Goal: Task Accomplishment & Management: Use online tool/utility

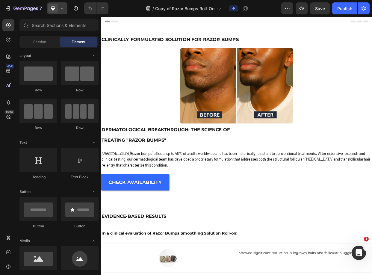
click at [61, 9] on icon at bounding box center [62, 8] width 6 height 6
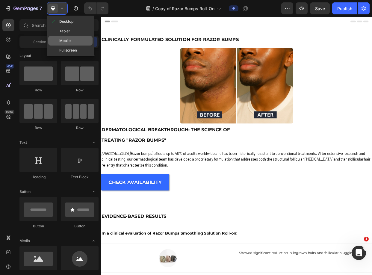
click at [75, 38] on div "Mobile" at bounding box center [70, 41] width 44 height 10
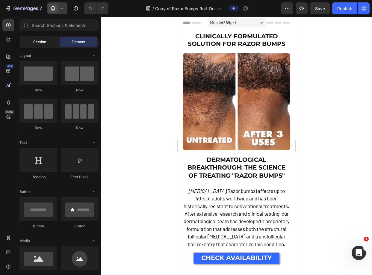
click at [37, 45] on div "Section" at bounding box center [40, 42] width 38 height 10
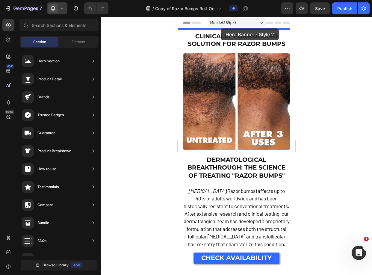
drag, startPoint x: 334, startPoint y: 263, endPoint x: 221, endPoint y: 28, distance: 260.6
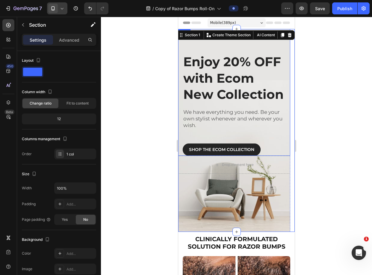
click at [268, 142] on div "SHOP THE ECOM COLLECTION Button" at bounding box center [234, 142] width 103 height 27
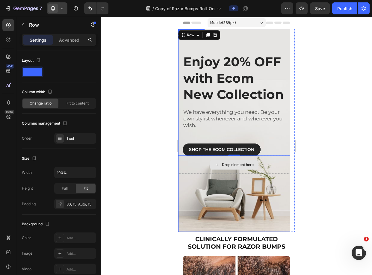
click at [277, 170] on div "Drop element here" at bounding box center [234, 165] width 112 height 18
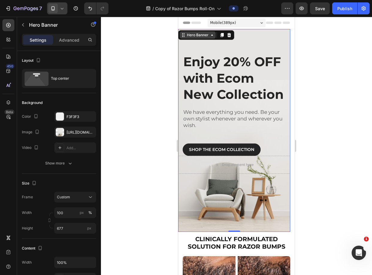
click at [209, 35] on div "Hero Banner" at bounding box center [198, 34] width 24 height 5
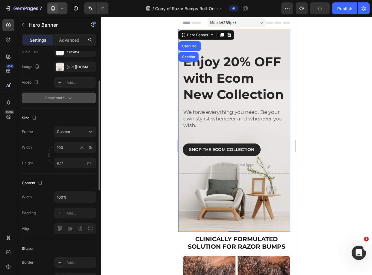
scroll to position [19, 0]
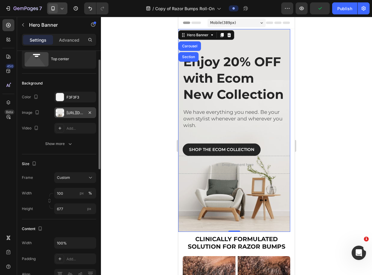
click at [81, 113] on div "https://ucarecdn.com/4d8aa2fa-5404-4e60-a576-a0cd3e4af26f/-/format/auto/" at bounding box center [74, 112] width 17 height 5
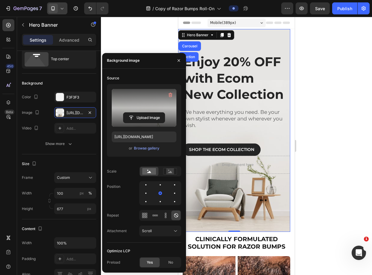
click at [149, 101] on label at bounding box center [144, 108] width 65 height 38
click at [149, 113] on input "file" at bounding box center [143, 118] width 41 height 10
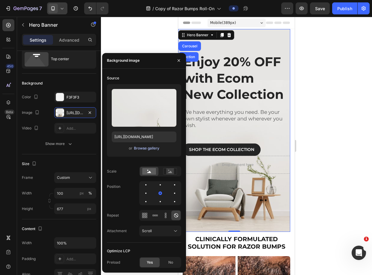
click at [142, 150] on div "Browse gallery" at bounding box center [146, 147] width 25 height 5
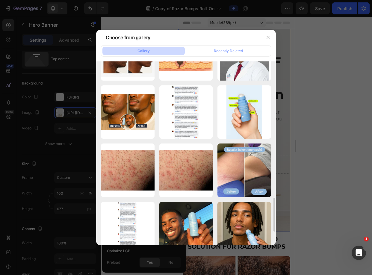
scroll to position [811, 0]
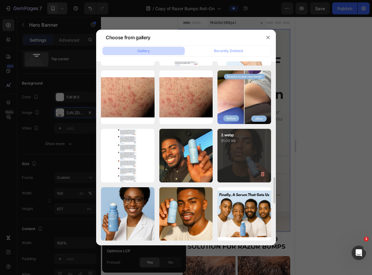
click at [233, 145] on div "2.webp 91.00 kb" at bounding box center [244, 156] width 54 height 54
type input "https://cdn.shopify.com/s/files/1/0721/1640/4373/files/gempages_569436627630294…"
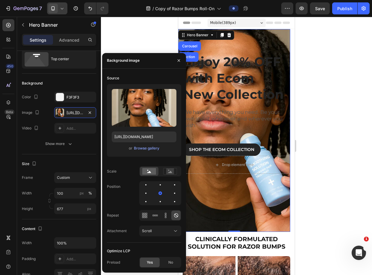
click at [144, 37] on div at bounding box center [236, 146] width 271 height 258
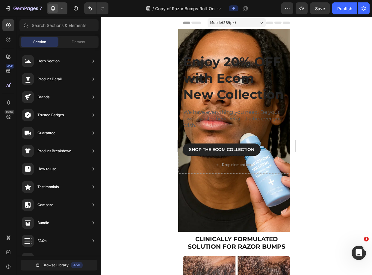
click at [62, 10] on icon at bounding box center [62, 8] width 6 height 6
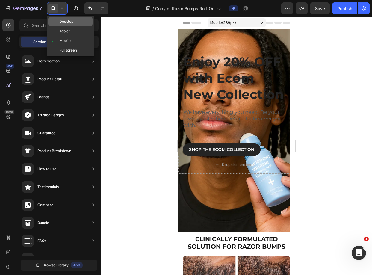
click at [71, 24] on span "Desktop" at bounding box center [66, 22] width 14 height 6
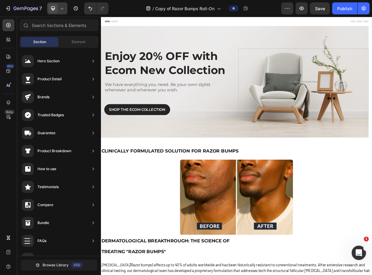
click at [62, 10] on icon at bounding box center [62, 8] width 6 height 6
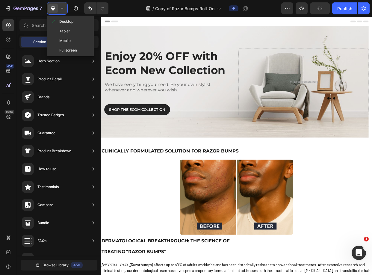
click at [65, 38] on span "Mobile" at bounding box center [64, 41] width 11 height 6
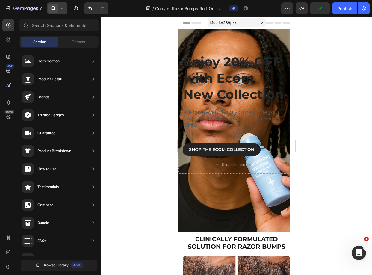
click at [241, 74] on p "Enjoy 20% OFF with Ecom New Collection" at bounding box center [234, 78] width 102 height 49
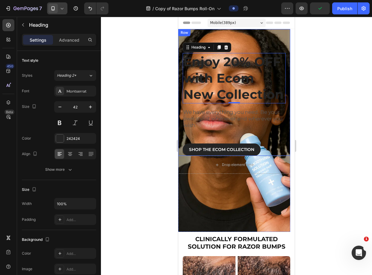
click at [275, 32] on div "Enjoy 20% OFF with Ecom New Collection Heading 0 We have everything you need. B…" at bounding box center [234, 92] width 112 height 127
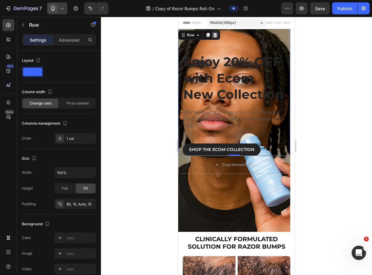
click at [215, 35] on icon at bounding box center [214, 35] width 5 height 5
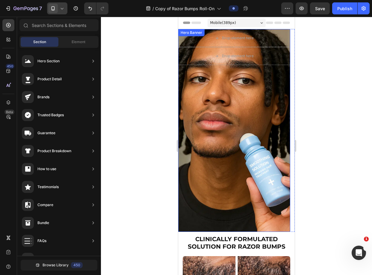
click at [243, 89] on div "Overlay" at bounding box center [234, 130] width 112 height 203
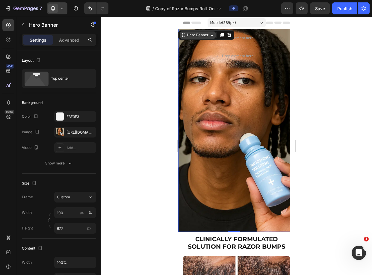
click at [202, 35] on div "Hero Banner" at bounding box center [198, 34] width 24 height 5
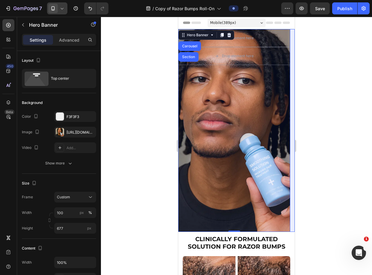
drag, startPoint x: 187, startPoint y: 56, endPoint x: 209, endPoint y: 42, distance: 25.5
click at [188, 56] on div "Section" at bounding box center [188, 57] width 15 height 4
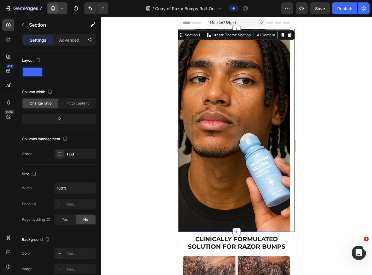
click at [287, 33] on icon at bounding box center [289, 35] width 5 height 5
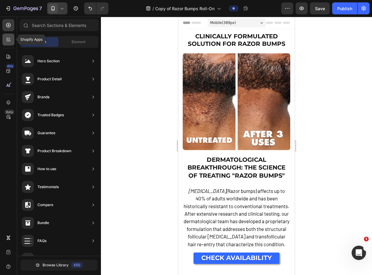
click at [4, 44] on div at bounding box center [8, 40] width 12 height 12
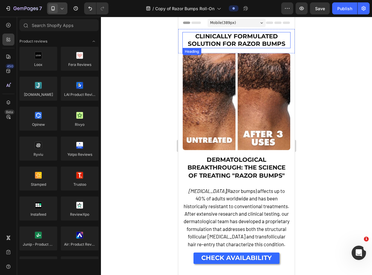
click at [250, 39] on strong "CLINICALLY FORMULATED SOLUTION FOR RAZOR BUMPS" at bounding box center [237, 40] width 98 height 15
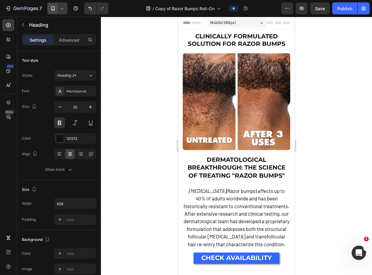
click at [182, 42] on h1 "CLINICALLY FORMULATED SOLUTION FOR RAZOR BUMPS" at bounding box center [236, 40] width 108 height 16
click at [12, 25] on div at bounding box center [8, 25] width 12 height 12
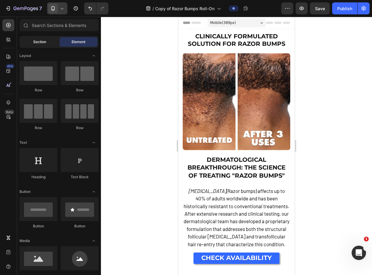
click at [46, 40] on div "Section" at bounding box center [40, 42] width 38 height 10
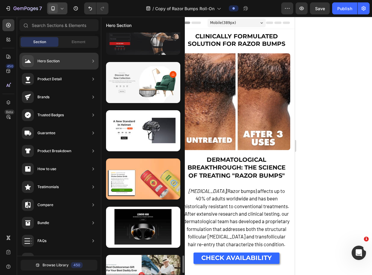
scroll to position [3079, 0]
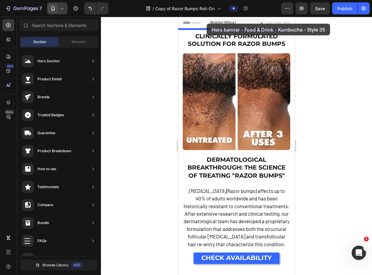
drag, startPoint x: 315, startPoint y: 178, endPoint x: 206, endPoint y: 26, distance: 186.8
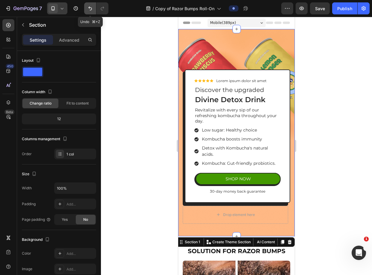
click at [86, 9] on button "Undo/Redo" at bounding box center [90, 8] width 12 height 12
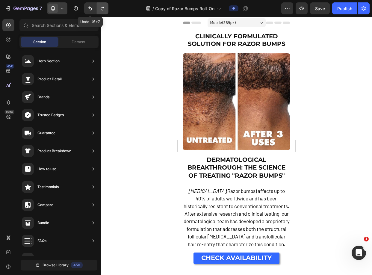
click at [99, 8] on icon "Undo/Redo" at bounding box center [102, 8] width 6 height 6
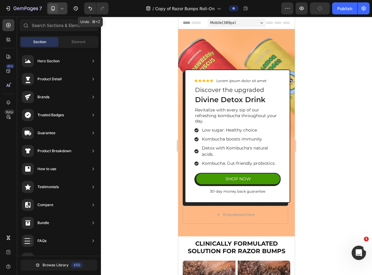
click at [86, 11] on button "Undo/Redo" at bounding box center [90, 8] width 12 height 12
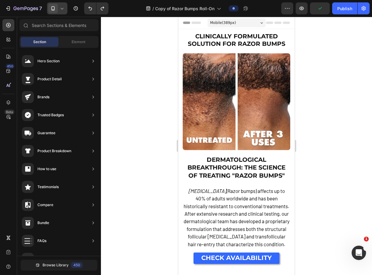
click at [342, 92] on div at bounding box center [236, 146] width 271 height 258
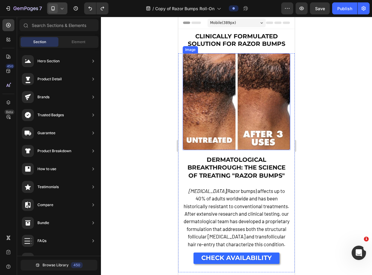
scroll to position [474, 0]
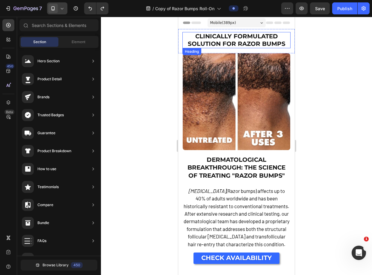
click at [215, 40] on strong "CLINICALLY FORMULATED SOLUTION FOR RAZOR BUMPS" at bounding box center [237, 40] width 98 height 15
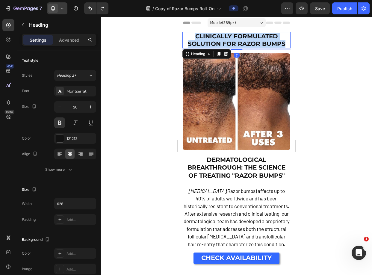
click at [215, 40] on strong "CLINICALLY FORMULATED SOLUTION FOR RAZOR BUMPS" at bounding box center [237, 40] width 98 height 15
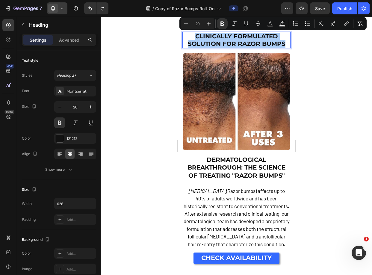
click at [139, 57] on div at bounding box center [236, 146] width 271 height 258
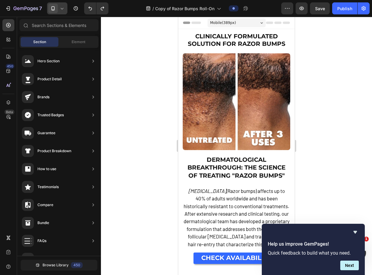
click at [353, 232] on icon "Hide survey" at bounding box center [354, 231] width 7 height 7
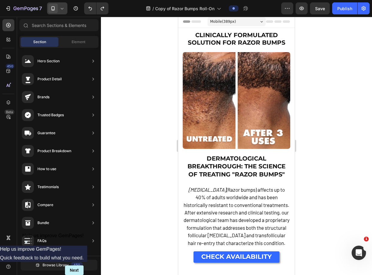
scroll to position [0, 0]
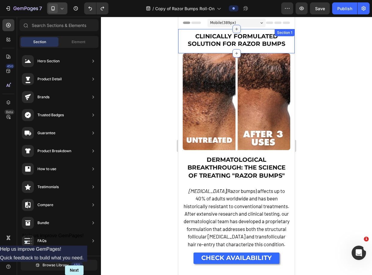
click at [235, 29] on icon at bounding box center [236, 29] width 5 height 5
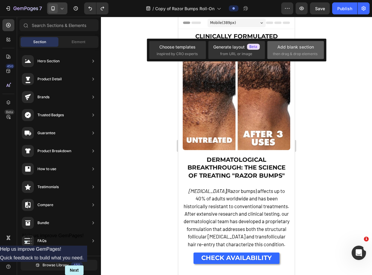
click at [282, 44] on div "Add blank section" at bounding box center [295, 47] width 37 height 6
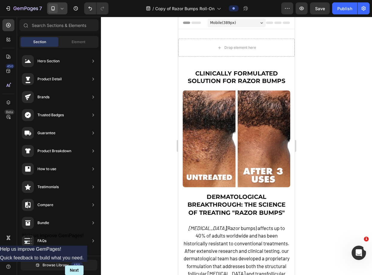
click at [342, 64] on div at bounding box center [236, 146] width 271 height 258
click at [239, 31] on div "Drop element here Section 1" at bounding box center [236, 47] width 116 height 37
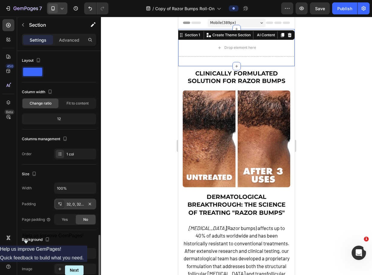
scroll to position [109, 0]
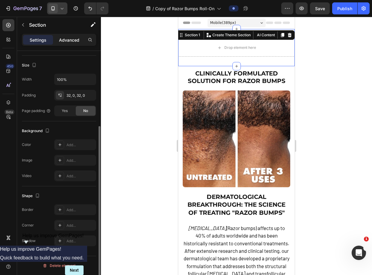
click at [75, 37] on p "Advanced" at bounding box center [69, 40] width 20 height 6
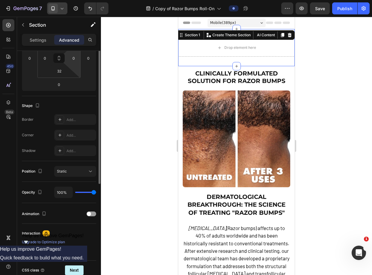
scroll to position [8, 0]
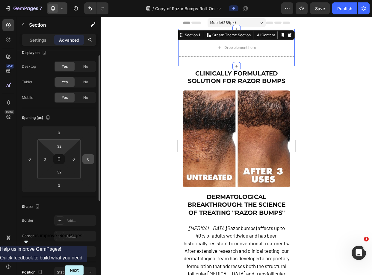
click at [69, 0] on html "7 Version history / Copy of Razor Bumps Roll-On Preview Save Publish 450 Beta S…" at bounding box center [186, 0] width 372 height 0
type input "0"
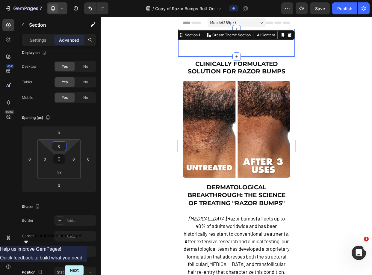
click at [199, 129] on img at bounding box center [236, 129] width 107 height 97
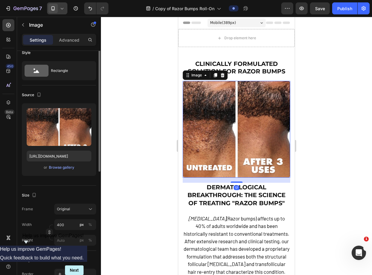
scroll to position [0, 0]
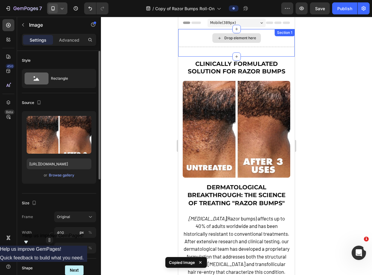
click at [221, 35] on div "Drop element here" at bounding box center [236, 38] width 48 height 10
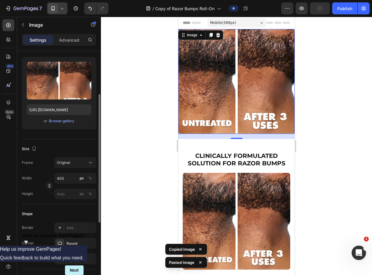
scroll to position [194, 0]
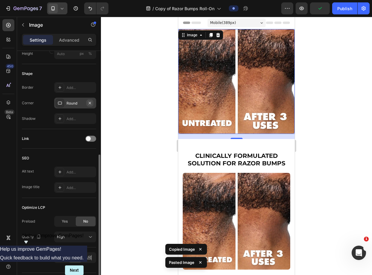
click at [89, 104] on icon "button" at bounding box center [89, 103] width 5 height 5
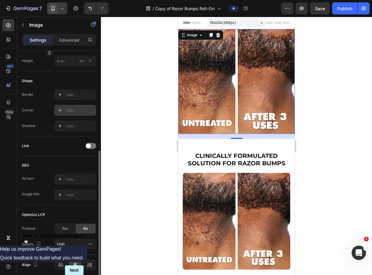
scroll to position [28, 0]
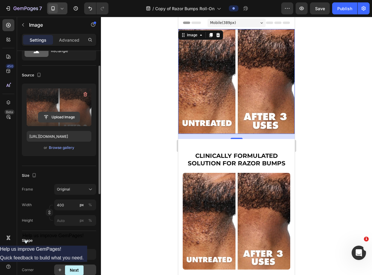
click at [68, 115] on input "file" at bounding box center [58, 117] width 41 height 10
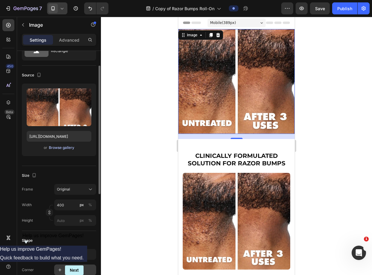
click at [70, 149] on div "Browse gallery" at bounding box center [61, 147] width 25 height 5
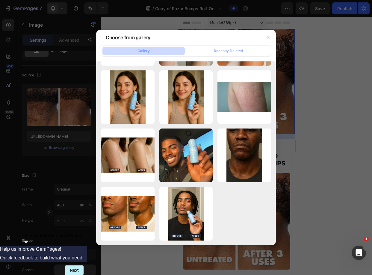
scroll to position [865, 0]
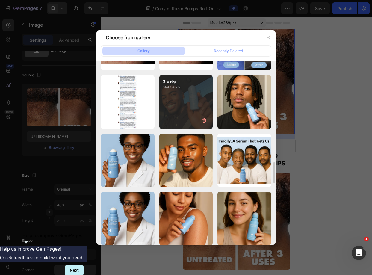
click at [176, 111] on div "3.webp 144.34 kb" at bounding box center [186, 102] width 54 height 54
type input "[URL][DOMAIN_NAME]"
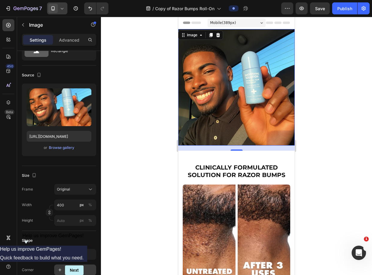
click at [327, 98] on div at bounding box center [236, 146] width 271 height 258
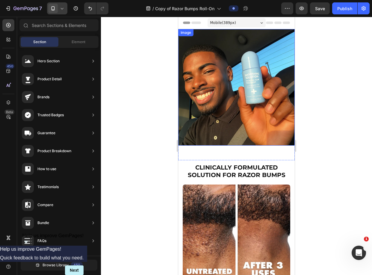
click at [239, 147] on div "Image Section 1" at bounding box center [236, 94] width 116 height 131
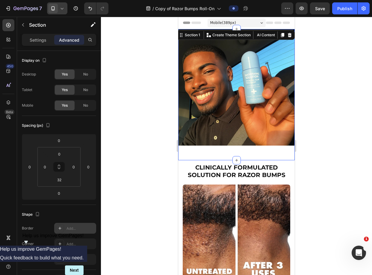
scroll to position [158, 0]
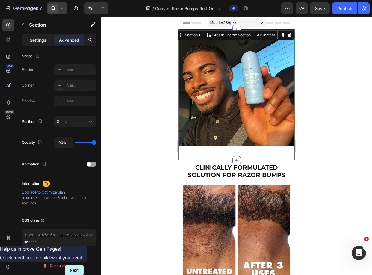
click at [42, 43] on div "Settings" at bounding box center [38, 40] width 30 height 10
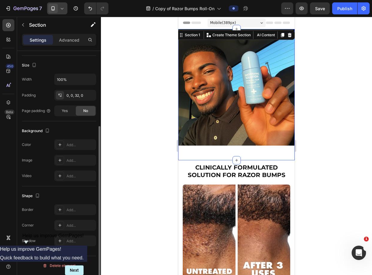
scroll to position [0, 0]
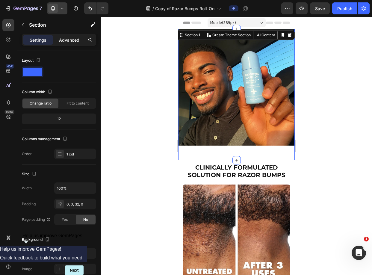
click at [68, 35] on div "Advanced" at bounding box center [69, 40] width 30 height 10
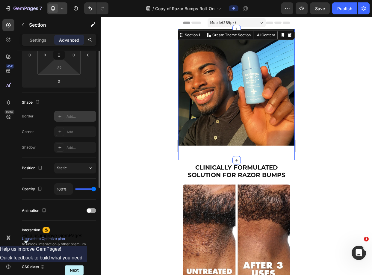
scroll to position [13, 0]
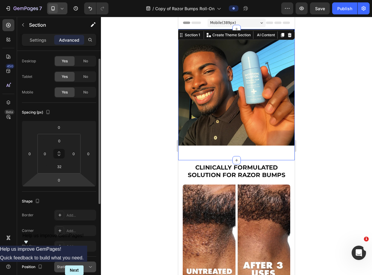
click at [86, 262] on button "Static" at bounding box center [75, 266] width 42 height 11
click at [29, 215] on div "Border" at bounding box center [28, 214] width 12 height 5
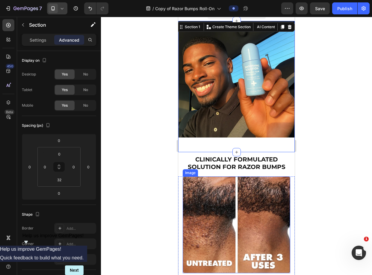
scroll to position [0, 0]
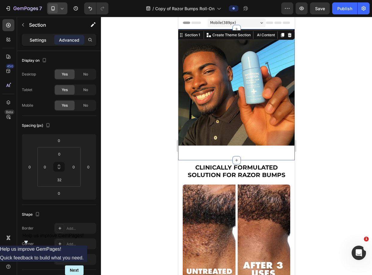
click at [37, 41] on p "Settings" at bounding box center [38, 40] width 17 height 6
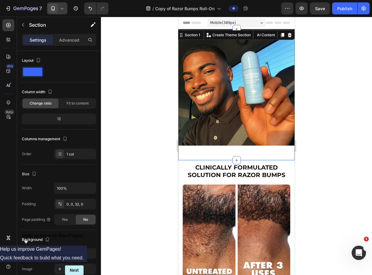
click at [234, 144] on div "Image" at bounding box center [236, 89] width 116 height 121
click at [25, 24] on button "button" at bounding box center [23, 25] width 10 height 10
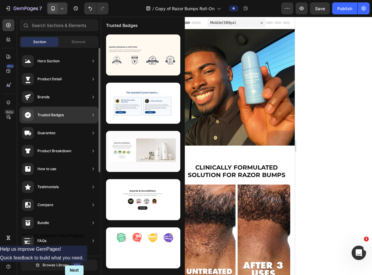
scroll to position [139, 0]
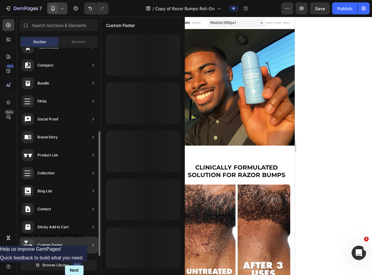
click at [48, 242] on div "Custom Footer" at bounding box center [49, 245] width 25 height 6
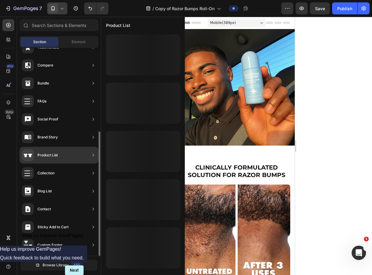
scroll to position [0, 0]
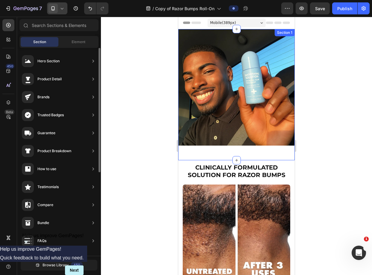
click at [250, 154] on div "Image Section 1" at bounding box center [236, 94] width 116 height 131
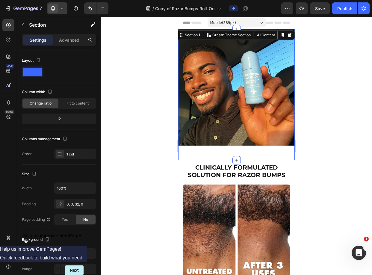
click at [244, 142] on div "Image" at bounding box center [236, 89] width 116 height 121
click at [232, 169] on strong "CLINICALLY FORMULATED SOLUTION FOR RAZOR BUMPS" at bounding box center [237, 171] width 98 height 15
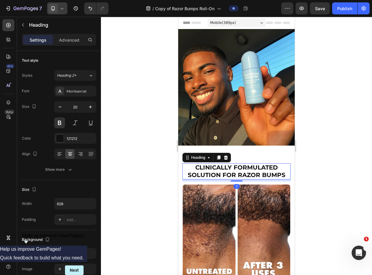
click at [341, 143] on div at bounding box center [236, 146] width 271 height 258
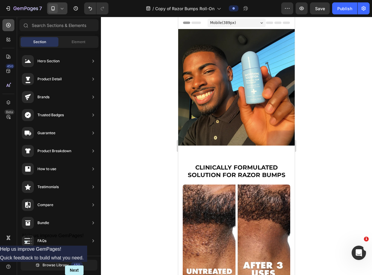
click at [9, 27] on icon at bounding box center [8, 25] width 6 height 6
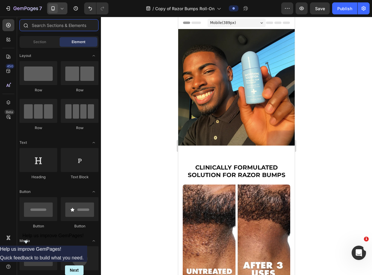
click at [44, 27] on input "text" at bounding box center [58, 25] width 79 height 12
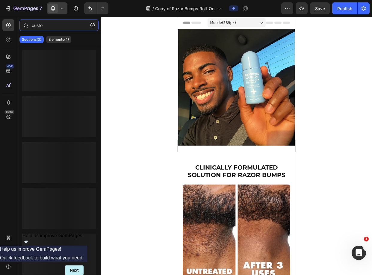
type input "custom"
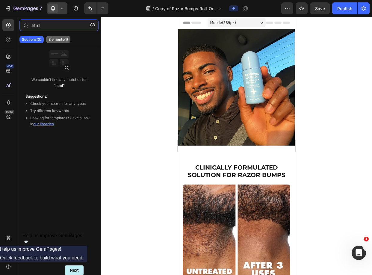
type input "html"
click at [52, 39] on p "Elements(1)" at bounding box center [57, 39] width 19 height 5
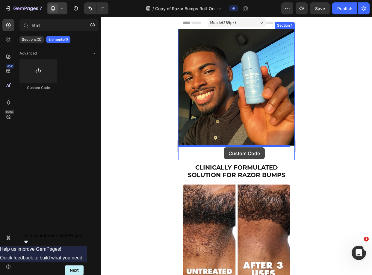
drag, startPoint x: 219, startPoint y: 88, endPoint x: 224, endPoint y: 147, distance: 59.4
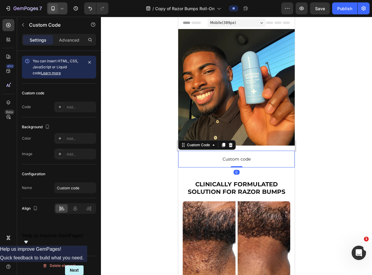
click at [231, 155] on span "Custom code" at bounding box center [236, 158] width 116 height 7
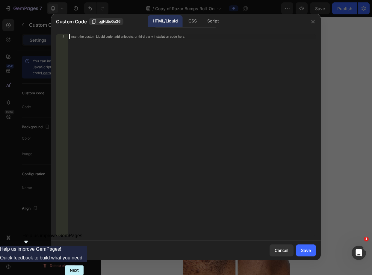
click at [231, 151] on div "Insert the custom Liquid code, add snippets, or third-party installation code h…" at bounding box center [192, 139] width 248 height 211
type textarea "</div>"
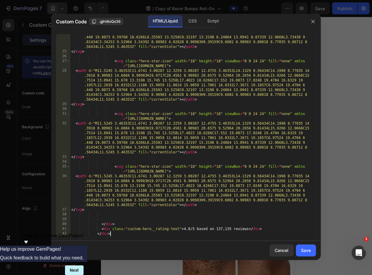
scroll to position [210, 0]
drag, startPoint x: 308, startPoint y: 248, endPoint x: 311, endPoint y: 245, distance: 3.4
click at [309, 247] on div "Save" at bounding box center [306, 250] width 10 height 6
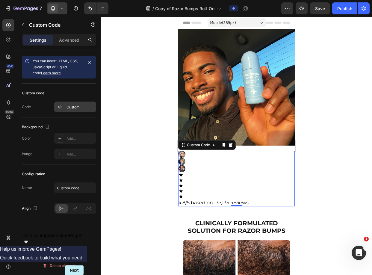
click at [67, 104] on div "Custom" at bounding box center [80, 106] width 28 height 5
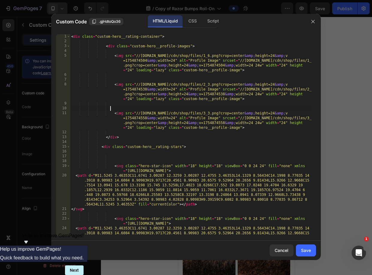
click at [139, 108] on div "< div class = "custom-hero__rating-container" > < div class = "custom-hero__pro…" at bounding box center [190, 154] width 241 height 240
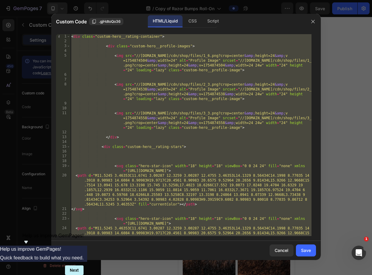
paste textarea
type textarea "</div>"
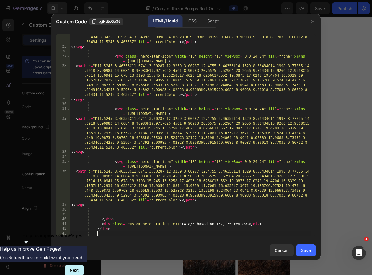
scroll to position [0, 1]
click at [309, 250] on div "Save" at bounding box center [306, 250] width 10 height 6
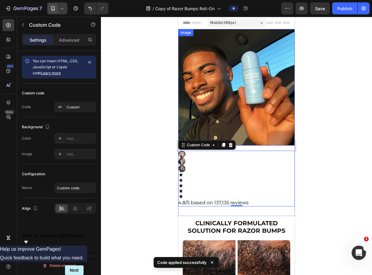
click at [233, 120] on img at bounding box center [236, 87] width 116 height 116
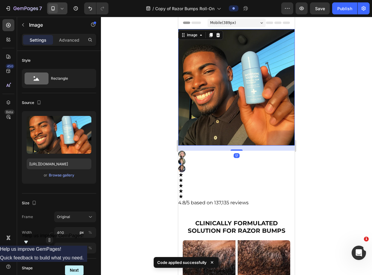
click at [245, 162] on div at bounding box center [236, 162] width 116 height 22
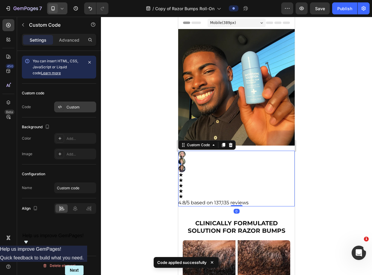
click at [62, 108] on div at bounding box center [60, 107] width 8 height 8
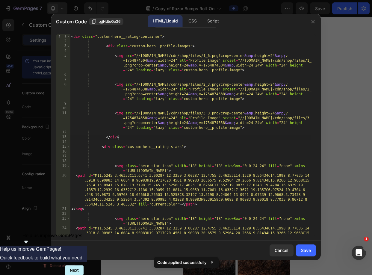
click at [165, 135] on div "< div class = "custom-hero__rating-container" > < div class = "custom-hero__pro…" at bounding box center [190, 154] width 241 height 240
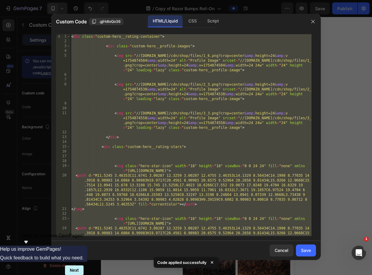
paste textarea
type textarea "</div>"
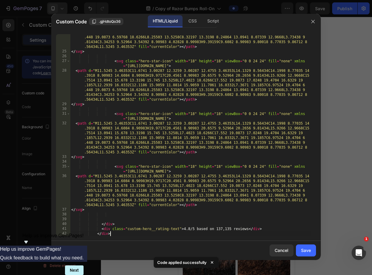
scroll to position [210, 0]
click at [304, 250] on div "Save" at bounding box center [306, 250] width 10 height 6
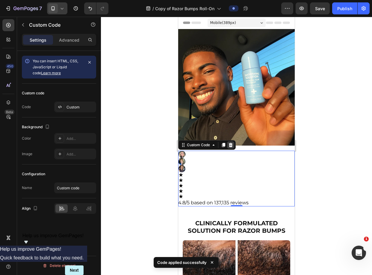
click at [231, 143] on icon at bounding box center [231, 145] width 4 height 4
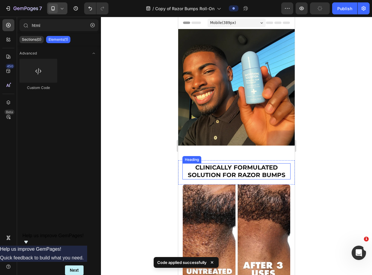
click at [252, 164] on strong "CLINICALLY FORMULATED SOLUTION FOR RAZOR BUMPS" at bounding box center [237, 171] width 98 height 15
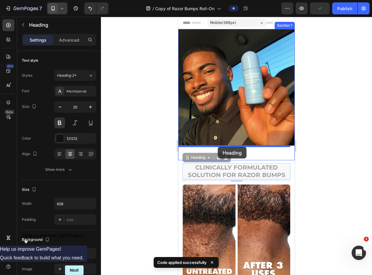
drag, startPoint x: 195, startPoint y: 154, endPoint x: 218, endPoint y: 147, distance: 23.5
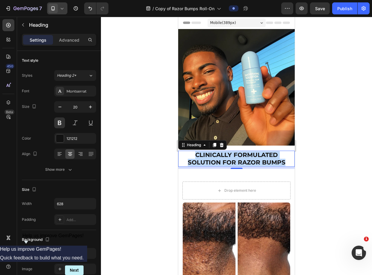
click at [223, 151] on strong "CLINICALLY FORMULATED SOLUTION FOR RAZOR BUMPS" at bounding box center [237, 158] width 98 height 15
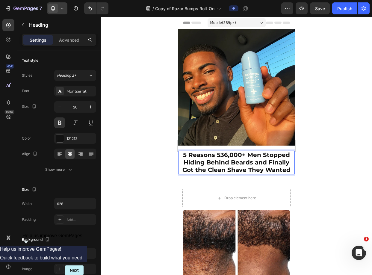
click at [230, 153] on strong "5 Reasons 536,000+ Men Stopped Hiding Behind Beards and Finally Got the Clean S…" at bounding box center [236, 162] width 108 height 22
drag, startPoint x: 215, startPoint y: 151, endPoint x: 226, endPoint y: 151, distance: 10.8
click at [226, 151] on strong "5 Reasons 536,000+ Men Stopped Hiding Behind Beards and Finally Got the Clean S…" at bounding box center [236, 162] width 108 height 22
click at [192, 159] on strong "5 Reasons 20,000+ Men Stopped Hiding Behind Beards and Finally Got the Clean Sh…" at bounding box center [236, 162] width 108 height 22
click at [332, 154] on div at bounding box center [236, 146] width 271 height 258
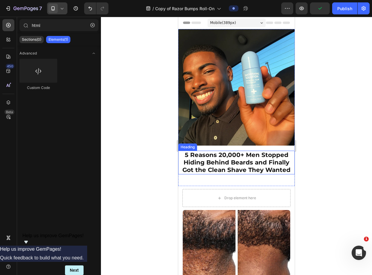
click at [243, 152] on strong "5 Reasons 20,000+ Men Stopped Hiding Behind Beards and Finally Got the Clean Sh…" at bounding box center [236, 162] width 108 height 22
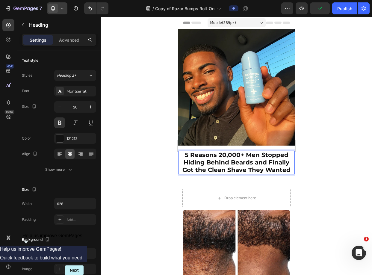
click at [221, 160] on strong "5 Reasons 20,000+ Men Stopped Hiding Behind Beards and Finally Got the Clean Sh…" at bounding box center [236, 162] width 108 height 22
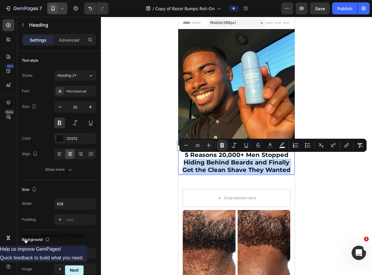
drag, startPoint x: 287, startPoint y: 163, endPoint x: 178, endPoint y: 158, distance: 109.3
click at [178, 158] on h1 "5 Reasons 20,000+ Men Stopped Hiding Behind Beards and Finally Got the Clean Sh…" at bounding box center [236, 163] width 116 height 24
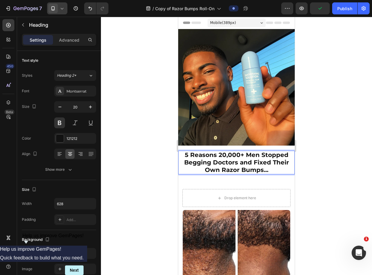
click at [130, 151] on div at bounding box center [236, 146] width 271 height 258
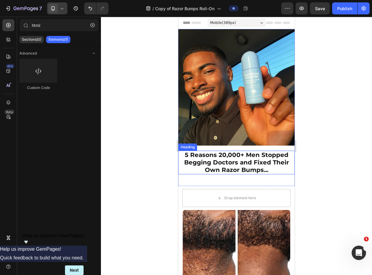
click at [219, 151] on strong "5 Reasons 20,000+ Men Stopped Begging Doctors and Fixed Their Own Razor Bumps..." at bounding box center [236, 162] width 105 height 22
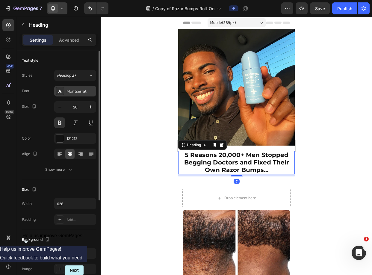
click at [76, 86] on div "Montserrat" at bounding box center [75, 91] width 42 height 11
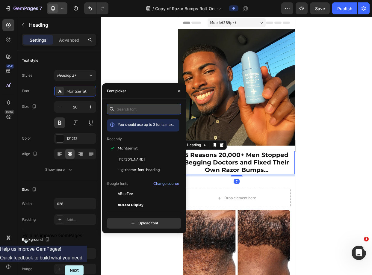
click at [122, 108] on input "text" at bounding box center [144, 109] width 74 height 11
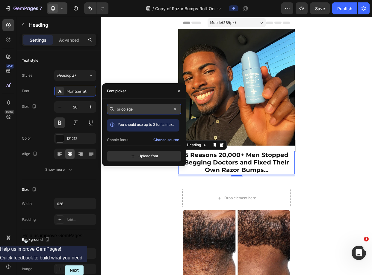
paste input "grotesque"
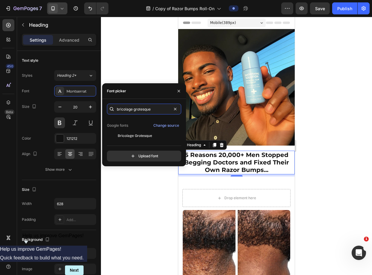
scroll to position [15, 0]
type input "bricolage grotesque"
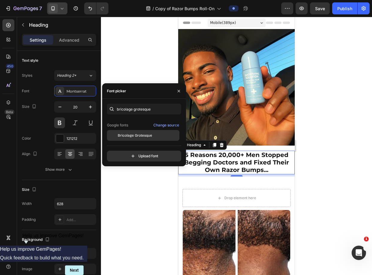
click at [143, 134] on span "Bricolage Grotesque" at bounding box center [135, 135] width 34 height 5
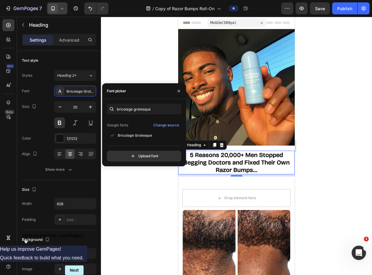
click at [141, 68] on div at bounding box center [236, 146] width 271 height 258
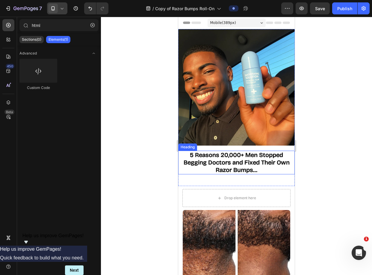
click at [238, 155] on strong "5 Reasons 20,000+ Men Stopped Begging Doctors and Fixed Their Own Razor Bumps..." at bounding box center [236, 162] width 106 height 22
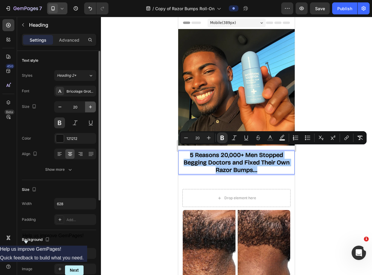
click at [86, 104] on button "button" at bounding box center [90, 106] width 11 height 11
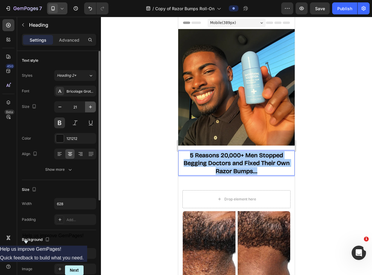
click at [86, 104] on button "button" at bounding box center [90, 106] width 11 height 11
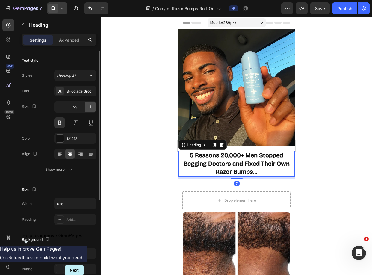
click at [86, 104] on button "button" at bounding box center [90, 106] width 11 height 11
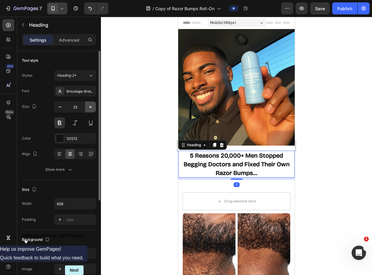
click at [86, 104] on button "button" at bounding box center [90, 106] width 11 height 11
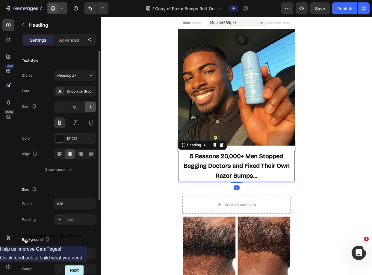
type input "26"
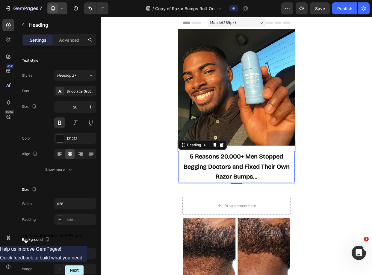
click at [243, 161] on strong "5 Reasons 20,000+ Men Stopped Begging Doctors and Fixed Their Own Razor Bumps..." at bounding box center [236, 166] width 106 height 27
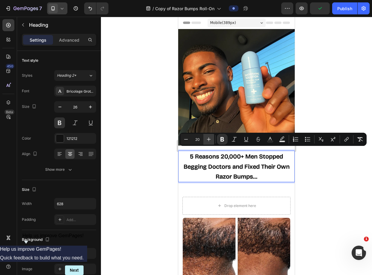
click at [206, 140] on icon "Editor contextual toolbar" at bounding box center [209, 139] width 6 height 6
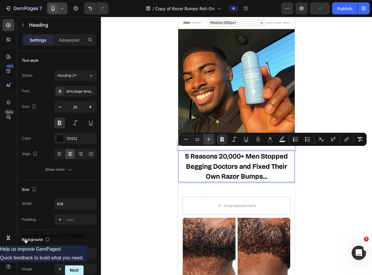
click at [206, 140] on icon "Editor contextual toolbar" at bounding box center [209, 139] width 6 height 6
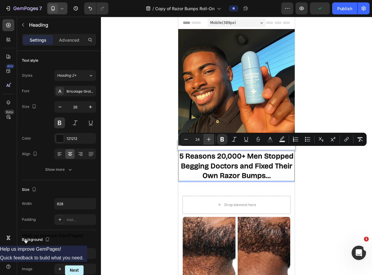
click at [206, 140] on icon "Editor contextual toolbar" at bounding box center [209, 139] width 6 height 6
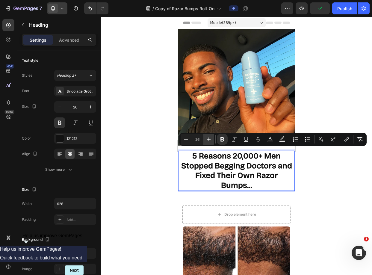
click at [206, 140] on icon "Editor contextual toolbar" at bounding box center [209, 139] width 6 height 6
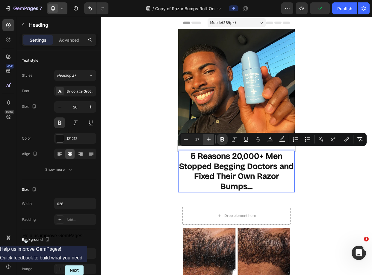
click at [206, 140] on icon "Editor contextual toolbar" at bounding box center [209, 139] width 6 height 6
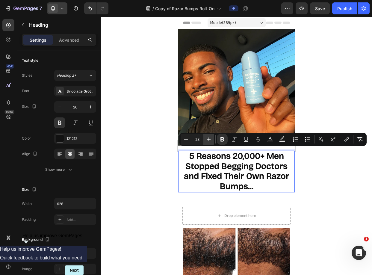
click at [206, 140] on icon "Editor contextual toolbar" at bounding box center [209, 139] width 6 height 6
type input "29"
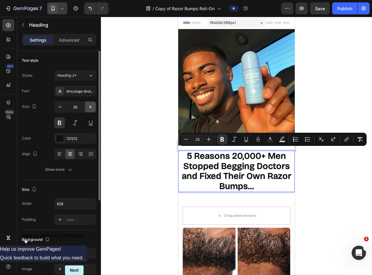
click at [88, 106] on icon "button" at bounding box center [90, 107] width 6 height 6
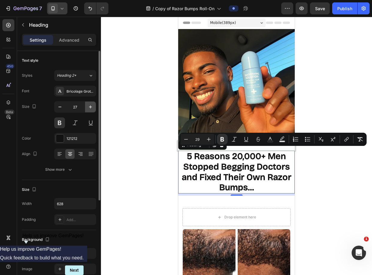
click at [88, 106] on icon "button" at bounding box center [90, 107] width 6 height 6
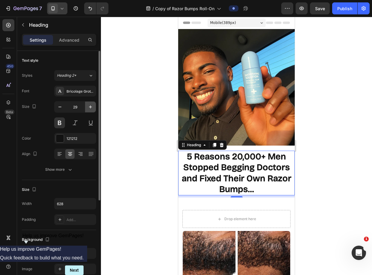
click at [88, 106] on icon "button" at bounding box center [90, 107] width 6 height 6
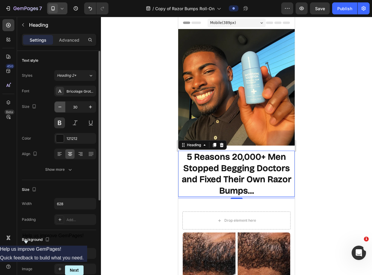
click at [61, 108] on icon "button" at bounding box center [60, 107] width 6 height 6
type input "29"
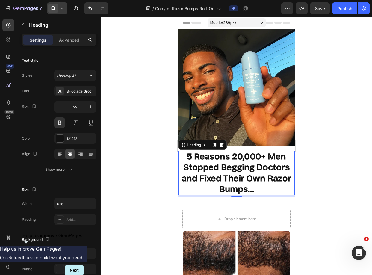
click at [138, 106] on div at bounding box center [236, 146] width 271 height 258
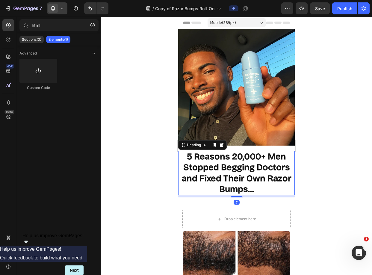
click at [227, 154] on strong "5 Reasons 20,000+ Men Stopped Begging Doctors and Fixed Their Own Razor Bumps..." at bounding box center [237, 172] width 110 height 43
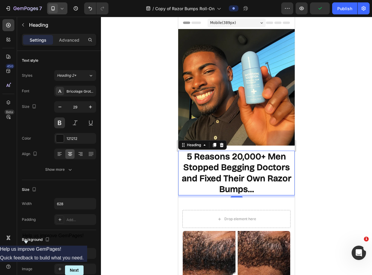
click at [330, 155] on div at bounding box center [236, 146] width 271 height 258
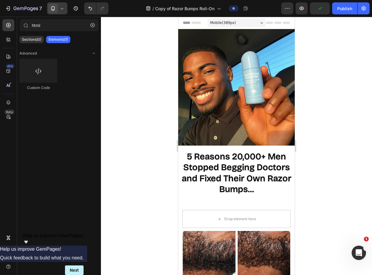
click at [258, 164] on strong "5 Reasons 20,000+ Men Stopped Begging Doctors and Fixed Their Own Razor Bumps..." at bounding box center [237, 172] width 110 height 43
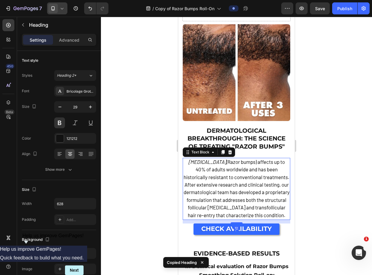
click at [245, 178] on span "Pseudofolliculitis barbae (Razor bumps) affects up to 40% of adults worldwide a…" at bounding box center [236, 188] width 106 height 59
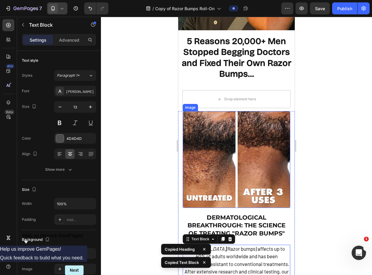
scroll to position [97, 0]
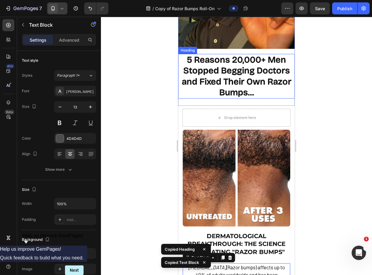
click at [241, 74] on strong "5 Reasons 20,000+ Men Stopped Begging Doctors and Fixed Their Own Razor Bumps..." at bounding box center [237, 75] width 110 height 43
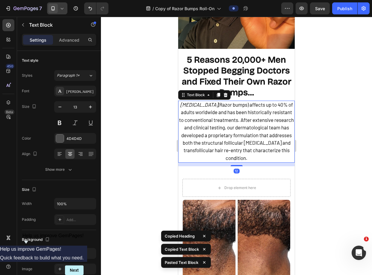
click at [232, 113] on span "Pseudofolliculitis barbae (Razor bumps) affects up to 40% of adults worldwide a…" at bounding box center [236, 130] width 115 height 59
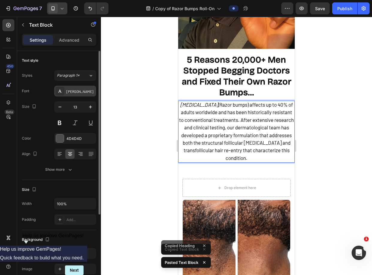
click at [63, 88] on div at bounding box center [60, 91] width 8 height 8
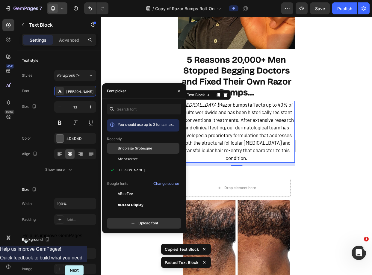
click at [144, 146] on span "Bricolage Grotesque" at bounding box center [135, 147] width 34 height 5
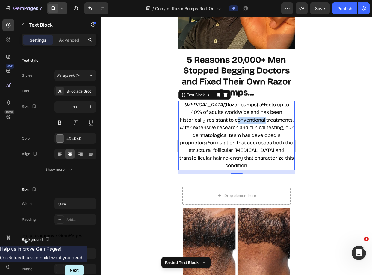
click at [260, 117] on span "Pseudofolliculitis barbae (Razor bumps) affects up to 40% of adults worldwide a…" at bounding box center [236, 134] width 114 height 67
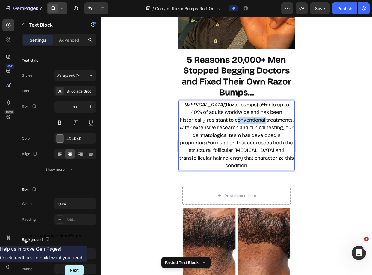
click at [260, 117] on span "Pseudofolliculitis barbae (Razor bumps) affects up to 40% of adults worldwide a…" at bounding box center [236, 134] width 114 height 67
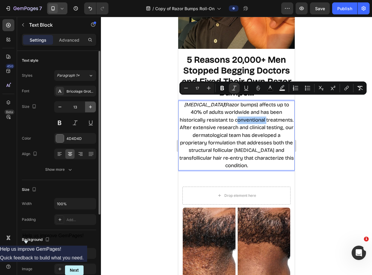
click at [87, 107] on button "button" at bounding box center [90, 106] width 11 height 11
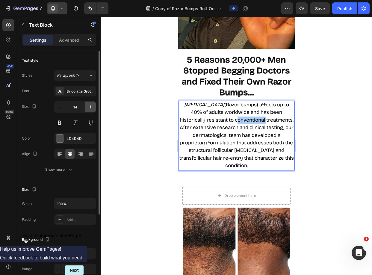
click at [87, 107] on button "button" at bounding box center [90, 106] width 11 height 11
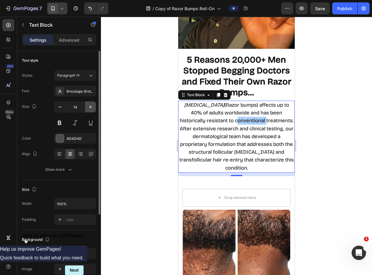
click at [87, 107] on button "button" at bounding box center [90, 106] width 11 height 11
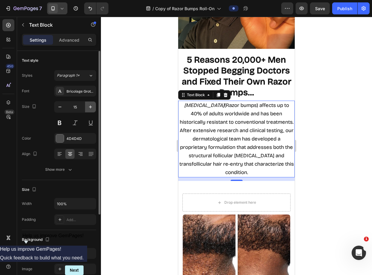
click at [87, 107] on button "button" at bounding box center [90, 106] width 11 height 11
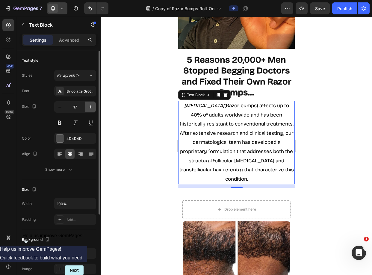
click at [87, 107] on button "button" at bounding box center [90, 106] width 11 height 11
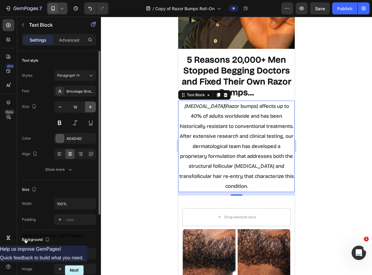
click at [87, 107] on button "button" at bounding box center [90, 106] width 11 height 11
type input "19"
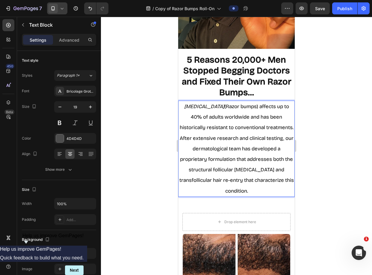
click at [228, 112] on span "Pseudofolliculitis barbae (Razor bumps) affects up to 40% of adults worldwide a…" at bounding box center [236, 148] width 114 height 91
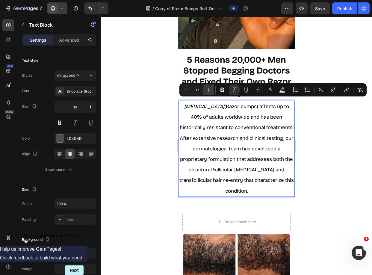
click at [212, 89] on button "Plus" at bounding box center [208, 89] width 11 height 11
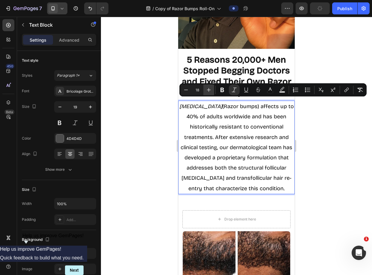
click at [212, 89] on button "Plus" at bounding box center [208, 89] width 11 height 11
type input "19"
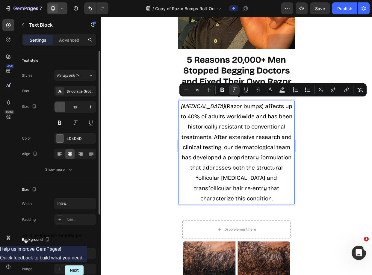
click at [59, 108] on icon "button" at bounding box center [60, 107] width 6 height 6
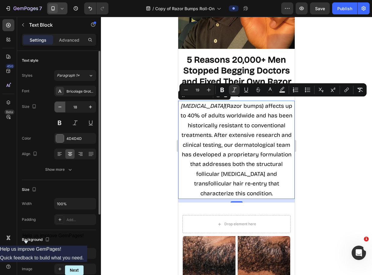
click at [59, 108] on icon "button" at bounding box center [60, 107] width 6 height 6
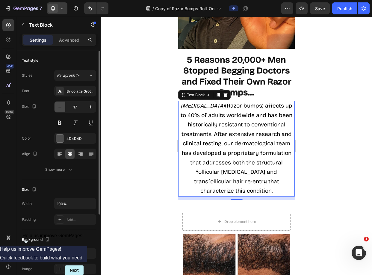
click at [59, 108] on icon "button" at bounding box center [60, 107] width 6 height 6
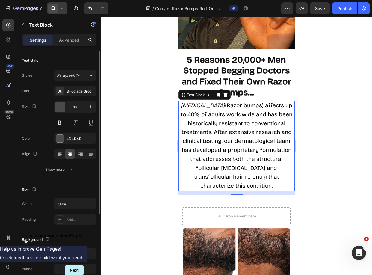
click at [59, 108] on icon "button" at bounding box center [60, 107] width 6 height 6
type input "15"
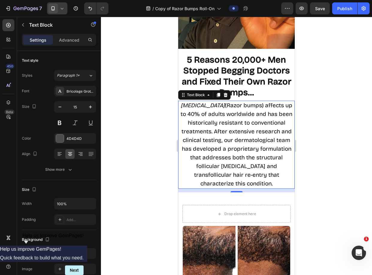
click at [246, 116] on span "Pseudofolliculitis barbae (Razor bumps) affects up to 40% of adults worldwide a…" at bounding box center [236, 144] width 112 height 85
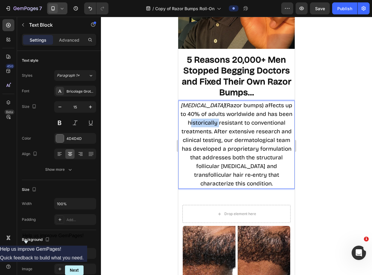
click at [246, 116] on span "Pseudofolliculitis barbae (Razor bumps) affects up to 40% of adults worldwide a…" at bounding box center [236, 144] width 112 height 85
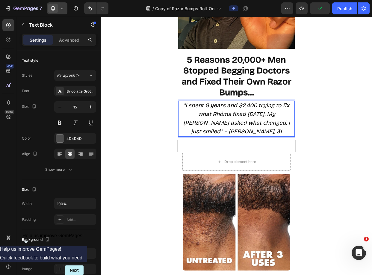
click at [205, 109] on icon ""I spent 6 years and $2,400 trying to fix what Rhóms fixed in 2 weeks. My barbe…" at bounding box center [236, 118] width 107 height 33
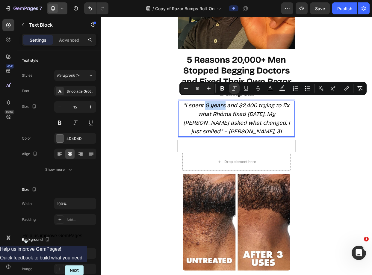
drag, startPoint x: 204, startPoint y: 101, endPoint x: 223, endPoint y: 103, distance: 18.6
click at [223, 103] on icon ""I spent 6 years and $2,400 trying to fix what Rhóms fixed in 2 weeks. My barbe…" at bounding box center [236, 118] width 107 height 33
click at [222, 103] on span ""I spent 6 years and $2,400 trying to fix what Rhóms fixed in 2 weeks. My barbe…" at bounding box center [236, 118] width 107 height 33
drag, startPoint x: 211, startPoint y: 101, endPoint x: 223, endPoint y: 100, distance: 12.0
click at [223, 102] on span ""I spent 6 years and $2,400 trying to fix what Rhóms fixed in 2 weeks. My barbe…" at bounding box center [236, 118] width 107 height 33
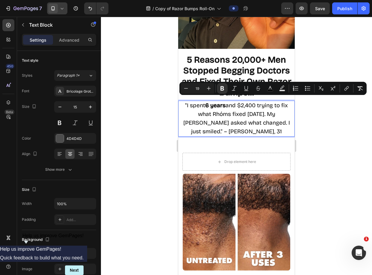
click at [228, 114] on p ""I spent 6 years and $2,400 trying to fix what Rhóms fixed in 2 weeks. My barbe…" at bounding box center [236, 118] width 115 height 35
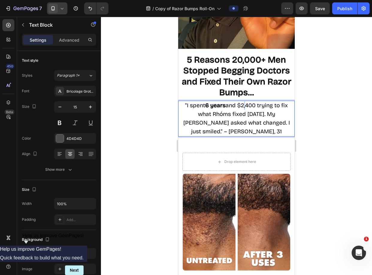
click at [239, 102] on span ""I spent 6 years and $2,400 trying to fix what Rhóms fixed in 2 weeks. My barbe…" at bounding box center [236, 118] width 107 height 33
click at [247, 102] on span ""I spent 6 years and $8,400 trying to fix what Rhóms fixed in 2 weeks. My barbe…" at bounding box center [236, 118] width 107 height 33
click at [246, 107] on span ""I spent 6 years and $8,000 trying to fix what Rhóms fixed in 2 weeks. My barbe…" at bounding box center [236, 118] width 107 height 33
click at [232, 113] on p ""I spent 6 years and $8,000 trying to fix what Rhóms fixed in 2 weeks. My barbe…" at bounding box center [236, 118] width 115 height 35
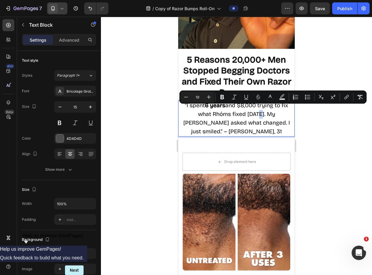
click at [235, 110] on span ""I spent 6 years and $8,000 trying to fix what Rhóms fixed in 2 weeks. My barbe…" at bounding box center [236, 118] width 107 height 33
drag, startPoint x: 236, startPoint y: 110, endPoint x: 256, endPoint y: 111, distance: 19.8
click at [256, 111] on span ""I spent 6 years and $8,000 trying to fix what Rhóms fixed in 3 weeks. My barbe…" at bounding box center [236, 118] width 107 height 33
click at [256, 114] on span ""I spent 6 years and $8,000 trying to fix what Rhóms fixed in 3 weeks . My barb…" at bounding box center [236, 118] width 107 height 33
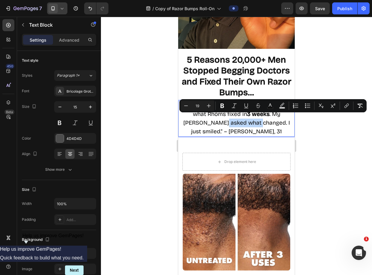
drag, startPoint x: 204, startPoint y: 118, endPoint x: 241, endPoint y: 116, distance: 36.8
click at [241, 116] on span ""I spent 6 years and $8,000 trying to fix what Rhóms fixed in 3 weeks . My barb…" at bounding box center [236, 118] width 107 height 33
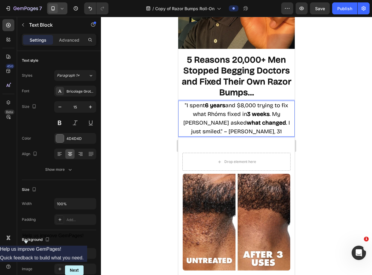
click at [236, 126] on span ""I spent 6 years and $8,000 trying to fix what Rhóms fixed in 3 weeks . My barb…" at bounding box center [236, 118] width 107 height 33
drag, startPoint x: 218, startPoint y: 127, endPoint x: 251, endPoint y: 128, distance: 33.5
click at [251, 128] on p ""I spent 6 years and $8,000 trying to fix what Rhóms fixed in 3 weeks . My barb…" at bounding box center [236, 118] width 115 height 35
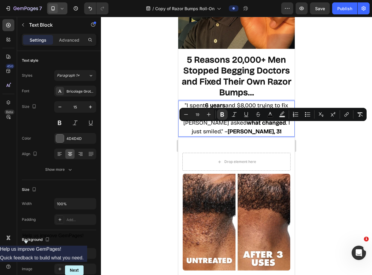
click at [325, 81] on div at bounding box center [236, 146] width 271 height 258
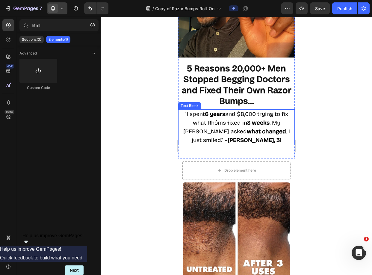
scroll to position [88, 0]
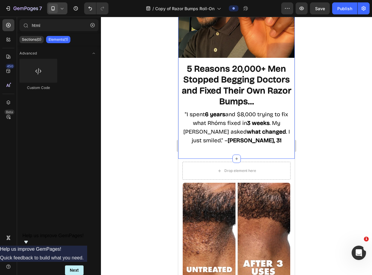
click at [240, 137] on strong "[PERSON_NAME], 31" at bounding box center [254, 140] width 54 height 7
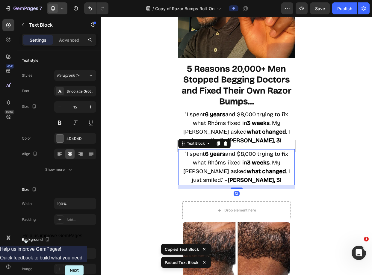
click at [241, 154] on p ""I spent 6 years and $8,000 trying to fix what Rhóms fixed [DATE] . My [PERSON_…" at bounding box center [236, 167] width 115 height 35
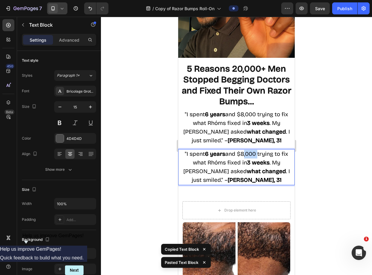
click at [241, 154] on p ""I spent 6 years and $8,000 trying to fix what Rhóms fixed [DATE] . My [PERSON_…" at bounding box center [236, 167] width 115 height 35
click at [247, 168] on strong "what changed" at bounding box center [266, 171] width 39 height 7
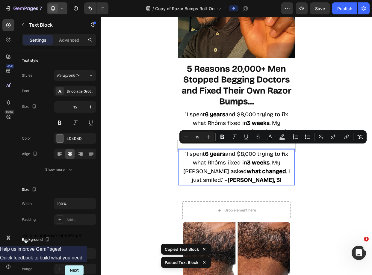
click at [247, 168] on strong "what changed" at bounding box center [266, 171] width 39 height 7
type input "15"
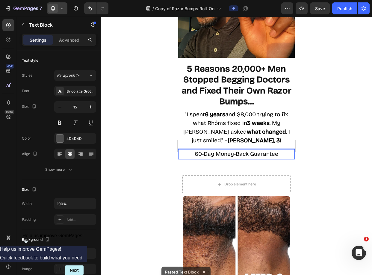
click at [227, 150] on span "60-Day Money-Back Guarantee" at bounding box center [235, 153] width 83 height 7
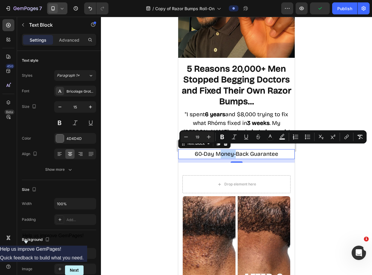
click at [212, 150] on span "60-Day Money-Back Guarantee" at bounding box center [235, 153] width 83 height 7
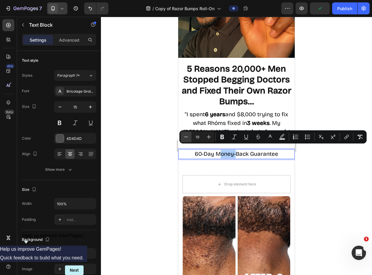
click at [188, 136] on icon "Editor contextual toolbar" at bounding box center [186, 137] width 6 height 6
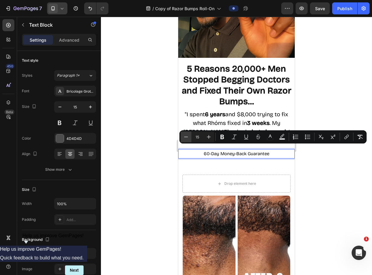
click at [188, 136] on icon "Editor contextual toolbar" at bounding box center [186, 137] width 6 height 6
type input "12"
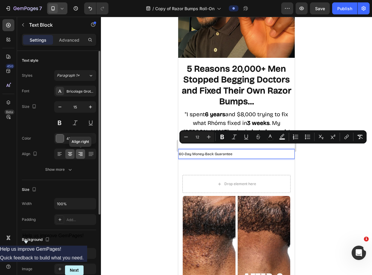
click at [76, 155] on div at bounding box center [80, 154] width 9 height 10
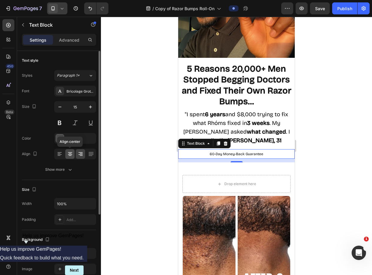
click at [69, 154] on icon at bounding box center [70, 154] width 6 height 6
click at [136, 150] on div at bounding box center [236, 146] width 271 height 258
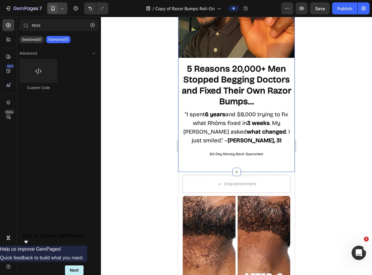
click at [262, 149] on div "60-Day Money-Back Guarantee" at bounding box center [236, 154] width 116 height 10
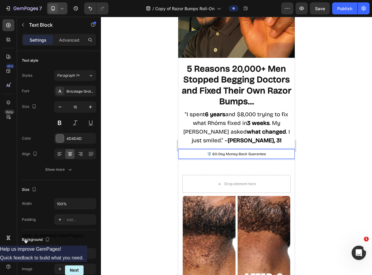
click at [323, 136] on div at bounding box center [236, 146] width 271 height 258
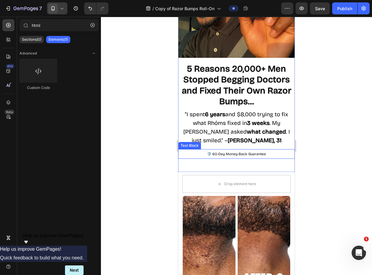
click at [223, 150] on p "🛡️ 60-Day Money-Back Guarantee" at bounding box center [236, 154] width 115 height 8
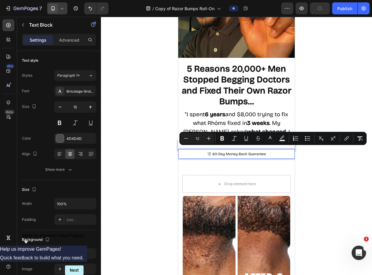
click at [211, 152] on span "🛡️ 60-Day Money-Back Guarantee" at bounding box center [236, 154] width 59 height 4
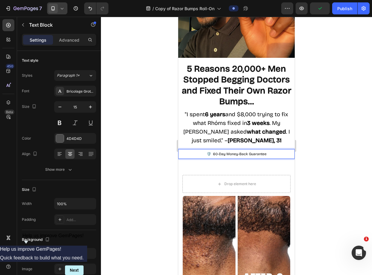
click at [356, 143] on div at bounding box center [236, 146] width 271 height 258
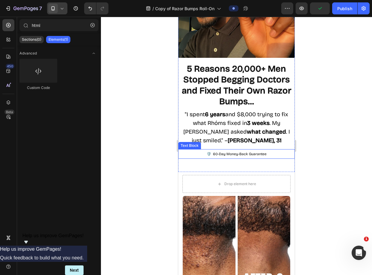
click at [248, 152] on span "🛡️ 60-Day Money-Back Guarantee" at bounding box center [236, 154] width 60 height 4
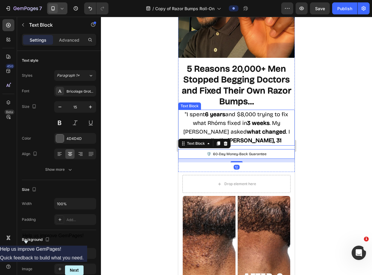
click at [244, 139] on p ""I spent 6 years and $8,000 trying to fix what Rhóms fixed [DATE] . My [PERSON_…" at bounding box center [236, 127] width 115 height 35
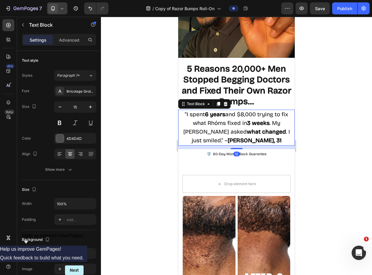
click at [352, 118] on div at bounding box center [236, 146] width 271 height 258
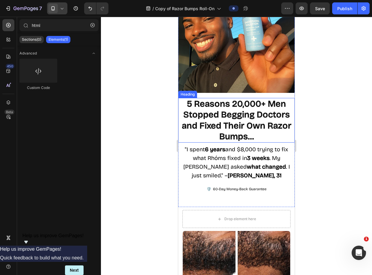
scroll to position [42, 0]
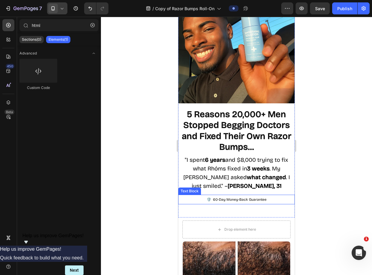
click at [246, 197] on span "🛡️ 60-Day Money-Back Guarantee" at bounding box center [236, 199] width 60 height 4
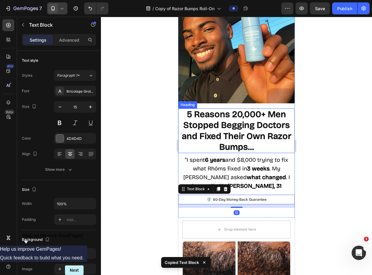
click at [235, 109] on strong "5 Reasons 20,000+ Men Stopped Begging Doctors and Fixed Their Own Razor Bumps..." at bounding box center [237, 130] width 110 height 43
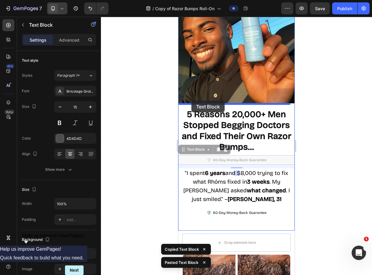
drag, startPoint x: 184, startPoint y: 143, endPoint x: 191, endPoint y: 101, distance: 43.1
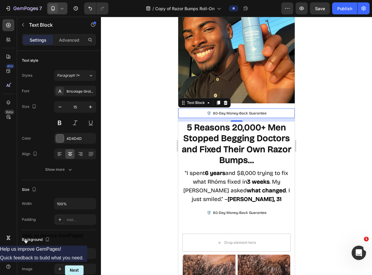
click at [258, 111] on p "🛡️ 60-Day Money-Back Guarantee" at bounding box center [236, 113] width 115 height 8
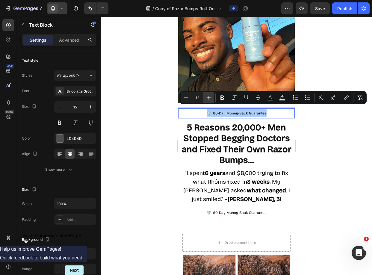
click at [211, 99] on icon "Editor contextual toolbar" at bounding box center [209, 98] width 6 height 6
type input "14"
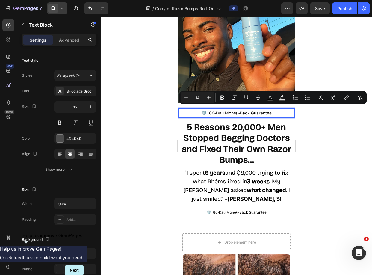
click at [227, 110] on span "🛡️ 60-Day Money-Back Guarantee" at bounding box center [236, 112] width 70 height 5
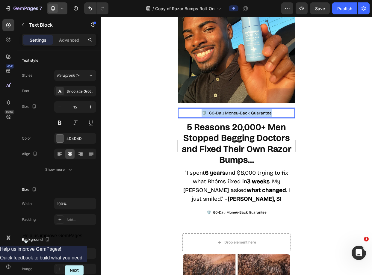
click at [227, 110] on span "🛡️ 60-Day Money-Back Guarantee" at bounding box center [236, 112] width 70 height 5
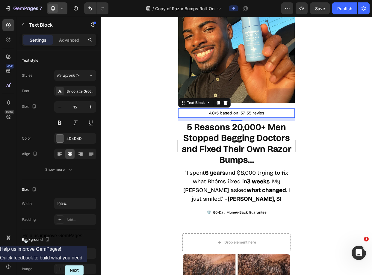
click at [148, 108] on div at bounding box center [236, 146] width 271 height 258
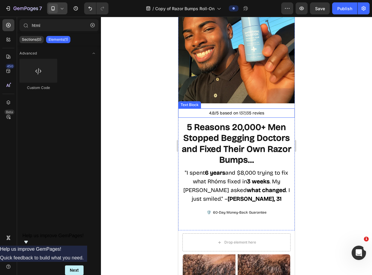
click at [255, 110] on span "4.8/5 based on 137,135 revies" at bounding box center [236, 112] width 55 height 5
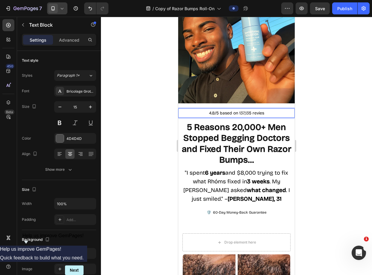
click at [259, 110] on span "4.8/5 based on 137,135 revies" at bounding box center [236, 112] width 55 height 5
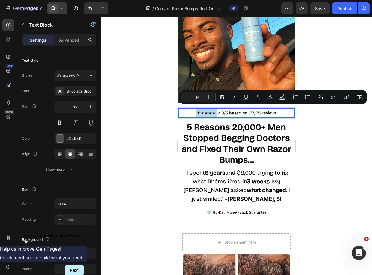
drag, startPoint x: 193, startPoint y: 108, endPoint x: 215, endPoint y: 109, distance: 21.6
click at [274, 98] on button "color" at bounding box center [270, 97] width 11 height 11
type input "000000"
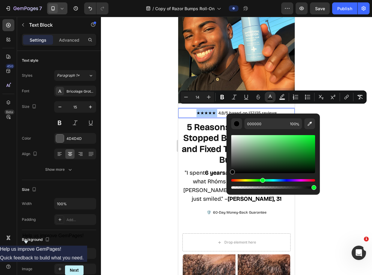
click at [262, 179] on div "Hue" at bounding box center [273, 180] width 84 height 2
drag, startPoint x: 286, startPoint y: 157, endPoint x: 320, endPoint y: 129, distance: 44.0
click at [320, 0] on body "7 Version history / Copy of Razor Bumps Roll-On Preview Save Publish 450 Beta h…" at bounding box center [186, 0] width 372 height 0
drag, startPoint x: 307, startPoint y: 153, endPoint x: 303, endPoint y: 146, distance: 8.7
click at [303, 146] on div "Editor contextual toolbar" at bounding box center [273, 154] width 84 height 38
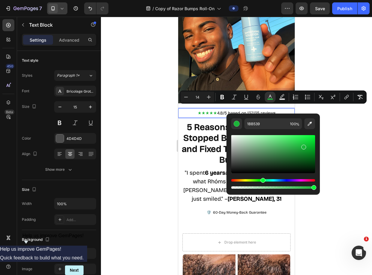
click at [286, 182] on div "Editor contextual toolbar" at bounding box center [273, 184] width 84 height 10
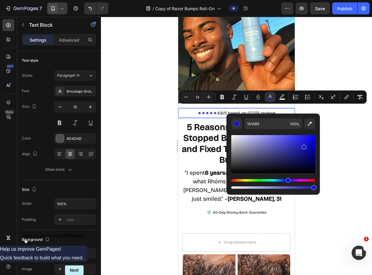
click at [287, 181] on div "Hue" at bounding box center [273, 180] width 84 height 2
drag, startPoint x: 304, startPoint y: 151, endPoint x: 318, endPoint y: 125, distance: 30.1
click at [318, 125] on div "1A1AB5 100 %" at bounding box center [272, 151] width 93 height 76
click at [286, 180] on div "Hue" at bounding box center [287, 180] width 5 height 5
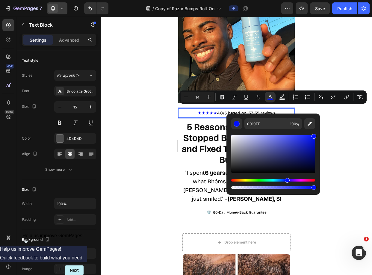
click at [285, 180] on div "Hue" at bounding box center [287, 180] width 5 height 5
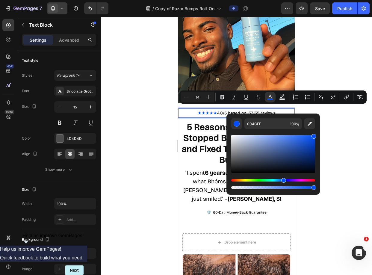
type input "0050FF"
drag, startPoint x: 285, startPoint y: 180, endPoint x: 282, endPoint y: 180, distance: 3.1
click at [282, 180] on div "Hue" at bounding box center [283, 180] width 5 height 5
click at [337, 150] on div at bounding box center [236, 146] width 271 height 258
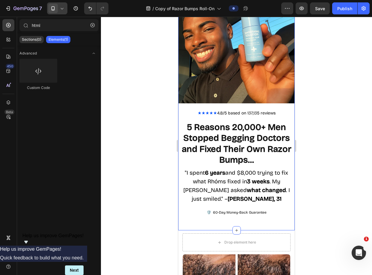
click at [258, 101] on div "Image ★★★★★ 4.8/5 based on 137,135 reviews Text Block 5 Reasons 20,000+ Men Sto…" at bounding box center [236, 104] width 116 height 234
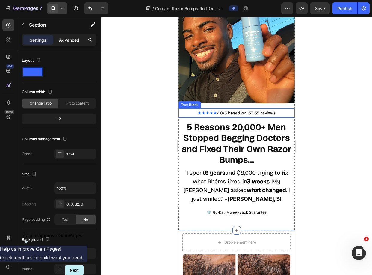
click at [71, 36] on div "Advanced" at bounding box center [69, 40] width 30 height 10
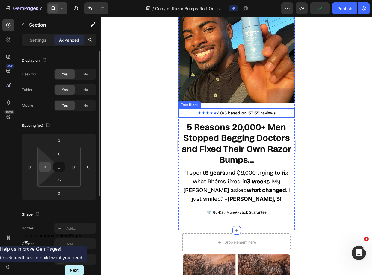
click at [44, 164] on input "0" at bounding box center [44, 166] width 9 height 9
drag, startPoint x: 45, startPoint y: 164, endPoint x: 48, endPoint y: 165, distance: 3.9
click at [48, 165] on input "0" at bounding box center [44, 166] width 9 height 9
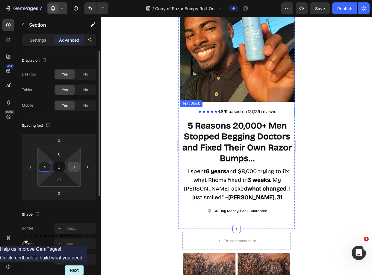
type input "5"
click at [74, 164] on input "0" at bounding box center [73, 166] width 9 height 9
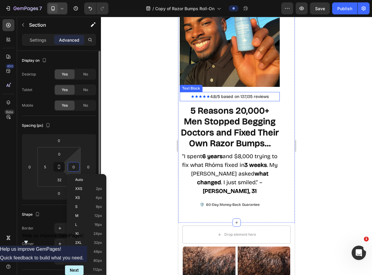
type input "50"
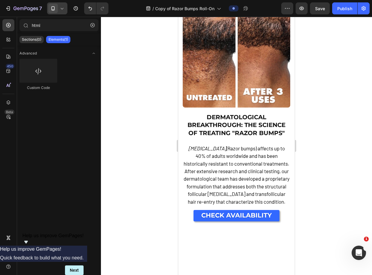
scroll to position [0, 0]
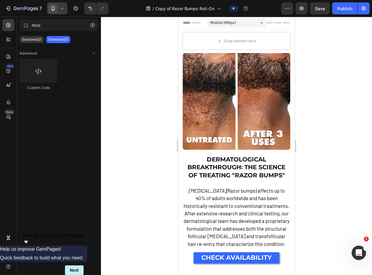
click at [147, 49] on div at bounding box center [236, 146] width 271 height 258
click at [89, 12] on button "Undo/Redo" at bounding box center [90, 8] width 12 height 12
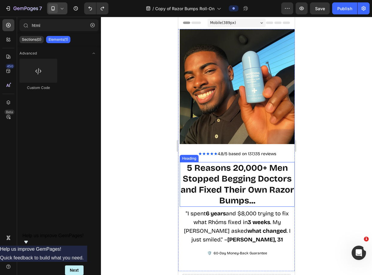
click at [230, 186] on strong "5 Reasons 20,000+ Men Stopped Begging Doctors and Fixed Their Own Razor Bumps..." at bounding box center [236, 183] width 113 height 43
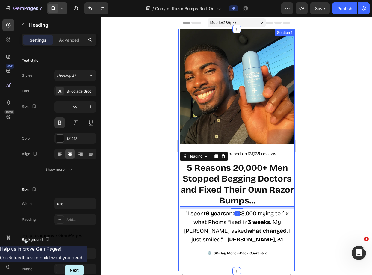
click at [183, 142] on div "Image ★★★★★ 4.8/5 based on 137,135 reviews Text Block 5 Reasons 20,000+ Men Sto…" at bounding box center [237, 145] width 115 height 232
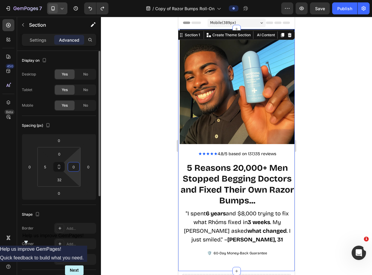
drag, startPoint x: 72, startPoint y: 169, endPoint x: 75, endPoint y: 169, distance: 3.3
click at [75, 169] on input "0" at bounding box center [73, 166] width 9 height 9
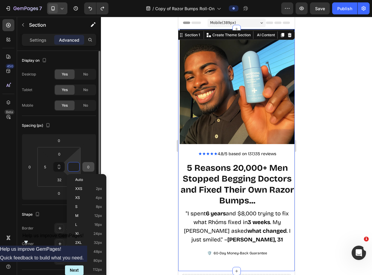
type input "5"
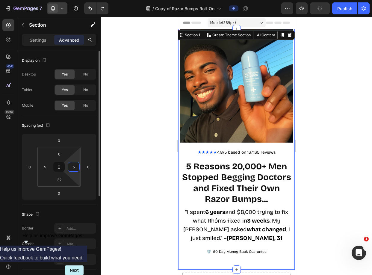
drag, startPoint x: 72, startPoint y: 168, endPoint x: 78, endPoint y: 167, distance: 5.7
click at [78, 167] on div "5" at bounding box center [74, 167] width 12 height 10
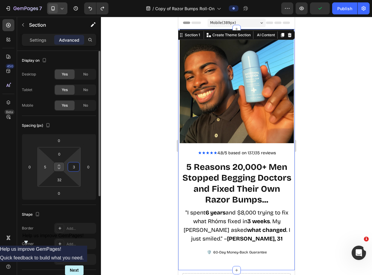
type input "3"
click at [50, 165] on div "5" at bounding box center [45, 167] width 12 height 10
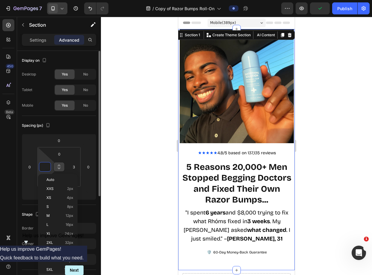
type input "3"
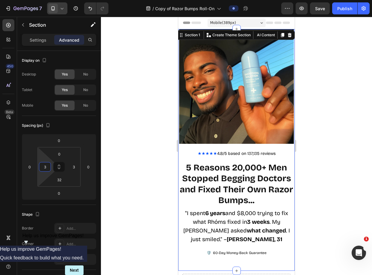
click at [111, 145] on div at bounding box center [236, 146] width 271 height 258
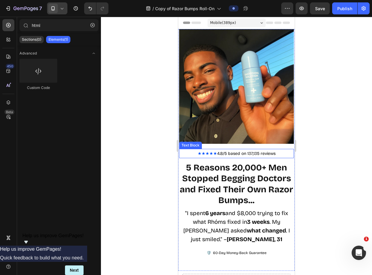
click at [250, 151] on span "4.8/5 based on 137,135 reviews" at bounding box center [246, 153] width 58 height 5
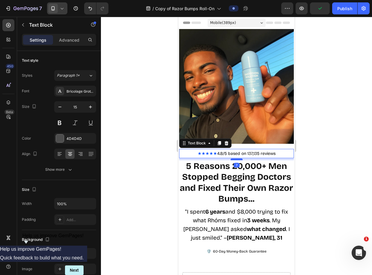
click at [238, 158] on div at bounding box center [236, 159] width 12 height 2
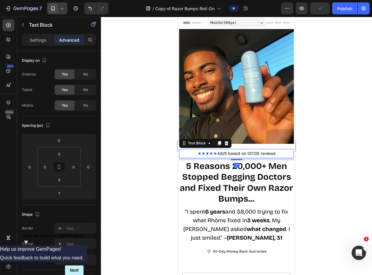
click at [350, 134] on div at bounding box center [236, 146] width 271 height 258
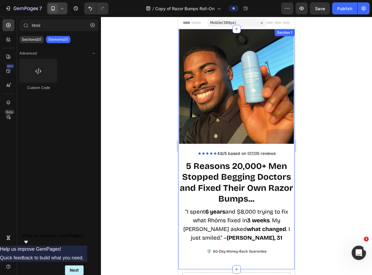
click at [272, 141] on div "Image ★★★★★ 4.8/5 based on 137,135 reviews Text Block 5 Reasons 20,000+ Men Sto…" at bounding box center [236, 144] width 115 height 230
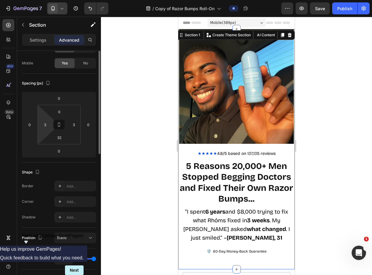
scroll to position [88, 0]
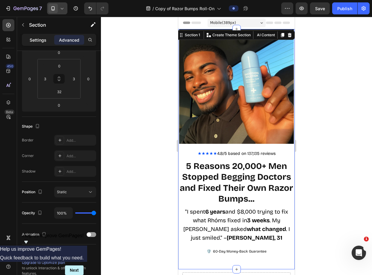
click at [42, 44] on div "Settings" at bounding box center [38, 40] width 30 height 10
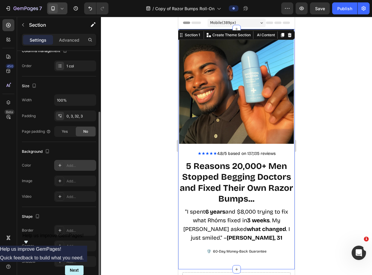
click at [69, 167] on div "Add..." at bounding box center [80, 165] width 28 height 5
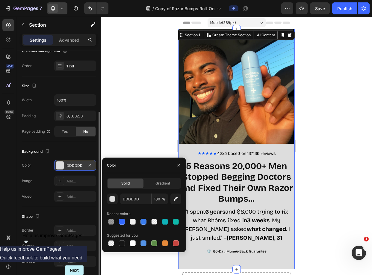
drag, startPoint x: 179, startPoint y: 201, endPoint x: 164, endPoint y: 190, distance: 18.6
click at [179, 201] on button "button" at bounding box center [175, 198] width 11 height 11
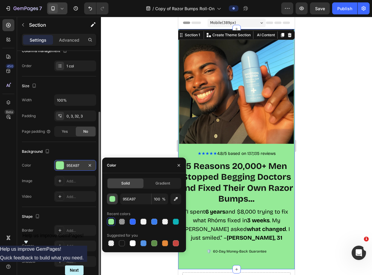
click at [113, 198] on div "button" at bounding box center [113, 199] width 6 height 6
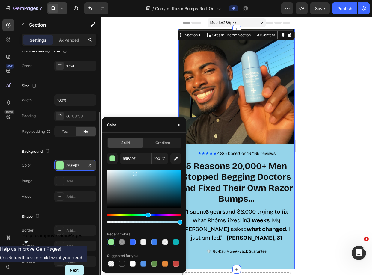
click at [147, 215] on div "Hue" at bounding box center [144, 215] width 74 height 2
click at [147, 215] on div "Hue" at bounding box center [147, 214] width 5 height 5
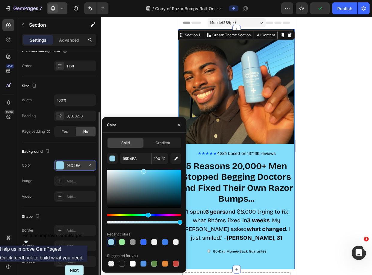
drag, startPoint x: 144, startPoint y: 174, endPoint x: 143, endPoint y: 170, distance: 4.0
click at [143, 170] on div at bounding box center [144, 189] width 74 height 38
click at [148, 215] on div "Hue" at bounding box center [148, 214] width 5 height 5
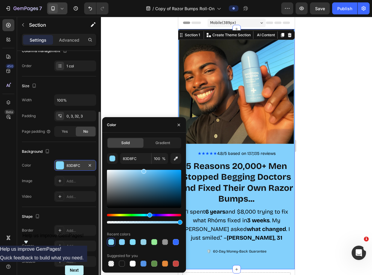
click at [149, 215] on div "Hue" at bounding box center [149, 214] width 5 height 5
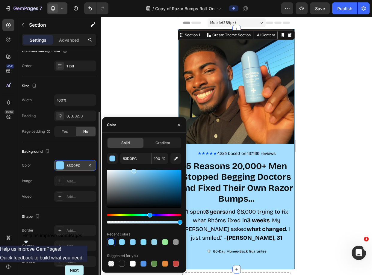
type input "A5DEFF"
drag, startPoint x: 135, startPoint y: 170, endPoint x: 133, endPoint y: 167, distance: 4.3
click at [133, 167] on div "A5DEFF 100 % Recent colors Suggested for you" at bounding box center [144, 210] width 74 height 115
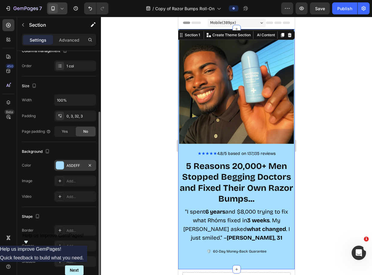
click at [151, 72] on div at bounding box center [236, 146] width 271 height 258
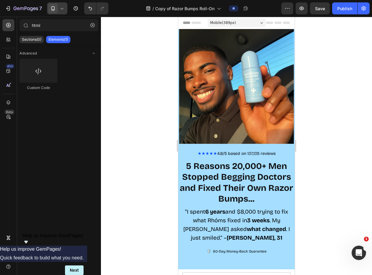
click at [151, 72] on div at bounding box center [236, 146] width 271 height 258
click at [187, 249] on p "🛡️ 60-Day Money-Back Guarantee" at bounding box center [236, 251] width 113 height 8
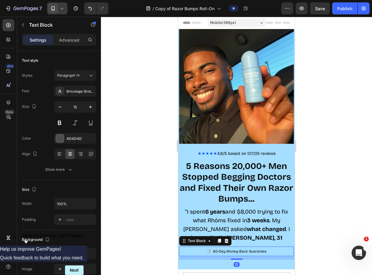
click at [184, 256] on div "12" at bounding box center [236, 258] width 115 height 4
click at [196, 259] on div "Image ★★★★★ 4.8/5 based on 137,135 reviews Text Block 5 Reasons 20,000+ Men Sto…" at bounding box center [236, 149] width 116 height 240
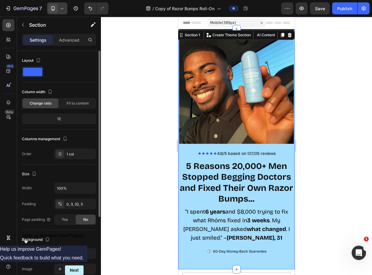
drag, startPoint x: 80, startPoint y: 254, endPoint x: 91, endPoint y: 243, distance: 15.9
click at [80, 254] on div "A5DEFF" at bounding box center [80, 253] width 28 height 5
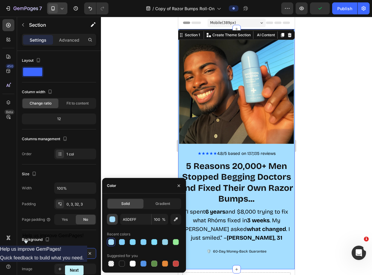
click at [113, 221] on button "button" at bounding box center [112, 219] width 11 height 11
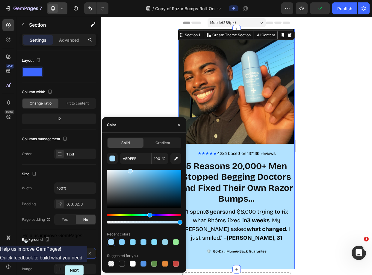
click at [130, 167] on div "A5DEFF 100 % Recent colors Suggested for you" at bounding box center [144, 210] width 74 height 115
type input "B2E8FF"
click at [148, 215] on div "Hue" at bounding box center [148, 214] width 5 height 5
click at [307, 112] on div at bounding box center [236, 146] width 271 height 258
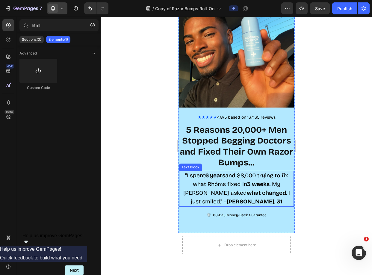
scroll to position [0, 0]
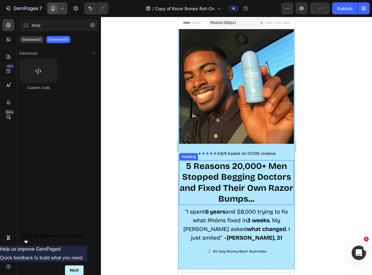
click at [259, 183] on strong "5 Reasons 20,000+ Men Stopped Begging Doctors and Fixed Their Own Razor Bumps..." at bounding box center [236, 182] width 113 height 43
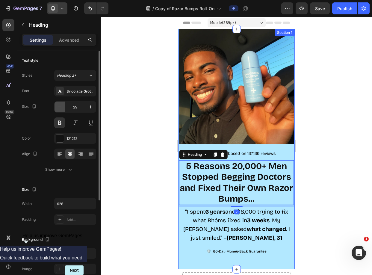
click at [62, 106] on icon "button" at bounding box center [60, 107] width 6 height 6
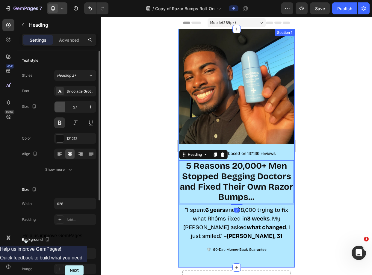
click at [62, 106] on icon "button" at bounding box center [60, 107] width 6 height 6
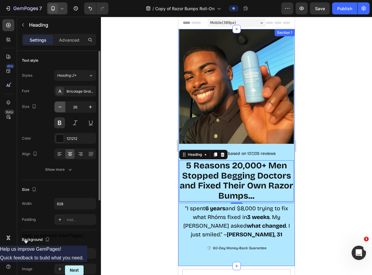
click at [62, 106] on icon "button" at bounding box center [60, 107] width 6 height 6
type input "25"
click at [165, 127] on div at bounding box center [236, 146] width 271 height 258
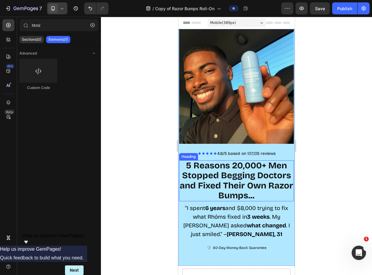
click at [243, 171] on strong "5 Reasons 20,000+ Men Stopped Begging Doctors and Fixed Their Own Razor Bumps..." at bounding box center [236, 180] width 113 height 40
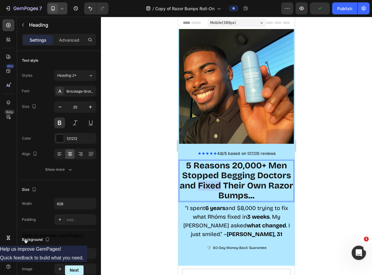
click at [221, 181] on strong "5 Reasons 20,000+ Men Stopped Begging Doctors and Fixed Their Own Razor Bumps..." at bounding box center [236, 180] width 113 height 40
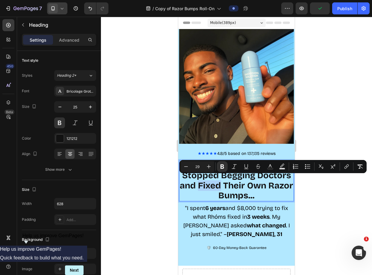
click at [221, 182] on strong "5 Reasons 20,000+ Men Stopped Begging Doctors and Fixed Their Own Razor Bumps..." at bounding box center [236, 180] width 113 height 40
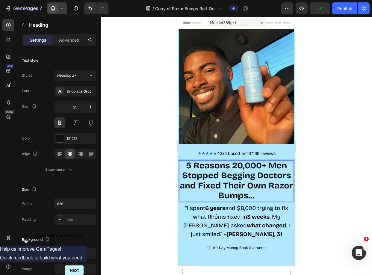
click at [327, 105] on div at bounding box center [236, 146] width 271 height 258
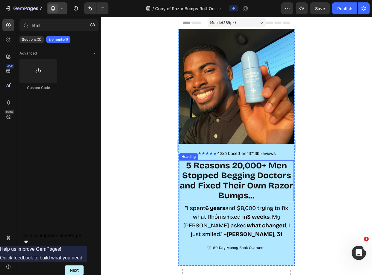
click at [224, 164] on strong "5 Reasons 20,000+ Men Stopped Begging Doctors and Fixed Their Own Razor Bumps..." at bounding box center [236, 180] width 113 height 40
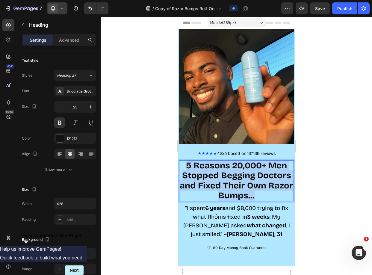
click at [224, 164] on strong "5 Reasons 20,000+ Men Stopped Begging Doctors and Fixed Their Own Razor Bumps..." at bounding box center [236, 180] width 113 height 40
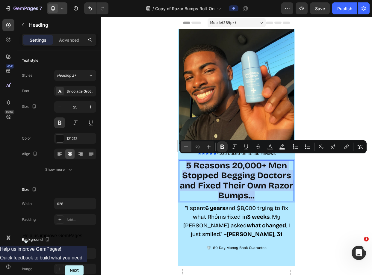
click at [187, 145] on icon "Editor contextual toolbar" at bounding box center [186, 147] width 6 height 6
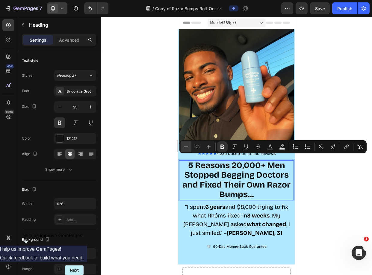
click at [187, 145] on icon "Editor contextual toolbar" at bounding box center [186, 147] width 6 height 6
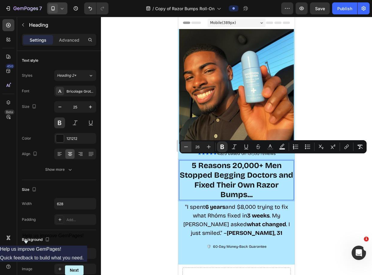
click at [187, 145] on icon "Editor contextual toolbar" at bounding box center [186, 147] width 6 height 6
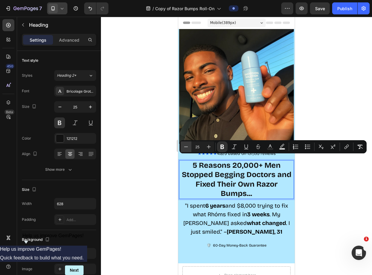
click at [187, 145] on icon "Editor contextual toolbar" at bounding box center [186, 147] width 6 height 6
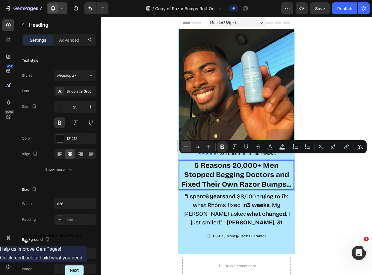
click at [187, 145] on icon "Editor contextual toolbar" at bounding box center [186, 147] width 6 height 6
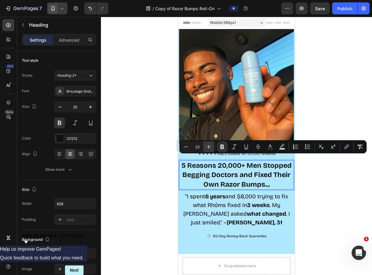
click at [206, 147] on icon "Editor contextual toolbar" at bounding box center [209, 147] width 6 height 6
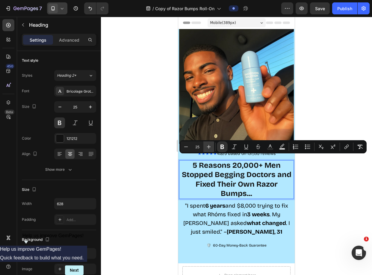
click at [206, 147] on icon "Editor contextual toolbar" at bounding box center [209, 147] width 6 height 6
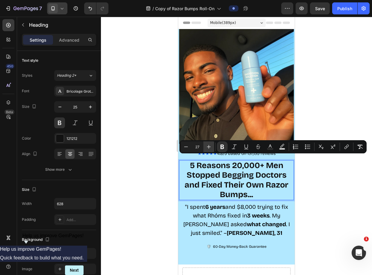
click at [206, 147] on icon "Editor contextual toolbar" at bounding box center [209, 147] width 6 height 6
type input "29"
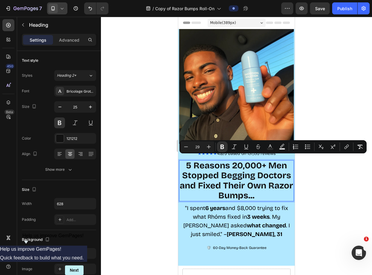
click at [139, 165] on div at bounding box center [236, 146] width 271 height 258
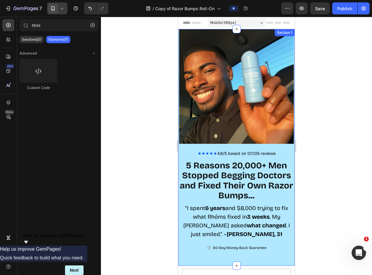
click at [248, 152] on p "★★★★★ 4.8/5 based on 137,135 reviews" at bounding box center [236, 153] width 113 height 8
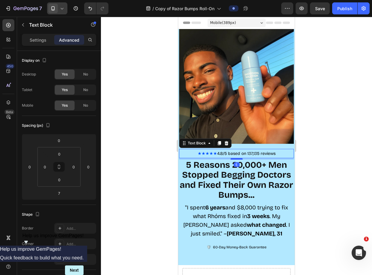
click at [234, 158] on div at bounding box center [236, 159] width 12 height 2
type input "5"
click at [155, 153] on div at bounding box center [236, 146] width 271 height 258
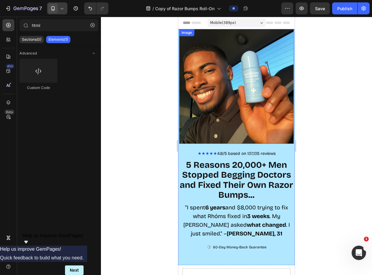
click at [206, 119] on img at bounding box center [236, 86] width 115 height 115
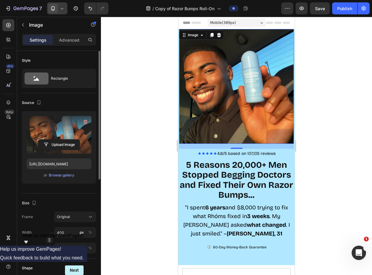
click at [65, 131] on label at bounding box center [59, 135] width 65 height 38
click at [65, 139] on input "file" at bounding box center [58, 144] width 41 height 10
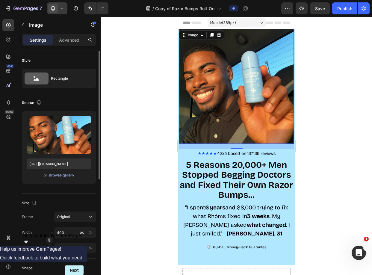
click at [66, 177] on div "Browse gallery" at bounding box center [61, 174] width 25 height 5
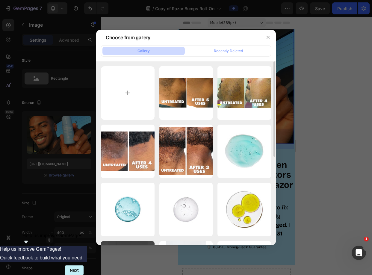
scroll to position [234, 0]
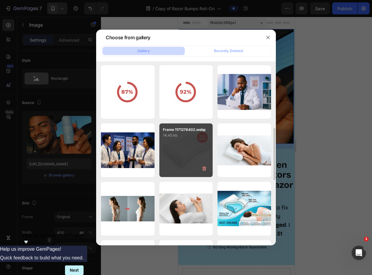
click at [197, 139] on div "Frame 1171276402.webp 14.45 kb" at bounding box center [186, 150] width 54 height 54
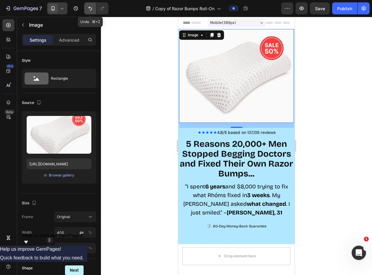
click at [95, 11] on button "Undo/Redo" at bounding box center [90, 8] width 12 height 12
type input "[URL][DOMAIN_NAME]"
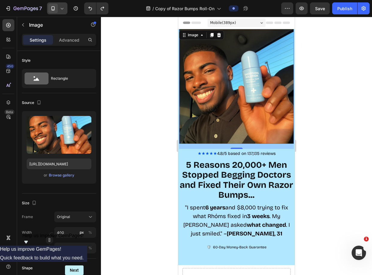
click at [136, 118] on div at bounding box center [236, 146] width 271 height 258
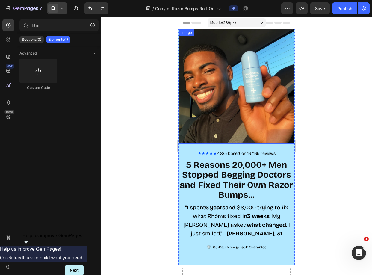
click at [219, 96] on img at bounding box center [236, 86] width 115 height 115
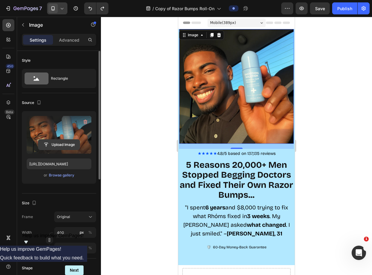
click at [68, 145] on input "file" at bounding box center [58, 144] width 41 height 10
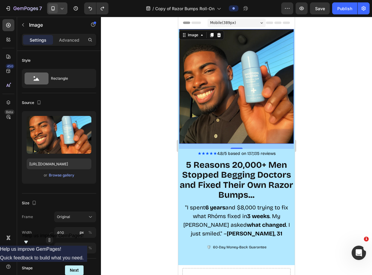
click at [145, 126] on div at bounding box center [236, 146] width 271 height 258
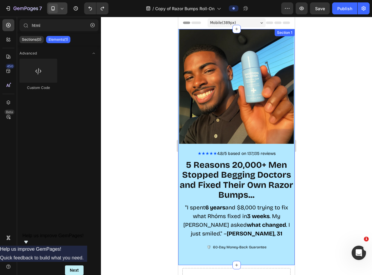
click at [280, 142] on div "Image ★★★★★ 4.8/5 based on 137,135 reviews Text Block ⁠⁠⁠⁠⁠⁠⁠ 5 Reasons 20,000+…" at bounding box center [236, 142] width 115 height 226
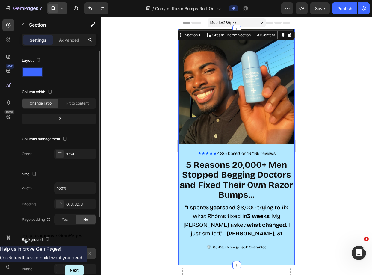
scroll to position [109, 0]
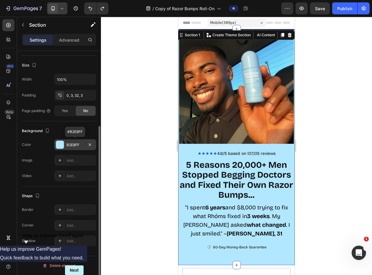
click at [66, 148] on div "B2E8FF" at bounding box center [75, 144] width 42 height 11
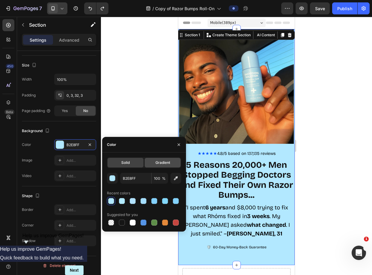
click at [159, 160] on span "Gradient" at bounding box center [162, 162] width 15 height 5
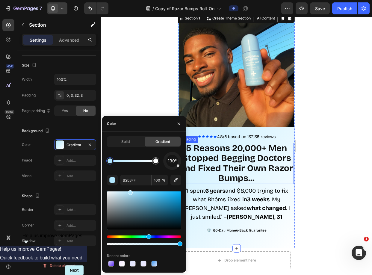
scroll to position [8, 0]
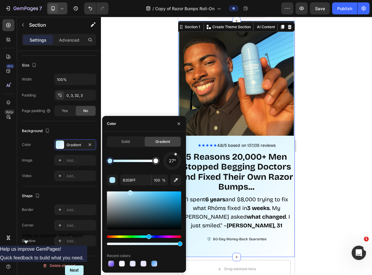
drag, startPoint x: 178, startPoint y: 165, endPoint x: 174, endPoint y: 148, distance: 17.6
click at [174, 148] on div "Solid Gradient 27° B2E8FF 100 % Recent colors" at bounding box center [144, 201] width 74 height 131
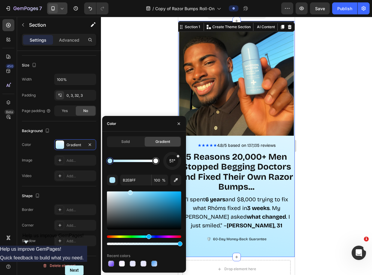
drag, startPoint x: 174, startPoint y: 153, endPoint x: 180, endPoint y: 155, distance: 6.0
click at [180, 155] on div "51°" at bounding box center [172, 161] width 18 height 18
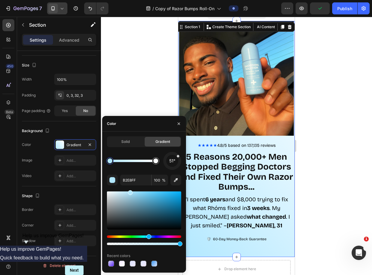
drag, startPoint x: 180, startPoint y: 155, endPoint x: 164, endPoint y: 152, distance: 15.8
click at [164, 152] on div "51°" at bounding box center [172, 161] width 18 height 18
click at [167, 156] on div at bounding box center [171, 160] width 25 height 25
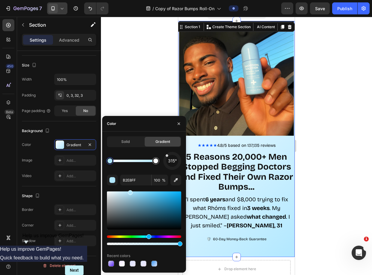
click at [166, 156] on div at bounding box center [166, 155] width 3 height 3
click at [165, 156] on div at bounding box center [165, 156] width 3 height 3
click at [162, 104] on div at bounding box center [236, 146] width 271 height 258
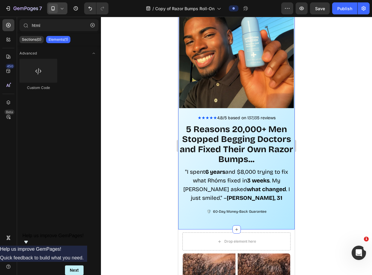
scroll to position [92, 0]
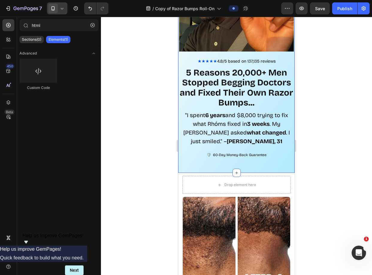
click at [288, 157] on div "Image ★★★★★ 4.8/5 based on 137,135 reviews Text Block ⁠⁠⁠⁠⁠⁠⁠ 5 Reasons 20,000+…" at bounding box center [236, 50] width 115 height 226
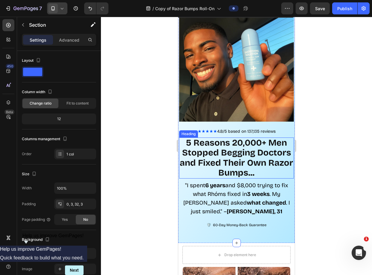
scroll to position [0, 0]
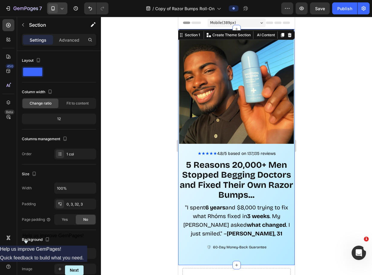
click at [310, 86] on div at bounding box center [236, 146] width 271 height 258
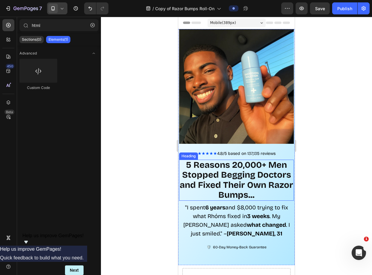
scroll to position [97, 0]
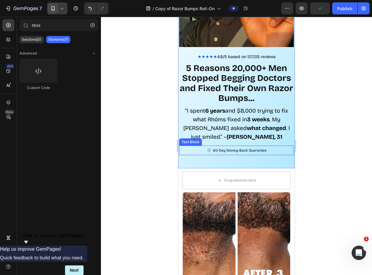
click at [248, 148] on span "🛡️ 60-Day Money-Back Guarantee" at bounding box center [236, 150] width 60 height 4
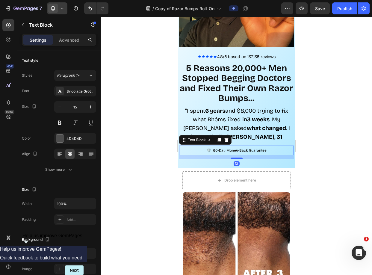
drag, startPoint x: 235, startPoint y: 150, endPoint x: 243, endPoint y: 149, distance: 7.3
click at [235, 146] on div "🛡️ 60-Day Money-Back Guarantee Text Block 12" at bounding box center [236, 150] width 115 height 10
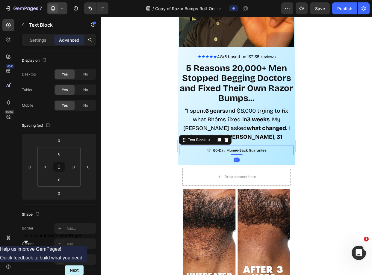
click at [244, 153] on div "Image ★★★★★ 4.8/5 based on 137,135 reviews Text Block ⁠⁠⁠⁠⁠⁠⁠ 5 Reasons 20,000+…" at bounding box center [236, 48] width 116 height 232
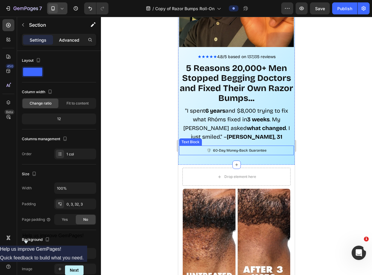
click at [67, 41] on p "Advanced" at bounding box center [69, 40] width 20 height 6
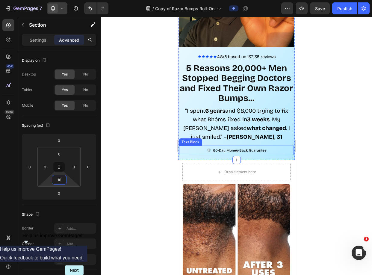
type input "18"
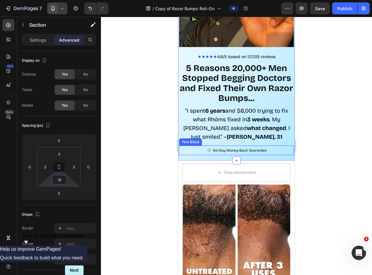
click at [70, 0] on html "7 Version history / Copy of Razor Bumps Roll-On Preview Save Publish 450 Beta h…" at bounding box center [186, 0] width 372 height 0
click at [127, 164] on div at bounding box center [236, 146] width 271 height 258
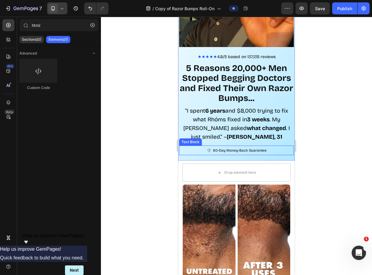
click at [274, 150] on div "🛡️ 60-Day Money-Back Guarantee" at bounding box center [236, 150] width 115 height 10
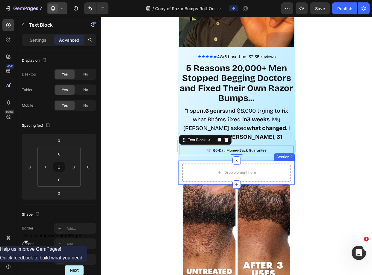
click at [208, 152] on div "Image ★★★★★ 4.8/5 based on 137,135 reviews Text Block ⁠⁠⁠⁠⁠⁠⁠ 5 Reasons 20,000+…" at bounding box center [236, 46] width 116 height 228
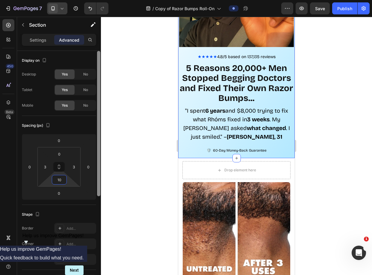
drag, startPoint x: 68, startPoint y: 182, endPoint x: 99, endPoint y: 170, distance: 32.7
click at [68, 0] on html "7 Version history / Copy of Razor Bumps Roll-On Preview Save Publish 450 Beta h…" at bounding box center [186, 0] width 372 height 0
type input "12"
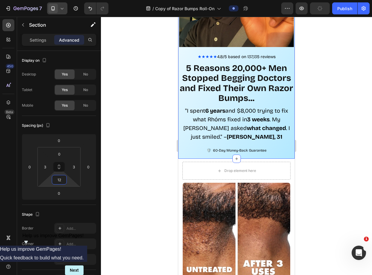
click at [168, 158] on div at bounding box center [236, 146] width 271 height 258
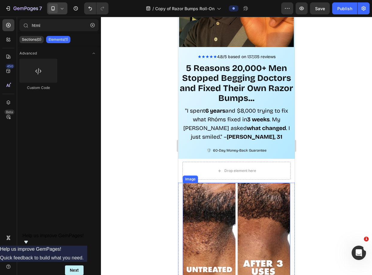
click at [210, 207] on img at bounding box center [236, 231] width 107 height 97
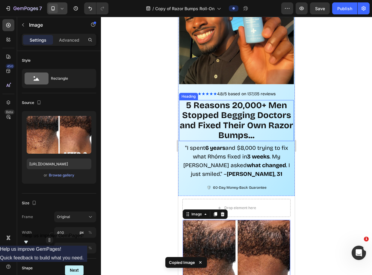
scroll to position [0, 0]
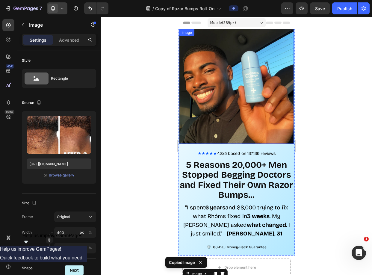
click at [244, 72] on img at bounding box center [236, 86] width 115 height 115
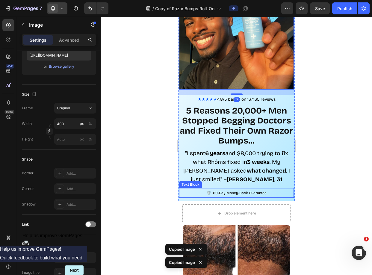
scroll to position [79, 0]
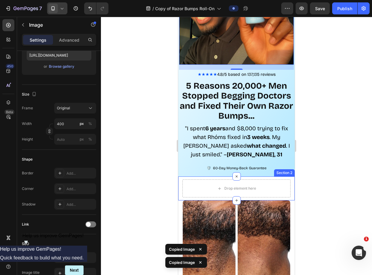
click at [288, 180] on div "Drop element here Section 2" at bounding box center [236, 188] width 116 height 24
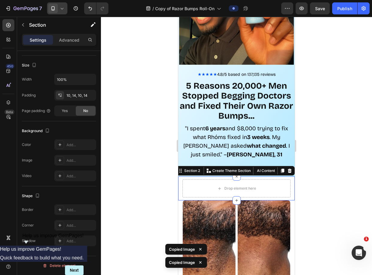
scroll to position [0, 0]
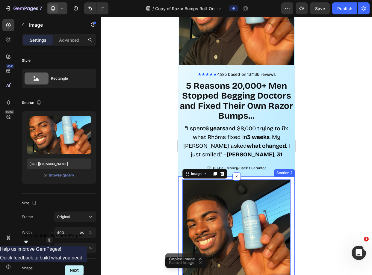
click at [181, 179] on div "Image 17 Section 2" at bounding box center [236, 235] width 116 height 119
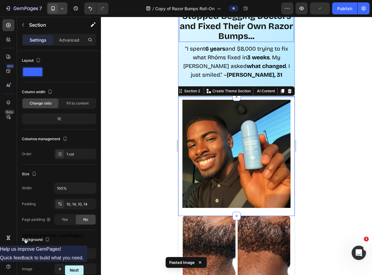
scroll to position [161, 0]
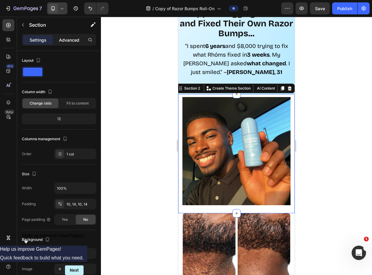
click at [68, 44] on div "Advanced" at bounding box center [69, 40] width 30 height 10
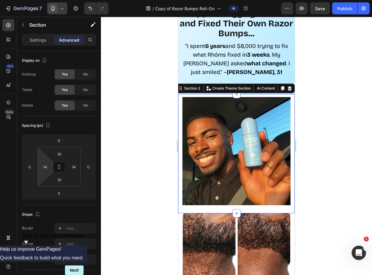
type input "0"
click at [48, 0] on html "7 Version history / Copy of Razor Bumps Roll-On Preview Save Publish 450 Beta h…" at bounding box center [186, 0] width 372 height 0
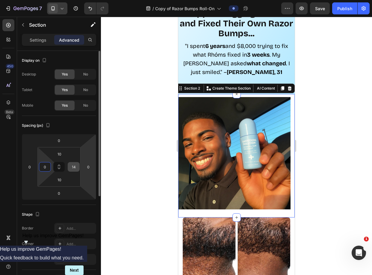
click at [77, 0] on html "7 Version history / Copy of Razor Bumps Roll-On Preview Save Publish 450 Beta h…" at bounding box center [186, 0] width 372 height 0
type input "0"
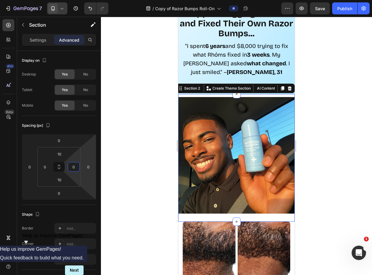
click at [101, 148] on div at bounding box center [236, 146] width 271 height 258
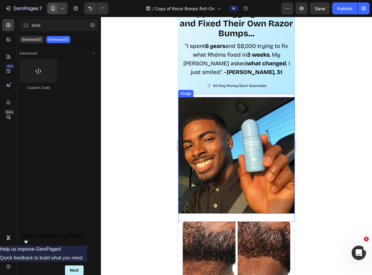
click at [206, 105] on img at bounding box center [236, 155] width 116 height 116
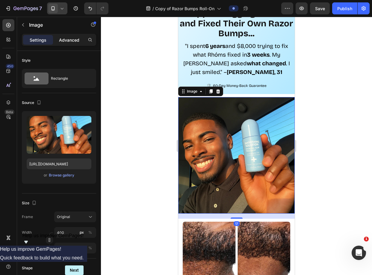
click at [66, 39] on p "Advanced" at bounding box center [69, 40] width 20 height 6
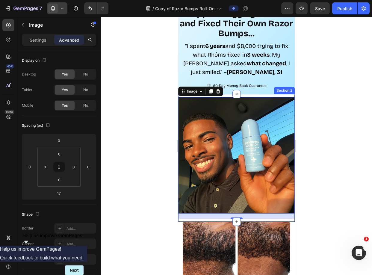
drag, startPoint x: 227, startPoint y: 91, endPoint x: 200, endPoint y: 100, distance: 27.6
click at [227, 94] on div "Image 17 Section 2" at bounding box center [236, 157] width 116 height 127
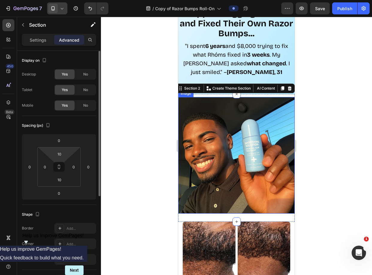
click at [68, 0] on html "7 Version history / Copy of Razor Bumps Roll-On Preview Save Publish 450 Beta h…" at bounding box center [186, 0] width 372 height 0
type input "0"
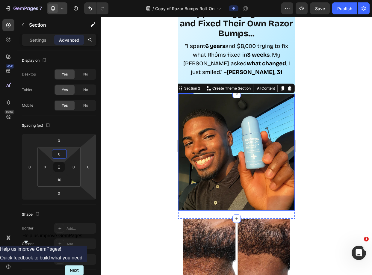
click at [120, 130] on div at bounding box center [236, 146] width 271 height 258
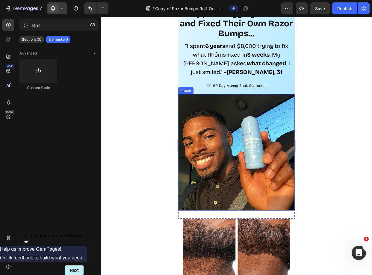
click at [192, 205] on div "Image" at bounding box center [236, 154] width 116 height 121
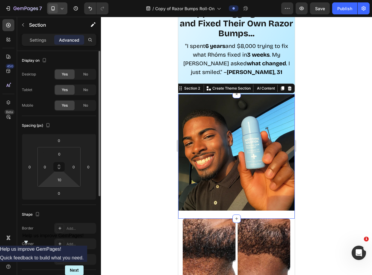
click at [68, 0] on html "7 Version history / Copy of Razor Bumps Roll-On Preview Save Publish 450 Beta h…" at bounding box center [186, 0] width 372 height 0
type input "0"
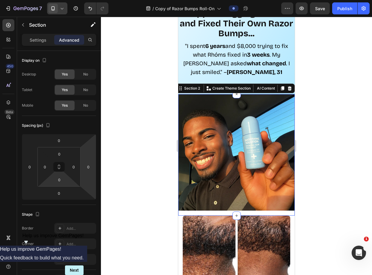
click at [171, 162] on div at bounding box center [236, 146] width 271 height 258
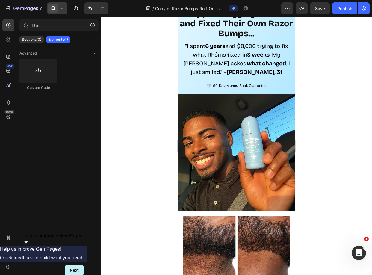
drag, startPoint x: 140, startPoint y: 163, endPoint x: 103, endPoint y: 162, distance: 37.4
click at [140, 163] on div at bounding box center [236, 146] width 271 height 258
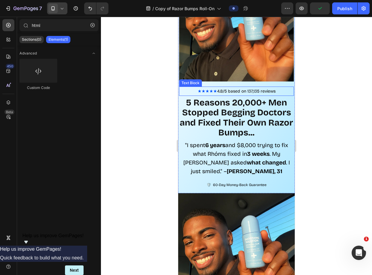
scroll to position [52, 0]
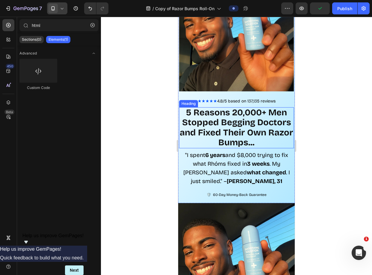
click at [253, 113] on strong "5 Reasons 20,000+ Men Stopped Begging Doctors and Fixed Their Own Razor Bumps..." at bounding box center [236, 127] width 113 height 40
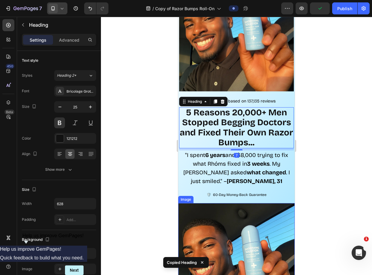
scroll to position [153, 0]
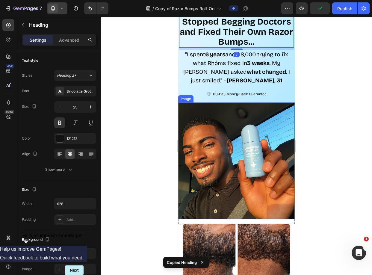
click at [231, 139] on img at bounding box center [236, 160] width 116 height 116
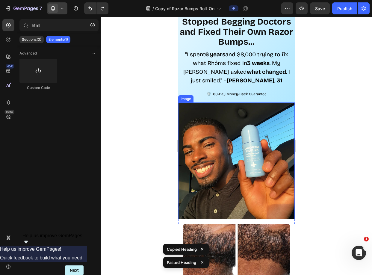
click at [233, 159] on img at bounding box center [236, 160] width 116 height 116
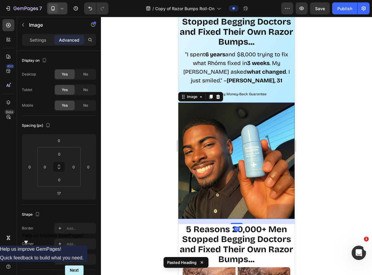
click at [236, 198] on img at bounding box center [236, 160] width 116 height 116
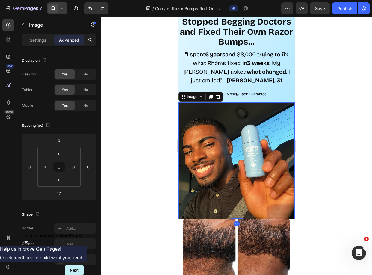
drag, startPoint x: 236, startPoint y: 214, endPoint x: 236, endPoint y: 206, distance: 8.1
click at [236, 206] on div "Image 0" at bounding box center [236, 160] width 116 height 116
type input "0"
click at [238, 183] on img at bounding box center [236, 160] width 116 height 116
click at [332, 141] on div at bounding box center [236, 146] width 271 height 258
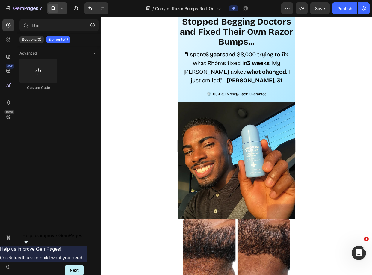
click at [241, 126] on img at bounding box center [236, 160] width 116 height 116
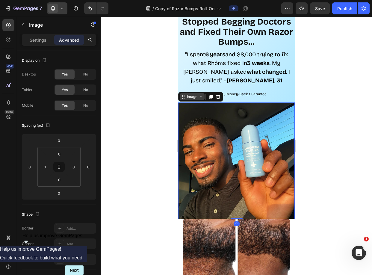
click at [192, 95] on div "Image" at bounding box center [192, 96] width 13 height 5
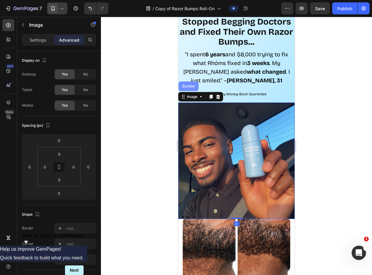
click at [191, 84] on div "Section" at bounding box center [188, 86] width 15 height 4
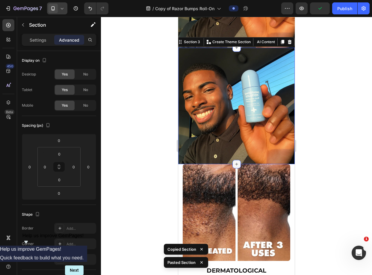
scroll to position [325, 0]
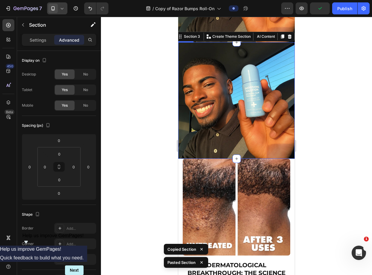
click at [220, 67] on img at bounding box center [236, 100] width 116 height 116
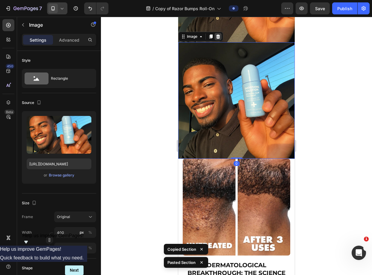
click at [219, 34] on icon at bounding box center [218, 36] width 4 height 4
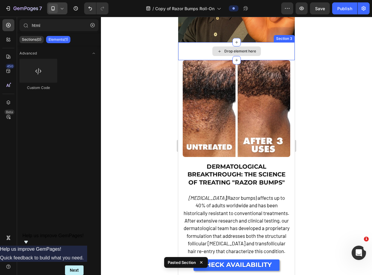
click at [203, 51] on div "Drop element here" at bounding box center [236, 51] width 116 height 18
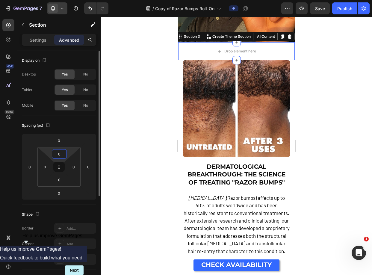
click at [66, 149] on div "0" at bounding box center [59, 154] width 15 height 10
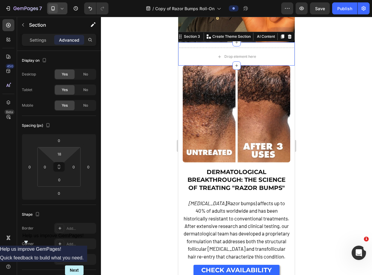
type input "14"
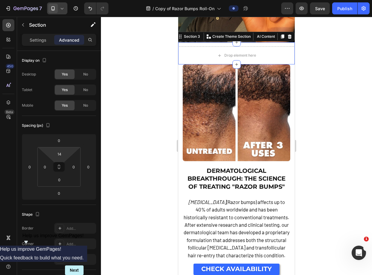
click at [70, 0] on html "7 Version history / Copy of Razor Bumps Roll-On Preview Save Publish 450 Beta h…" at bounding box center [186, 0] width 372 height 0
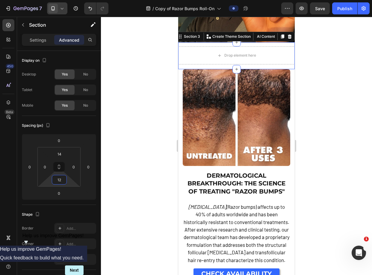
type input "14"
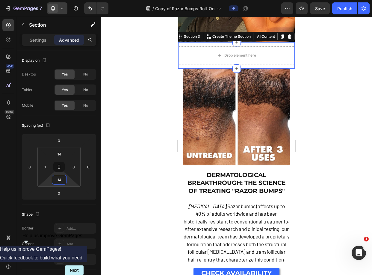
click at [68, 0] on html "7 Version history / Copy of Razor Bumps Roll-On Preview Save Publish 450 Beta h…" at bounding box center [186, 0] width 372 height 0
type input "2"
click at [49, 0] on html "7 Version history / Copy of Razor Bumps Roll-On Preview Save Publish 450 Beta h…" at bounding box center [186, 0] width 372 height 0
drag, startPoint x: 44, startPoint y: 167, endPoint x: 48, endPoint y: 167, distance: 4.5
click at [47, 168] on input "2" at bounding box center [44, 166] width 9 height 9
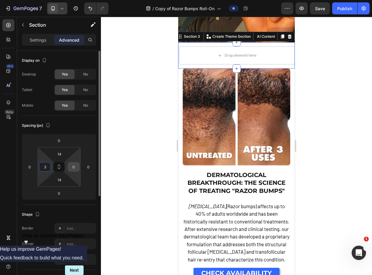
type input "3"
click at [78, 165] on input "0" at bounding box center [73, 166] width 9 height 9
type input "3"
click at [137, 141] on div at bounding box center [236, 146] width 271 height 258
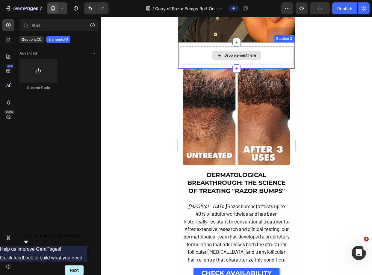
click at [252, 53] on div "Drop element here" at bounding box center [240, 55] width 32 height 5
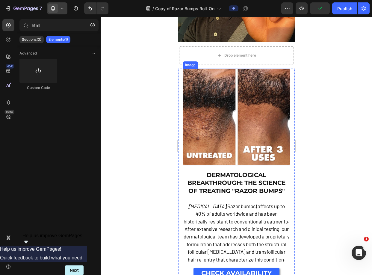
click at [269, 51] on div "Drop element here" at bounding box center [236, 55] width 115 height 18
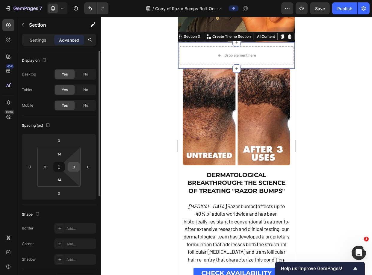
click at [70, 169] on input "3" at bounding box center [73, 166] width 9 height 9
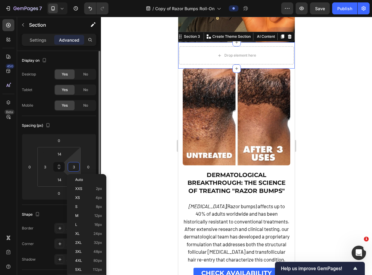
click at [75, 0] on html "7 Version history / Copy of Razor Bumps Roll-On Preview Save Publish 450 Beta h…" at bounding box center [186, 0] width 372 height 0
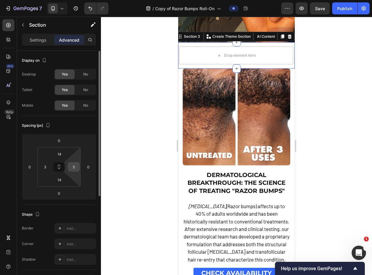
click at [72, 164] on input "5" at bounding box center [73, 166] width 9 height 9
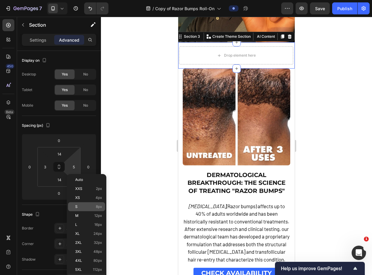
click at [98, 207] on span "8px" at bounding box center [99, 206] width 6 height 4
type input "8"
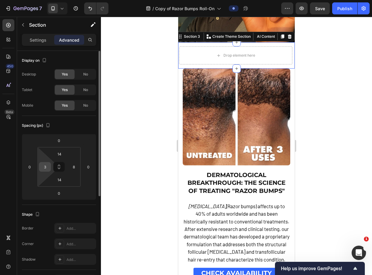
click at [45, 168] on input "3" at bounding box center [44, 166] width 9 height 9
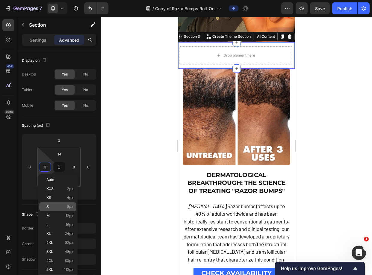
click at [61, 206] on p "S 8px" at bounding box center [59, 206] width 27 height 4
type input "8"
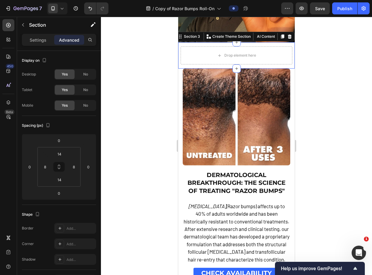
click at [141, 111] on div at bounding box center [236, 146] width 271 height 258
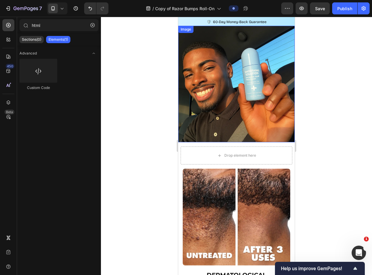
scroll to position [64, 0]
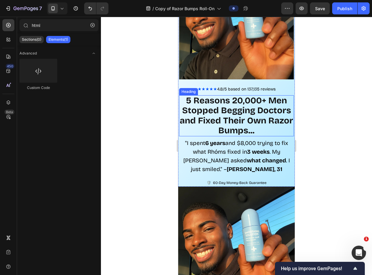
click at [238, 110] on strong "5 Reasons 20,000+ Men Stopped Begging Doctors and Fixed Their Own Razor Bumps..." at bounding box center [236, 115] width 113 height 40
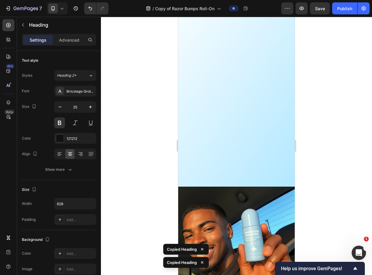
scroll to position [291, 0]
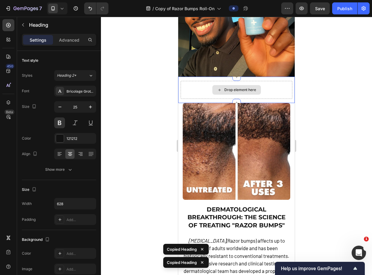
click at [244, 91] on div "Drop element here" at bounding box center [236, 90] width 112 height 18
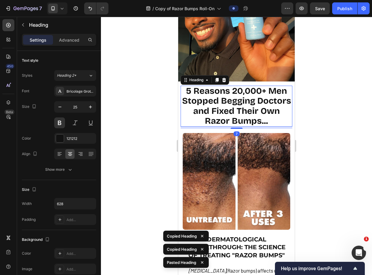
scroll to position [282, 0]
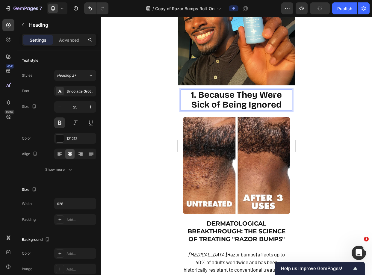
click at [228, 98] on strong "1. Because They Were Sick of Being Ignored" at bounding box center [236, 99] width 91 height 20
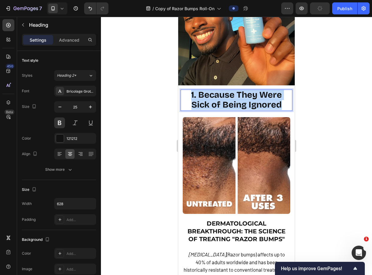
click at [228, 98] on strong "1. Because They Were Sick of Being Ignored" at bounding box center [236, 99] width 91 height 20
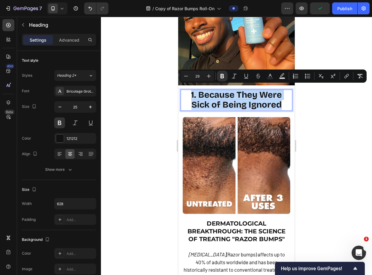
click at [248, 102] on strong "1. Because They Were Sick of Being Ignored" at bounding box center [236, 99] width 91 height 20
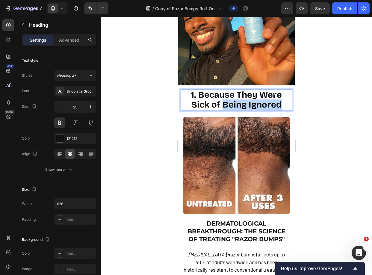
drag, startPoint x: 223, startPoint y: 99, endPoint x: 278, endPoint y: 101, distance: 55.7
click at [279, 101] on p "1. Because They Were Sick of Being Ignored" at bounding box center [236, 100] width 110 height 20
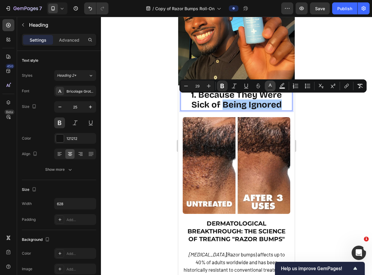
click at [273, 85] on button "Text Color" at bounding box center [270, 85] width 11 height 11
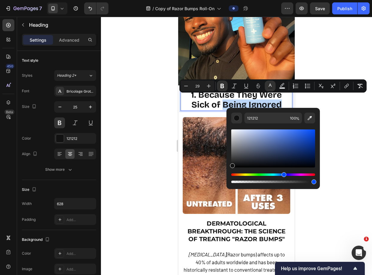
drag, startPoint x: 288, startPoint y: 176, endPoint x: 282, endPoint y: 176, distance: 5.4
click at [282, 176] on div "Hue" at bounding box center [273, 174] width 84 height 2
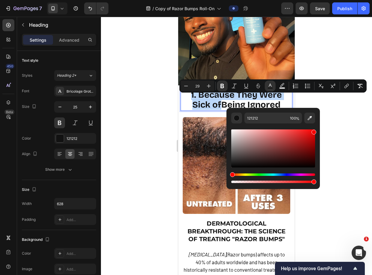
click at [317, 131] on div "121212 100 %" at bounding box center [272, 146] width 93 height 76
click at [285, 174] on div "Hue" at bounding box center [273, 174] width 84 height 2
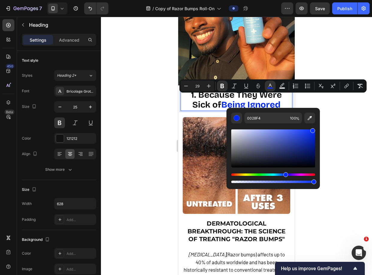
drag, startPoint x: 305, startPoint y: 134, endPoint x: 312, endPoint y: 126, distance: 10.7
click at [312, 126] on div "Editor contextual toolbar" at bounding box center [273, 153] width 84 height 61
click at [283, 174] on div "Hue" at bounding box center [285, 174] width 5 height 5
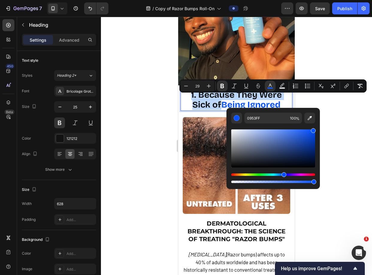
click at [280, 174] on div "Hue" at bounding box center [273, 174] width 84 height 2
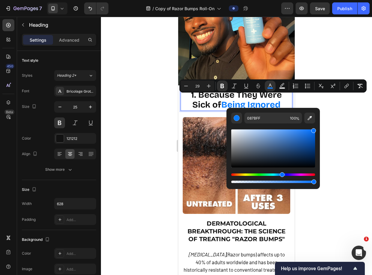
click at [281, 174] on div "Hue" at bounding box center [281, 174] width 5 height 5
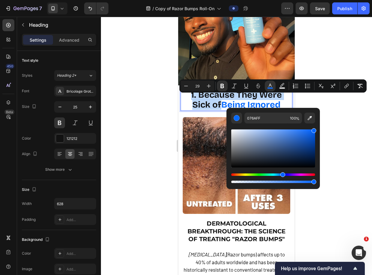
click at [282, 174] on div "Hue" at bounding box center [282, 174] width 5 height 5
type input "0665FF"
click at [336, 124] on div at bounding box center [236, 146] width 271 height 258
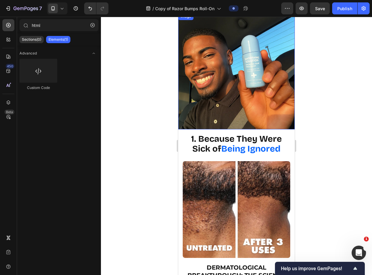
scroll to position [233, 0]
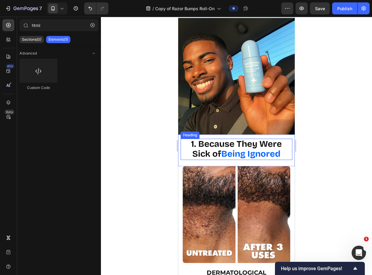
click at [285, 139] on h1 "⁠⁠⁠⁠⁠⁠⁠ 1. Because They Were Sick of Being Ignored" at bounding box center [236, 149] width 112 height 21
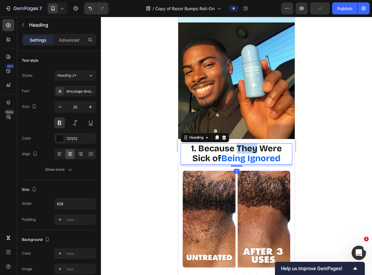
click at [244, 143] on strong "1. Because They Were Sick of" at bounding box center [236, 153] width 91 height 20
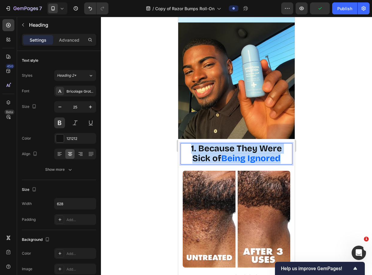
click at [244, 143] on strong "1. Because They Were Sick of" at bounding box center [236, 153] width 91 height 20
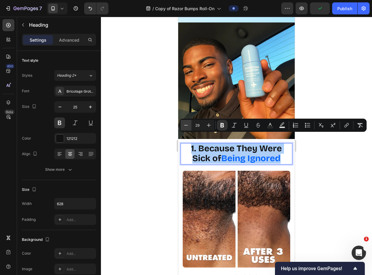
click at [184, 126] on icon "Editor contextual toolbar" at bounding box center [186, 125] width 6 height 6
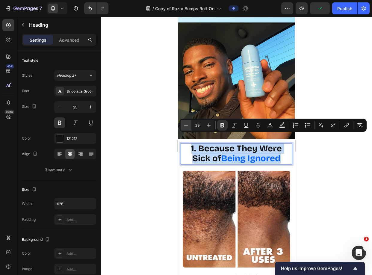
type input "28"
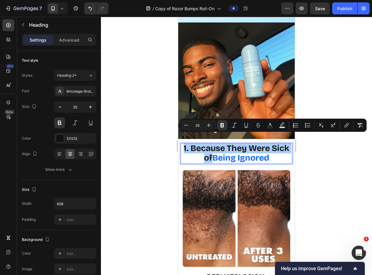
click at [321, 158] on div at bounding box center [236, 146] width 271 height 258
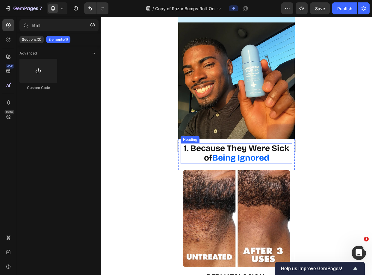
click at [245, 154] on h1 "⁠⁠⁠⁠⁠⁠⁠ 1. Because They Were Sick of Being Ignored" at bounding box center [236, 153] width 112 height 21
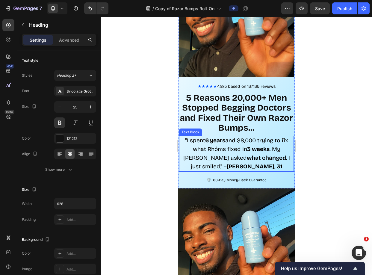
click at [246, 150] on span ""I spent 6 years and $8,000 trying to fix what Rhóms fixed [DATE] . My [PERSON_…" at bounding box center [236, 153] width 107 height 33
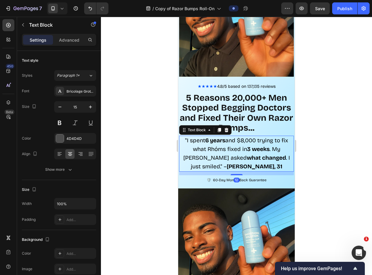
copy strong "1. Because They Were Sick of"
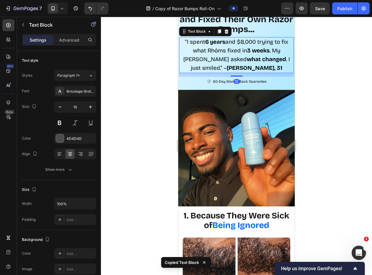
scroll to position [166, 0]
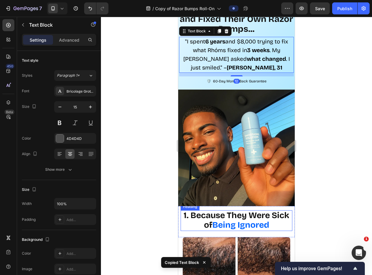
click at [253, 210] on strong "1. Because They Were Sick of" at bounding box center [236, 220] width 106 height 20
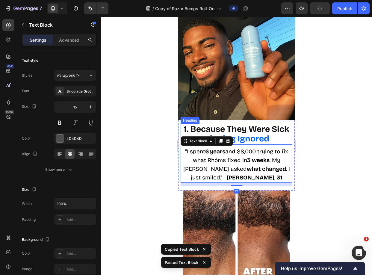
scroll to position [258, 0]
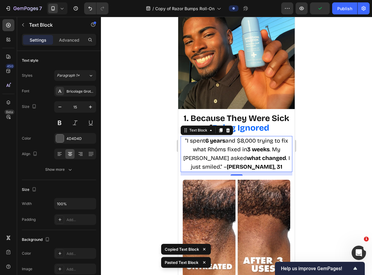
click at [259, 154] on strong "what changed" at bounding box center [266, 157] width 39 height 7
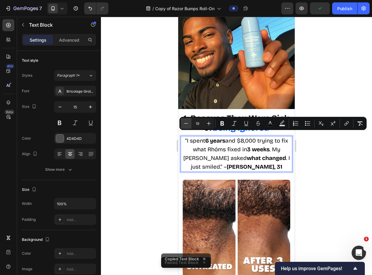
click at [185, 122] on icon "Editor contextual toolbar" at bounding box center [186, 123] width 6 height 6
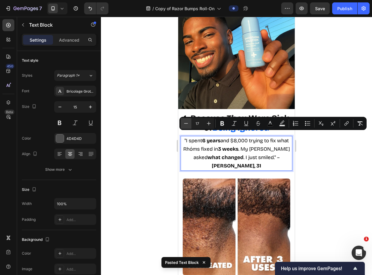
click at [185, 122] on icon "Editor contextual toolbar" at bounding box center [186, 123] width 6 height 6
type input "15"
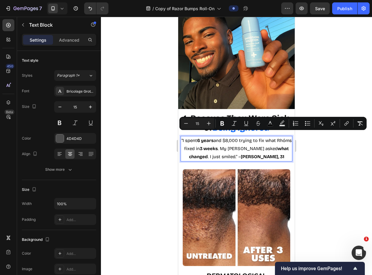
click at [240, 149] on p ""I spent 6 years and $8,000 trying to fix what Rhóms fixed [DATE] . My [PERSON_…" at bounding box center [236, 148] width 110 height 24
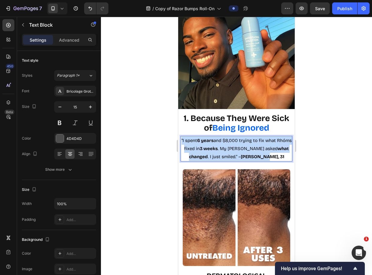
click at [240, 149] on p ""I spent 6 years and $8,000 trying to fix what Rhóms fixed [DATE] . My [PERSON_…" at bounding box center [236, 148] width 110 height 24
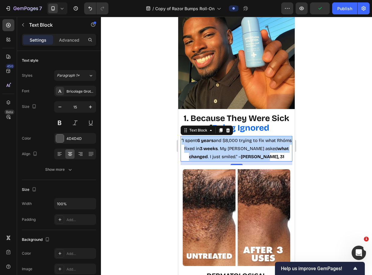
click at [241, 151] on span ""I spent 6 years and $8,000 trying to fix what Rhóms fixed [DATE] . My [PERSON_…" at bounding box center [236, 149] width 110 height 22
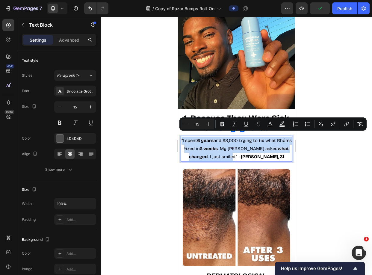
click at [241, 151] on span ""I spent 6 years and $8,000 trying to fix what Rhóms fixed [DATE] . My [PERSON_…" at bounding box center [236, 149] width 110 height 22
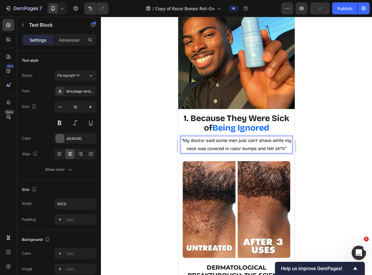
click at [249, 153] on p ""My doctor said some men just can't shave while my neck was covered in razor bu…" at bounding box center [236, 144] width 110 height 16
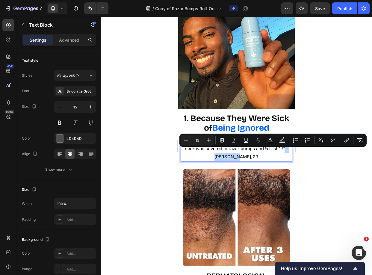
drag, startPoint x: 253, startPoint y: 152, endPoint x: 227, endPoint y: 152, distance: 25.7
click at [227, 152] on p ""My doctor said some men just can't shave while my neck was covered in razor bu…" at bounding box center [236, 148] width 110 height 24
click at [331, 108] on div at bounding box center [236, 146] width 271 height 258
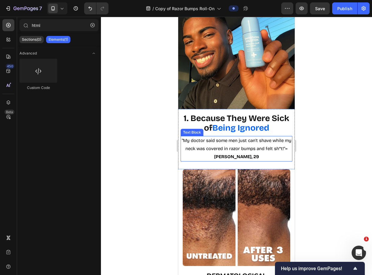
click at [240, 138] on span ""My doctor said some men just can't shave while my neck was covered in razor bu…" at bounding box center [237, 149] width 110 height 22
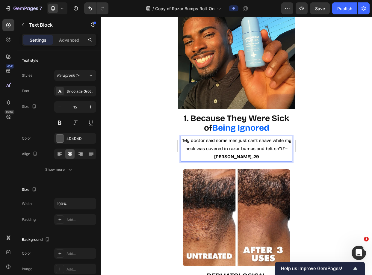
click at [232, 138] on span ""My doctor said some men just can't shave while my neck was covered in razor bu…" at bounding box center [237, 149] width 110 height 22
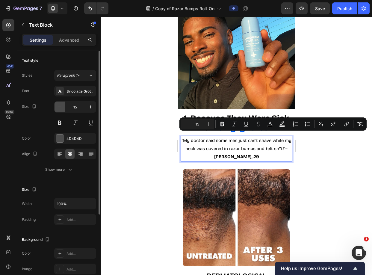
click at [60, 106] on icon "button" at bounding box center [60, 107] width 6 height 6
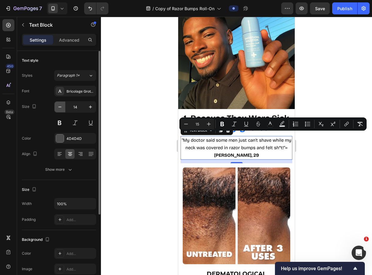
click at [60, 106] on icon "button" at bounding box center [60, 107] width 6 height 6
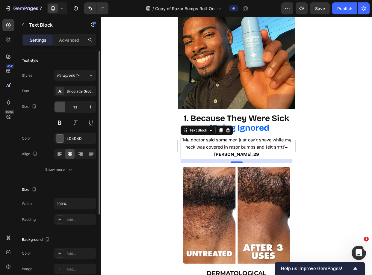
type input "12"
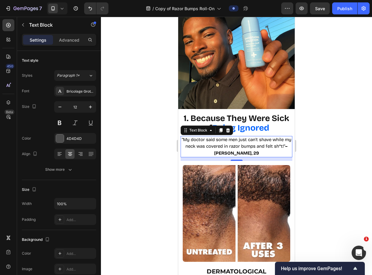
click at [137, 116] on div at bounding box center [236, 146] width 271 height 258
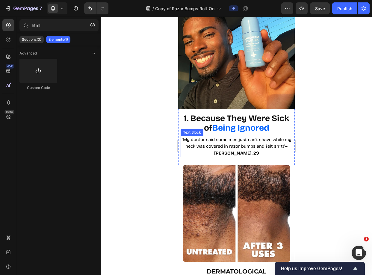
click at [265, 145] on p ""My doctor said some men just can't shave while my neck was covered in razor bu…" at bounding box center [236, 146] width 110 height 20
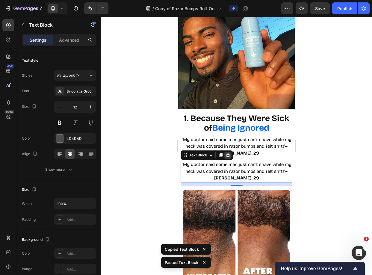
click at [231, 151] on div at bounding box center [227, 154] width 7 height 7
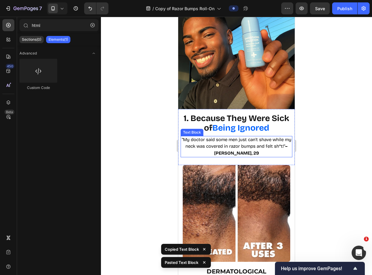
click at [264, 142] on span ""My doctor said some men just can't shave while my neck was covered in razor bu…" at bounding box center [237, 146] width 110 height 19
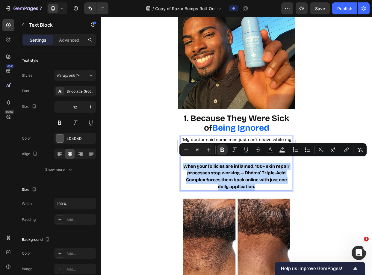
drag, startPoint x: 261, startPoint y: 184, endPoint x: 189, endPoint y: 164, distance: 74.4
click at [189, 164] on p "When your follicles are inflamed, 100+ skin repair processes stop working — Rhó…" at bounding box center [236, 176] width 110 height 27
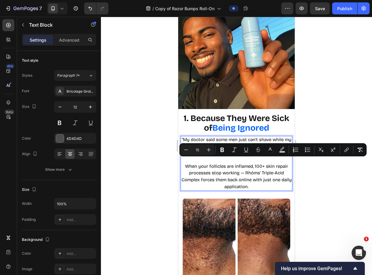
click at [225, 170] on span "When your follicles are inflamed, 100+ skin repair processes stop working — Rhó…" at bounding box center [236, 176] width 110 height 26
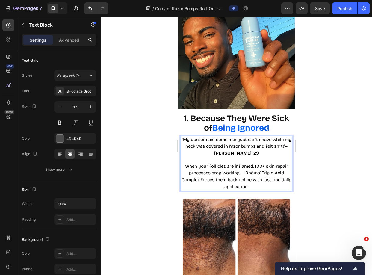
click at [215, 163] on span "When your follicles are inflamed, 100+ skin repair processes stop working — Rhó…" at bounding box center [236, 176] width 110 height 26
click at [265, 163] on span "When your ingrown hairs are inflamed, 100+ skin repair processes stop working —…" at bounding box center [236, 176] width 110 height 26
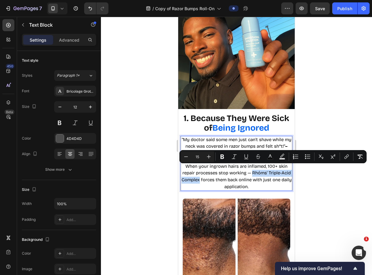
drag, startPoint x: 254, startPoint y: 168, endPoint x: 212, endPoint y: 178, distance: 43.1
click at [212, 178] on p "When your ingrown hairs are inflamed, 100+ skin repair processes stop working —…" at bounding box center [236, 176] width 110 height 27
click at [223, 177] on span "When your ingrown hairs are inflamed, 100+ skin repair processes stop working —…" at bounding box center [236, 176] width 110 height 26
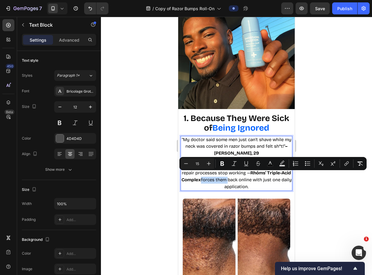
drag, startPoint x: 212, startPoint y: 176, endPoint x: 239, endPoint y: 174, distance: 26.7
click at [239, 174] on span "When your ingrown hairs are inflamed, 100+ skin repair processes stop working —…" at bounding box center [236, 176] width 110 height 26
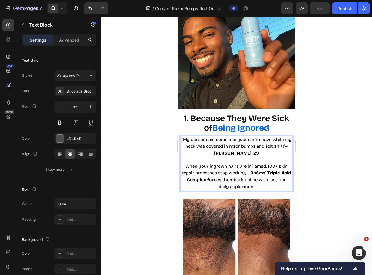
click at [256, 175] on span "When your ingrown hairs are inflamed, 100+ skin repair processes stop working —…" at bounding box center [236, 176] width 109 height 26
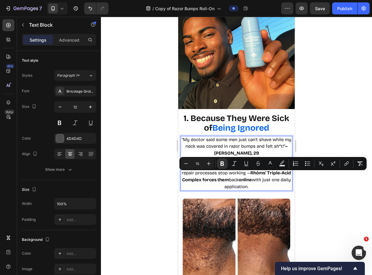
click at [259, 178] on p "When your ingrown hairs are inflamed, 100+ skin repair processes stop working —…" at bounding box center [236, 176] width 110 height 27
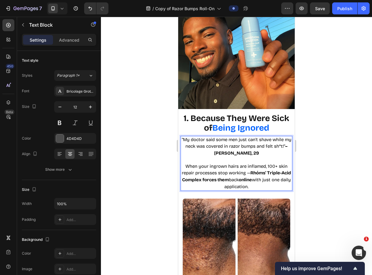
click at [227, 182] on span "When your ingrown hairs are inflamed, 100+ skin repair processes stop working —…" at bounding box center [236, 176] width 109 height 26
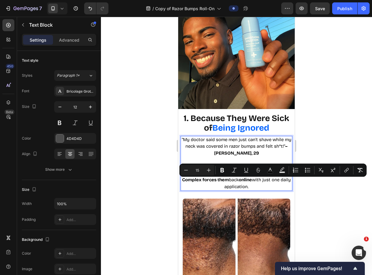
drag, startPoint x: 222, startPoint y: 183, endPoint x: 264, endPoint y: 184, distance: 42.2
click at [264, 184] on p "When your ingrown hairs are inflamed, 100+ skin repair processes stop working —…" at bounding box center [236, 176] width 110 height 27
click at [309, 146] on div at bounding box center [236, 146] width 271 height 258
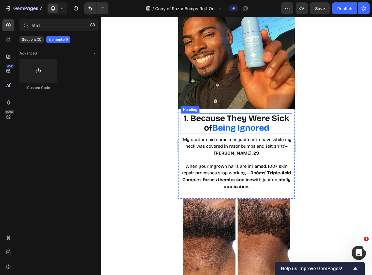
scroll to position [269, 0]
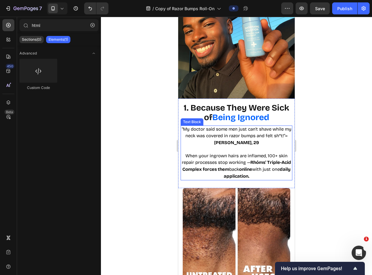
click at [244, 158] on span "When your ingrown hairs are inflamed, 100+ skin repair processes stop working —…" at bounding box center [236, 166] width 109 height 26
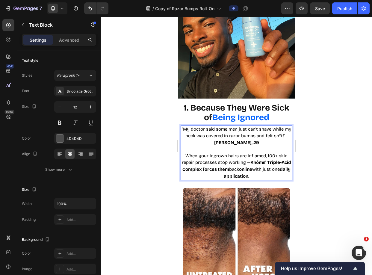
click at [258, 161] on p "When your ingrown hairs are inflamed, 100+ skin repair processes stop working —…" at bounding box center [236, 166] width 110 height 27
click at [271, 159] on strong "Rhóms' Triple-Acid Complex forces them" at bounding box center [236, 165] width 109 height 12
click at [252, 166] on strong "online" at bounding box center [245, 168] width 13 height 5
click at [315, 141] on div at bounding box center [236, 146] width 271 height 258
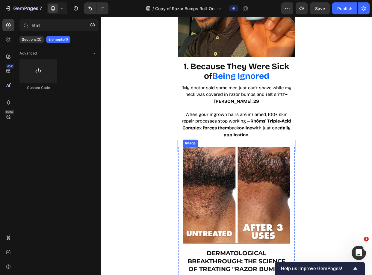
scroll to position [303, 0]
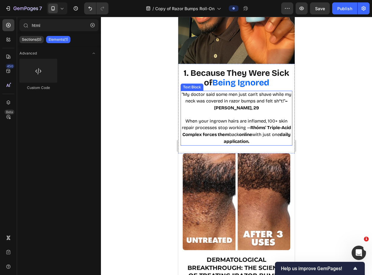
drag, startPoint x: 246, startPoint y: 130, endPoint x: 241, endPoint y: 117, distance: 13.7
click at [246, 130] on span "When your ingrown hairs are inflamed, 100+ skin repair processes stop working —…" at bounding box center [236, 131] width 109 height 26
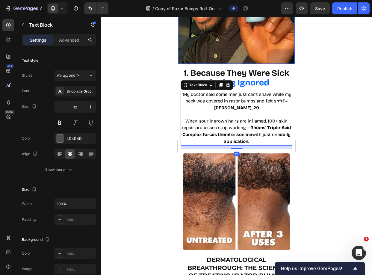
click at [245, 46] on img at bounding box center [236, 5] width 116 height 116
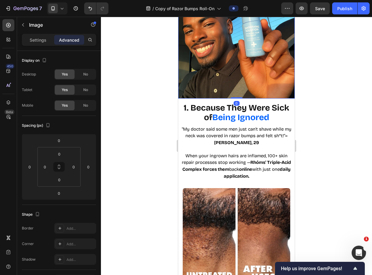
scroll to position [207, 0]
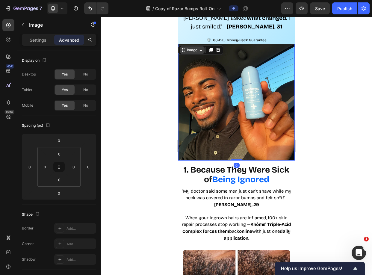
click at [198, 52] on icon at bounding box center [200, 50] width 5 height 5
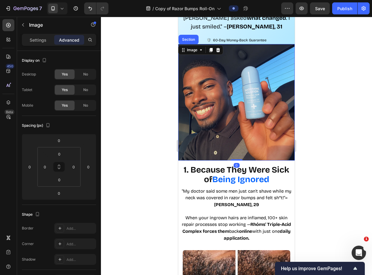
click at [194, 42] on div "Section" at bounding box center [188, 40] width 20 height 10
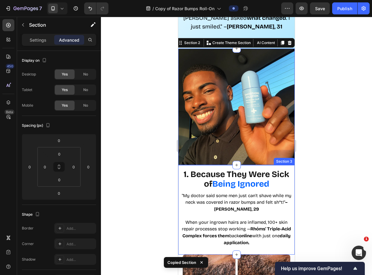
click at [288, 175] on div "1. Because They Were Sick of Being Ignored Heading "My doctor said some men jus…" at bounding box center [236, 209] width 116 height 89
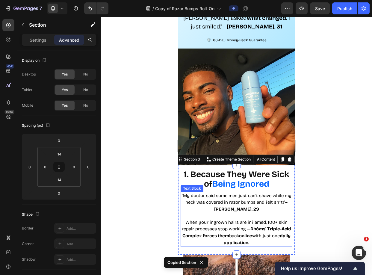
click at [252, 233] on strong "online" at bounding box center [245, 235] width 13 height 5
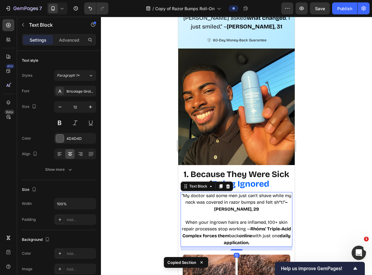
click at [238, 247] on div "12" at bounding box center [236, 249] width 112 height 4
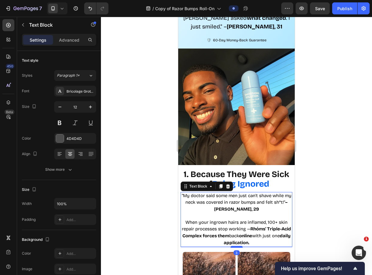
drag, startPoint x: 237, startPoint y: 240, endPoint x: 240, endPoint y: 237, distance: 3.6
click at [240, 246] on div at bounding box center [236, 247] width 12 height 2
click at [287, 177] on h1 "1. Because They Were Sick of Being Ignored" at bounding box center [236, 179] width 112 height 21
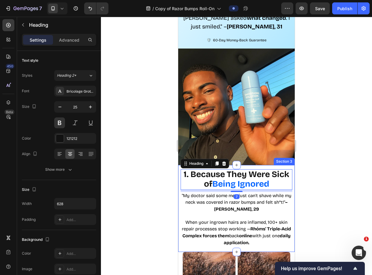
click at [288, 177] on div "1. Because They Were Sick of Being Ignored Heading 7 "My doctor said some men j…" at bounding box center [236, 208] width 116 height 87
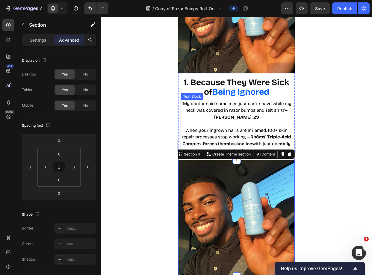
scroll to position [279, 0]
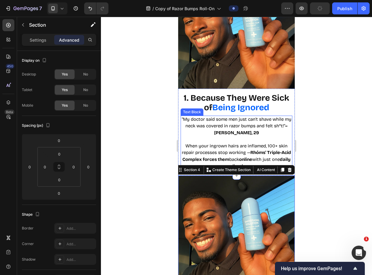
click at [238, 137] on p "Rich Text Editor. Editing area: main" at bounding box center [236, 139] width 110 height 7
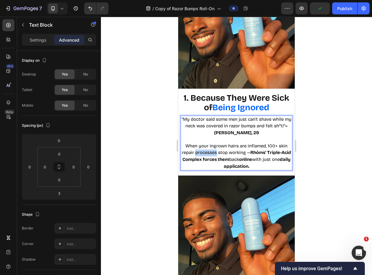
click at [216, 145] on span "When your ingrown hairs are inflamed, 100+ skin repair processes stop working —…" at bounding box center [236, 156] width 109 height 26
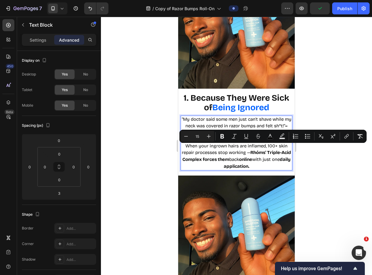
click at [204, 144] on span "When your ingrown hairs are inflamed, 100+ skin repair processes stop working —…" at bounding box center [236, 156] width 109 height 26
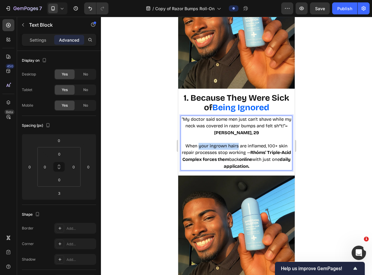
drag, startPoint x: 200, startPoint y: 141, endPoint x: 236, endPoint y: 141, distance: 35.6
click at [236, 143] on span "When your ingrown hairs are inflamed, 100+ skin repair processes stop working —…" at bounding box center [236, 156] width 109 height 26
click at [234, 148] on span "When your ingrown hairs are inflamed, 100+ skin repair processes stop working —…" at bounding box center [236, 156] width 109 height 26
drag, startPoint x: 277, startPoint y: 142, endPoint x: 265, endPoint y: 145, distance: 12.8
click at [265, 145] on span "When your ingrown hairs are inflamed, 100+ skin repair processes stop working —…" at bounding box center [236, 156] width 109 height 26
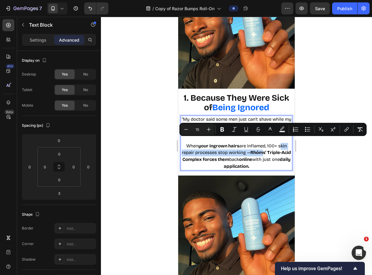
click at [219, 149] on span "When your ingrown hairs are inflamed, 100+ skin repair processes stop working —…" at bounding box center [236, 156] width 109 height 26
click at [225, 161] on strong "daily application." at bounding box center [257, 162] width 67 height 12
drag, startPoint x: 277, startPoint y: 141, endPoint x: 218, endPoint y: 148, distance: 59.4
click at [218, 148] on span "When your ingrown hairs are inflamed, 100+ skin repair processes stop working —…" at bounding box center [236, 156] width 109 height 26
click at [317, 148] on div at bounding box center [236, 146] width 271 height 258
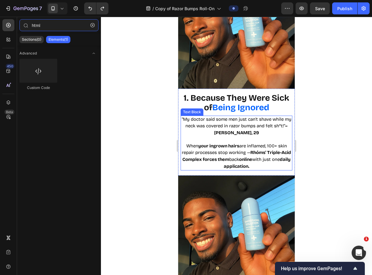
type input "htm"
drag, startPoint x: 247, startPoint y: 148, endPoint x: 234, endPoint y: 151, distance: 13.8
click at [247, 148] on span "When your ingrown hairs are inflamed, 100+ skin repair processes stop working —…" at bounding box center [236, 156] width 109 height 26
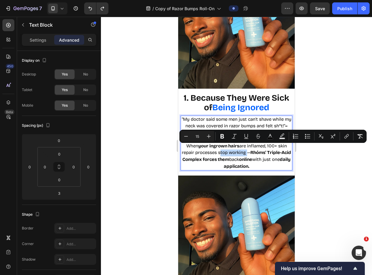
drag, startPoint x: 221, startPoint y: 149, endPoint x: 247, endPoint y: 149, distance: 25.7
click at [247, 149] on span "When your ingrown hairs are inflamed, 100+ skin repair processes stop working —…" at bounding box center [236, 156] width 109 height 26
click at [236, 150] on span "When your ingrown hairs are inflamed, 100+ skin repair processes stop working —…" at bounding box center [236, 156] width 109 height 26
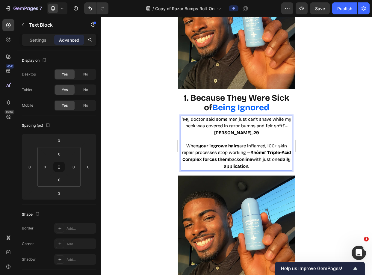
click at [226, 149] on span "When your ingrown hairs are inflamed, 100+ skin repair processes stop working —…" at bounding box center [236, 156] width 109 height 26
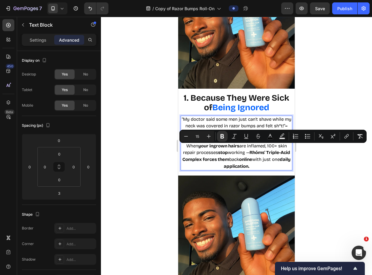
click at [331, 111] on div at bounding box center [236, 146] width 271 height 258
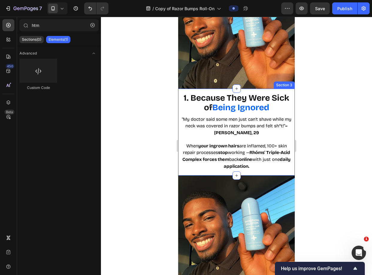
click at [289, 97] on div "1. Because They Were Sick of Being Ignored Heading "My doctor said some men jus…" at bounding box center [236, 132] width 116 height 87
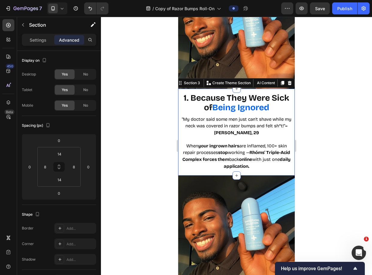
copy span "stop"
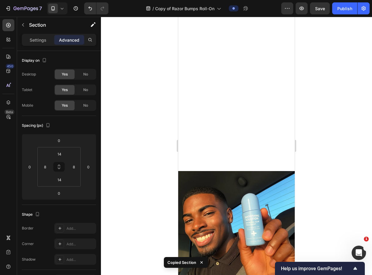
scroll to position [435, 0]
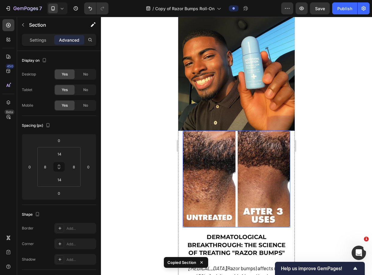
click at [255, 114] on img at bounding box center [236, 72] width 116 height 116
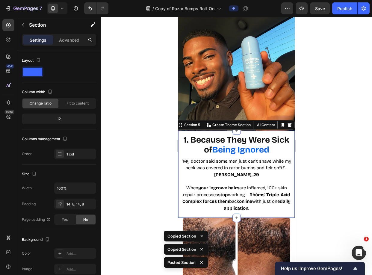
click at [233, 138] on strong "1. Because They Were Sick of" at bounding box center [236, 145] width 106 height 20
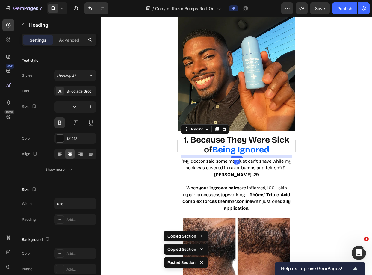
click at [185, 139] on p "1. Because They Were Sick of Being Ignored" at bounding box center [236, 144] width 110 height 19
drag, startPoint x: 199, startPoint y: 136, endPoint x: 541, endPoint y: 189, distance: 345.9
click at [200, 136] on strong "1. Because They Were Sick of" at bounding box center [236, 145] width 106 height 20
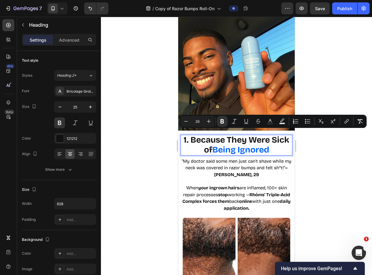
click at [240, 145] on strong "Being Ignored" at bounding box center [240, 150] width 57 height 10
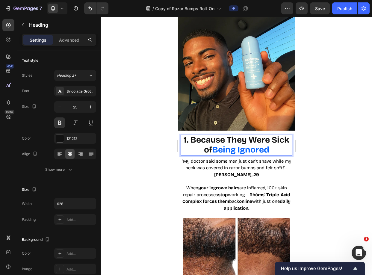
click at [247, 145] on strong "Being Ignored" at bounding box center [240, 150] width 57 height 10
drag, startPoint x: 215, startPoint y: 145, endPoint x: 208, endPoint y: 145, distance: 7.5
click at [208, 145] on strong "1. Because They Were Sick of" at bounding box center [236, 145] width 106 height 20
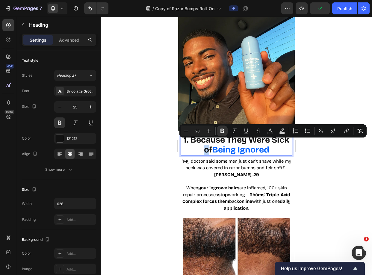
click at [208, 145] on strong "1. Because They Were Sick of" at bounding box center [236, 145] width 106 height 20
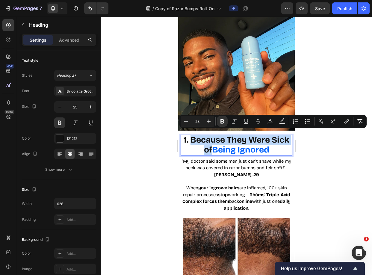
drag, startPoint x: 201, startPoint y: 136, endPoint x: 218, endPoint y: 142, distance: 17.7
click at [218, 142] on strong "1. Because They Were Sick of" at bounding box center [236, 145] width 106 height 20
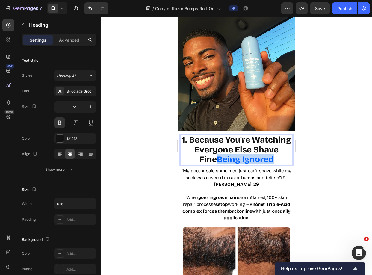
drag, startPoint x: 236, startPoint y: 155, endPoint x: 284, endPoint y: 152, distance: 47.7
click at [273, 154] on strong "Being Ignored" at bounding box center [245, 159] width 57 height 10
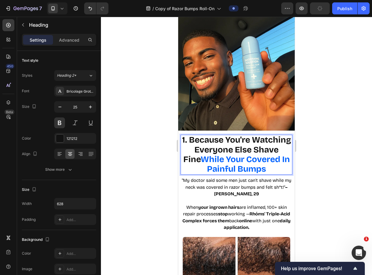
click at [359, 131] on div at bounding box center [236, 146] width 271 height 258
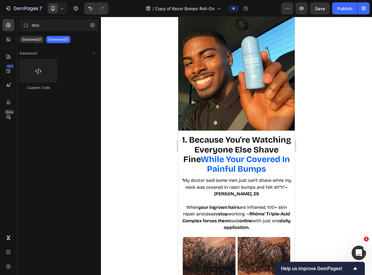
click at [279, 154] on p "⁠⁠⁠⁠⁠⁠⁠ 1. Because You're Watching Everyone Else Shave Fine While Your Covered …" at bounding box center [236, 154] width 110 height 39
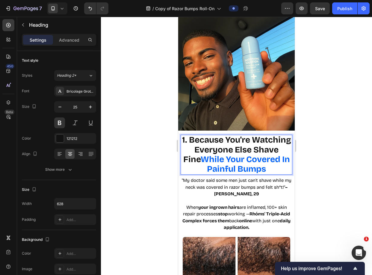
click at [277, 154] on strong "While Your Covered In Painful Bumps" at bounding box center [244, 164] width 89 height 20
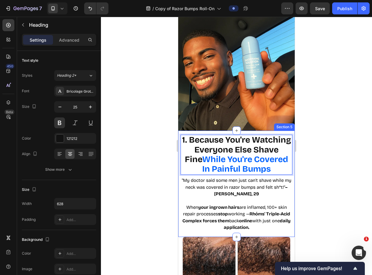
click at [344, 118] on div at bounding box center [236, 146] width 271 height 258
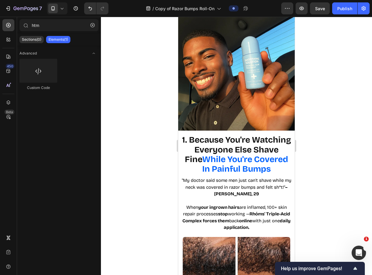
click at [232, 192] on strong "– [PERSON_NAME], 29" at bounding box center [251, 190] width 74 height 12
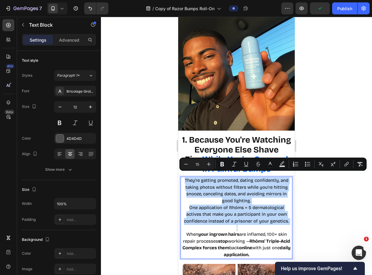
click at [232, 192] on span "They're getting promoted, dating confidently, and taking photos without filters…" at bounding box center [237, 190] width 104 height 26
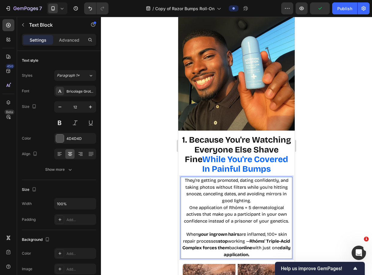
click at [250, 198] on p "They're getting promoted, dating confidently, and taking photos without filters…" at bounding box center [236, 200] width 110 height 47
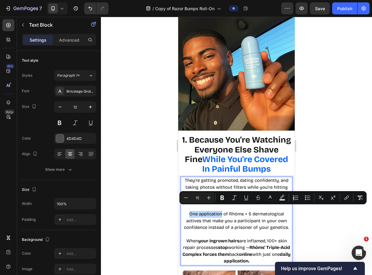
drag, startPoint x: 219, startPoint y: 210, endPoint x: 188, endPoint y: 208, distance: 31.2
click at [188, 211] on span "One application of Rhóms = 5 dermatological actives that make you a participant…" at bounding box center [236, 220] width 105 height 19
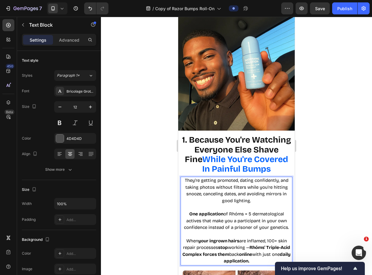
click at [237, 211] on span "One application of Rhóms = 5 dermatological actives that make you a participant…" at bounding box center [236, 220] width 105 height 19
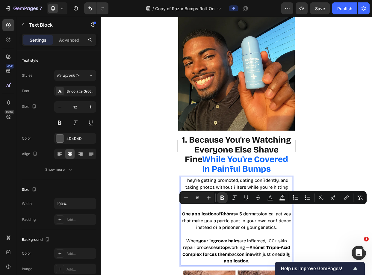
click at [244, 213] on span "One application of Rhóms = 5 dermatological actives that make you a participant…" at bounding box center [236, 220] width 109 height 19
drag, startPoint x: 241, startPoint y: 209, endPoint x: 247, endPoint y: 209, distance: 6.3
click at [247, 211] on span "One application of Rhóms = 5 dermatological actives that make you a participant…" at bounding box center [236, 220] width 109 height 19
click at [248, 216] on span "One application of Rhóms = 5 dermatological actives that make you a participant…" at bounding box center [236, 220] width 109 height 19
drag, startPoint x: 238, startPoint y: 209, endPoint x: 212, endPoint y: 218, distance: 28.4
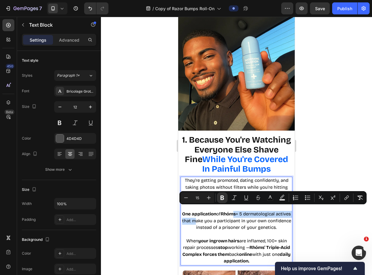
click at [212, 218] on span "One application of Rhóms = 5 dermatological actives that make you a participant…" at bounding box center [236, 220] width 109 height 19
drag, startPoint x: 222, startPoint y: 215, endPoint x: 246, endPoint y: 214, distance: 23.7
click at [223, 215] on span "One application of Rhóms = 5 dermatological actives that make you a participant…" at bounding box center [236, 220] width 109 height 19
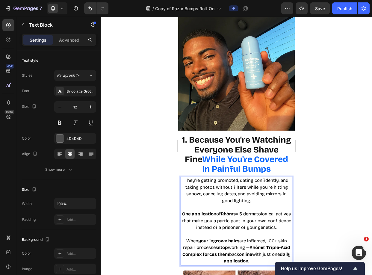
click at [259, 211] on span "One application of Rhóms = 5 dermatological actives that make you a participant…" at bounding box center [236, 220] width 109 height 19
drag, startPoint x: 237, startPoint y: 208, endPoint x: 276, endPoint y: 210, distance: 39.0
click at [276, 211] on span "One application of Rhóms = 5 proven actives that make you a participant in your…" at bounding box center [237, 220] width 102 height 19
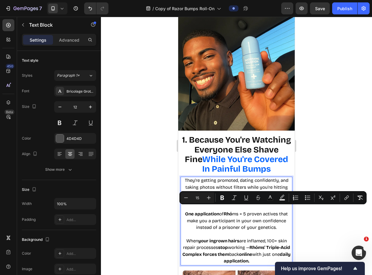
click at [256, 211] on span "One application of Rhó ms = 5 proven actives that make you a participant in you…" at bounding box center [236, 220] width 103 height 19
drag, startPoint x: 231, startPoint y: 211, endPoint x: 276, endPoint y: 210, distance: 44.6
click at [276, 211] on span "One application of Rhó ms = 5 proven actives that make you a participant in you…" at bounding box center [236, 220] width 103 height 19
click at [263, 216] on span "One application of Rhóms = 5 proven actives that make you a participant in your…" at bounding box center [236, 220] width 103 height 19
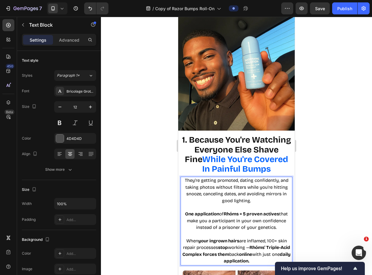
click at [270, 211] on strong "Rhóms = 5 proven actives" at bounding box center [251, 213] width 55 height 5
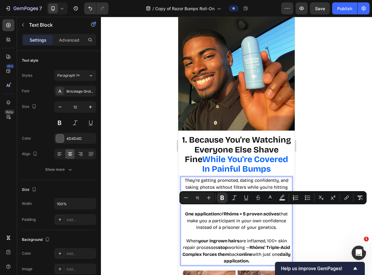
click at [234, 215] on span "One application of Rhóms = 5 proven actives that make you a participant in your…" at bounding box center [236, 220] width 103 height 19
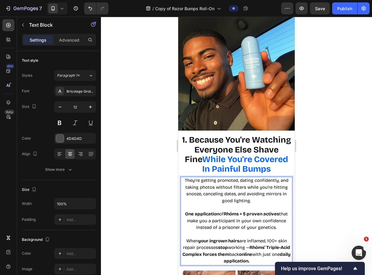
click at [221, 219] on p "One application of Rhóms = 5 proven actives that make you a participant in your…" at bounding box center [236, 217] width 110 height 27
click at [231, 216] on span "One application of Rhóms = 5 proven actives that make you a participant in your…" at bounding box center [236, 220] width 103 height 19
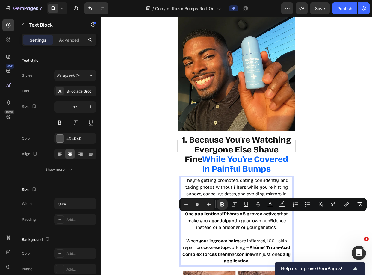
click at [239, 223] on span "One application of Rhóms = 5 proven actives that make you a participant in your…" at bounding box center [236, 220] width 103 height 19
drag, startPoint x: 226, startPoint y: 216, endPoint x: 276, endPoint y: 213, distance: 49.5
click at [276, 213] on span "One application of Rhóms = 5 proven actives that make you a participant in your…" at bounding box center [236, 220] width 103 height 19
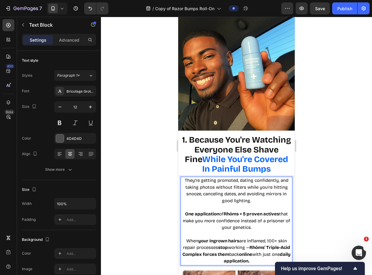
click at [244, 216] on span "One application of Rhóms = 5 proven actives that make you more confidence inste…" at bounding box center [236, 220] width 107 height 19
click at [250, 222] on span "One application of Rhóms = 5 proven actives that make you more confident instea…" at bounding box center [236, 220] width 103 height 19
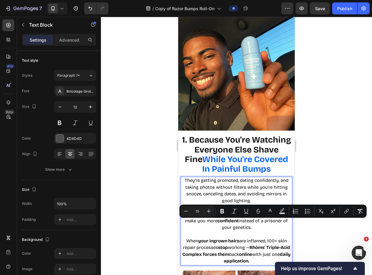
drag, startPoint x: 265, startPoint y: 222, endPoint x: 230, endPoint y: 222, distance: 35.6
click at [230, 222] on p "One application of Rhóms = 5 proven actives that make you more confident instea…" at bounding box center [236, 217] width 110 height 27
click at [228, 223] on span "One application of Rhóms = 5 proven actives that make you more confident instea…" at bounding box center [236, 220] width 103 height 19
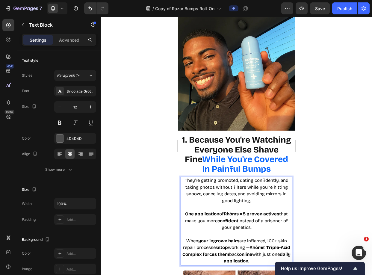
click at [210, 224] on span "One application of Rhóms = 5 proven actives that make you more confident instea…" at bounding box center [236, 220] width 103 height 19
click at [257, 225] on span "One application of Rhóms = 5 proven actives that make you more confident instea…" at bounding box center [236, 220] width 103 height 19
click at [264, 224] on p "One application of Rhóms = 5 proven actives that make you more confident instea…" at bounding box center [236, 217] width 110 height 27
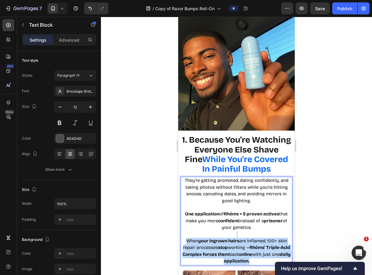
drag, startPoint x: 250, startPoint y: 230, endPoint x: 268, endPoint y: 255, distance: 29.9
click at [268, 255] on div "They're getting promoted, dating confidently, and taking photos without filters…" at bounding box center [236, 221] width 112 height 89
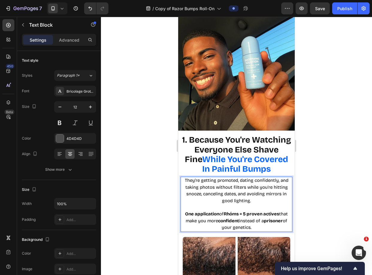
click at [270, 179] on p "They're getting promoted, dating confidently, and taking photos without filters…" at bounding box center [236, 190] width 110 height 27
click at [239, 194] on span "They're getting promoted, dating confidently, and taking photos without filters…" at bounding box center [237, 190] width 104 height 26
drag, startPoint x: 244, startPoint y: 182, endPoint x: 184, endPoint y: 183, distance: 60.4
click at [185, 183] on span "They're getting promoted, dating confidently, and taking photos without filters…" at bounding box center [237, 190] width 104 height 26
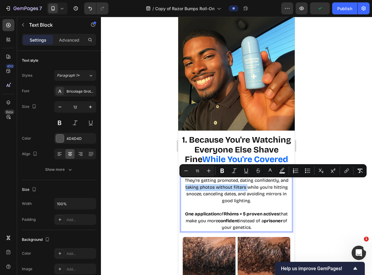
click at [204, 186] on p "They're getting promoted, dating confidently, and taking photos without filters…" at bounding box center [236, 190] width 110 height 27
drag, startPoint x: 243, startPoint y: 184, endPoint x: 198, endPoint y: 185, distance: 45.2
click at [198, 185] on span "They're getting promoted, dating confidently, and taking photos without filters…" at bounding box center [237, 190] width 104 height 26
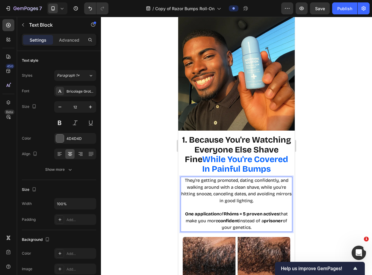
click at [325, 178] on div at bounding box center [236, 146] width 271 height 258
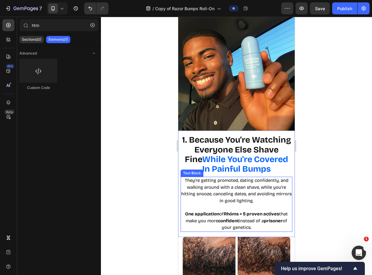
click at [266, 187] on span "They're getting promoted, dating confidently, and walking around with a clean s…" at bounding box center [236, 190] width 110 height 26
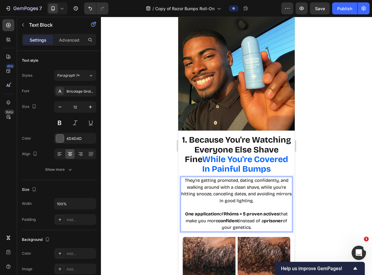
click at [268, 194] on p "They're getting promoted, dating confidently, and walking around with a clean s…" at bounding box center [236, 190] width 110 height 27
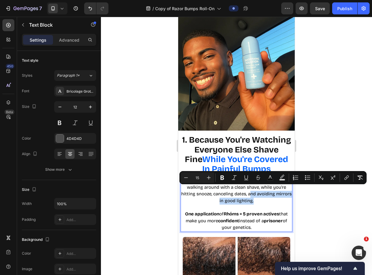
drag, startPoint x: 268, startPoint y: 196, endPoint x: 256, endPoint y: 191, distance: 13.1
click at [256, 191] on p "They're getting promoted, dating confidently, and walking around with a clean s…" at bounding box center [236, 190] width 110 height 27
click at [263, 195] on p "They're getting promoted, dating confidently, and walking around with a clean s…" at bounding box center [236, 190] width 110 height 27
click at [263, 196] on p "They're getting promoted, dating confidently, and walking around with a clean s…" at bounding box center [236, 190] width 110 height 27
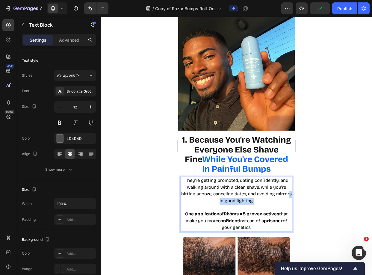
drag, startPoint x: 266, startPoint y: 196, endPoint x: 223, endPoint y: 195, distance: 43.7
click at [223, 195] on p "They're getting promoted, dating confidently, and walking around with a clean s…" at bounding box center [236, 190] width 110 height 27
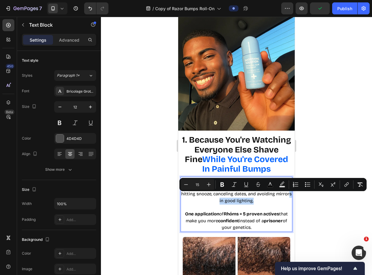
click at [260, 198] on p "They're getting promoted, dating confidently, and walking around with a clean s…" at bounding box center [236, 190] width 110 height 27
click at [268, 197] on p "They're getting promoted, dating confidently, and walking around with a clean s…" at bounding box center [236, 190] width 110 height 27
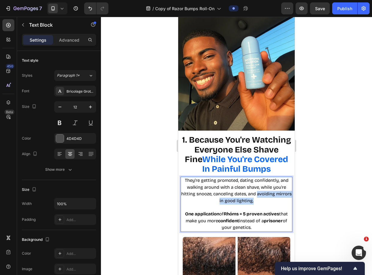
drag, startPoint x: 274, startPoint y: 194, endPoint x: 263, endPoint y: 189, distance: 11.9
click at [263, 189] on p "They're getting promoted, dating confidently, and walking around with a clean s…" at bounding box center [236, 190] width 110 height 27
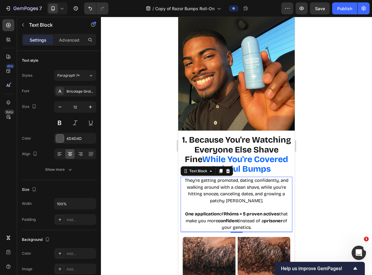
click at [304, 183] on div at bounding box center [236, 146] width 271 height 258
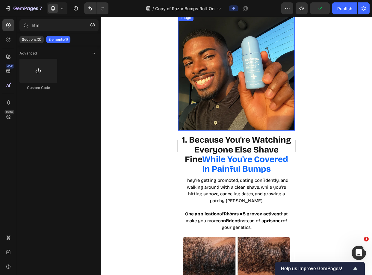
click at [215, 85] on img at bounding box center [236, 72] width 116 height 116
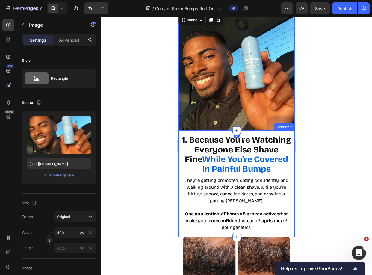
click at [214, 130] on div "⁠⁠⁠⁠⁠⁠⁠ 1. Because You're Watching Everyone Else Shave Fine While You're Covere…" at bounding box center [236, 183] width 116 height 106
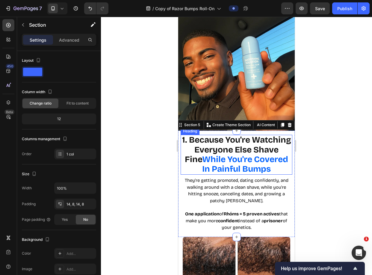
click at [213, 135] on strong "1. Because You're Watching Everyone Else Shave Fine" at bounding box center [236, 150] width 109 height 30
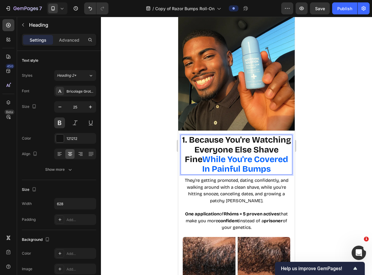
click at [203, 135] on strong "1. Because You're Watching Everyone Else Shave Fine" at bounding box center [236, 150] width 109 height 30
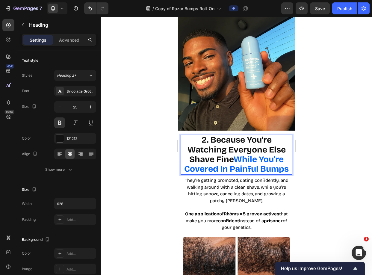
click at [321, 98] on div at bounding box center [236, 146] width 271 height 258
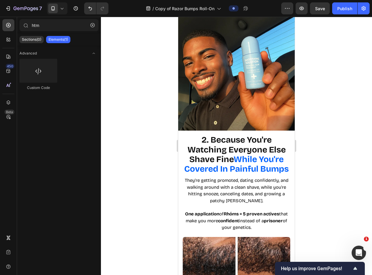
click at [241, 87] on img at bounding box center [236, 72] width 116 height 116
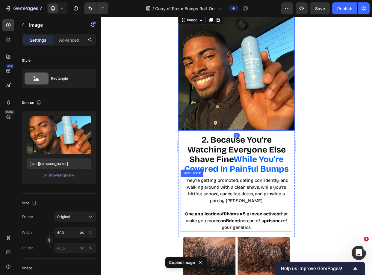
click at [265, 205] on p "One application of Rhóms = 5 proven actives that make you more confident instea…" at bounding box center [236, 217] width 110 height 27
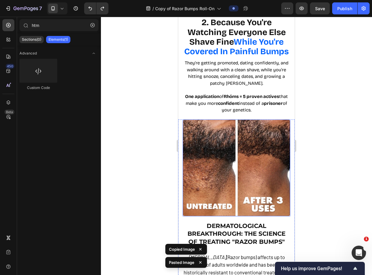
scroll to position [536, 0]
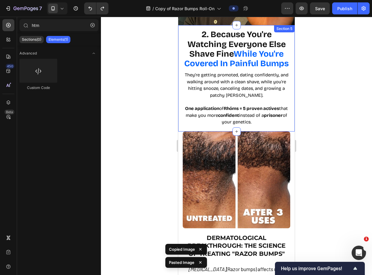
click at [289, 55] on div "⁠⁠⁠⁠⁠⁠⁠ 2. Because You're Watching Everyone Else Shave Fine While You're Covere…" at bounding box center [236, 78] width 116 height 106
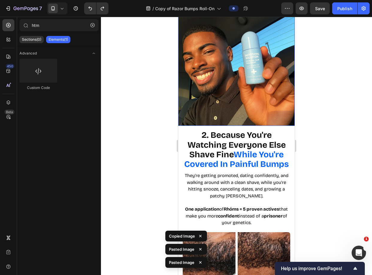
click at [287, 54] on img at bounding box center [236, 67] width 116 height 116
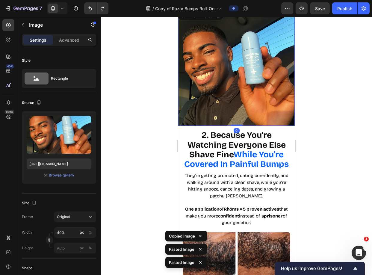
scroll to position [285, 0]
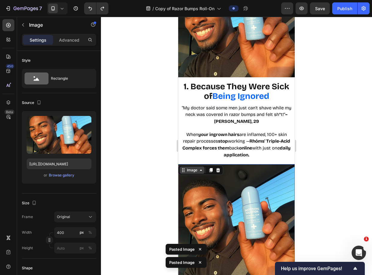
click at [193, 168] on div "Image" at bounding box center [192, 169] width 13 height 5
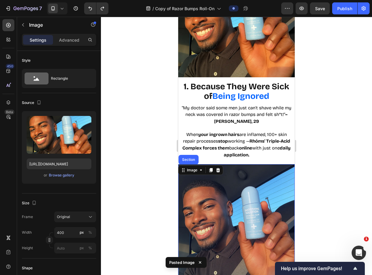
click at [194, 162] on div "Section" at bounding box center [188, 160] width 20 height 10
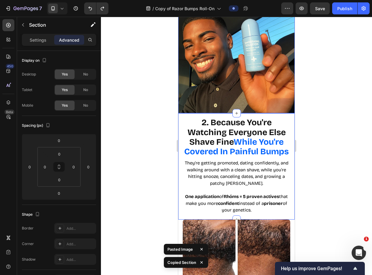
scroll to position [482, 0]
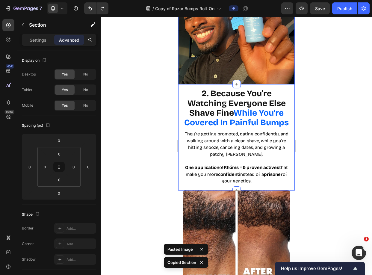
click at [288, 176] on div "2. Because You're Watching Everyone Else Shave Fine While You're Covered In Pai…" at bounding box center [236, 137] width 116 height 106
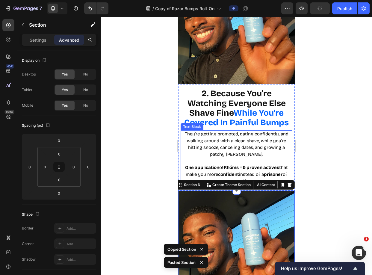
scroll to position [525, 0]
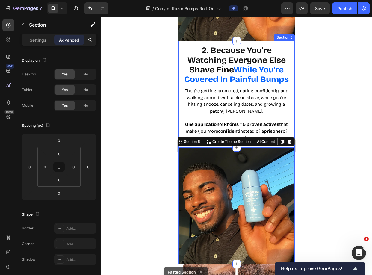
click at [288, 81] on div "2. Because You're Watching Everyone Else Shave Fine While You're Covered In Pai…" at bounding box center [236, 94] width 116 height 106
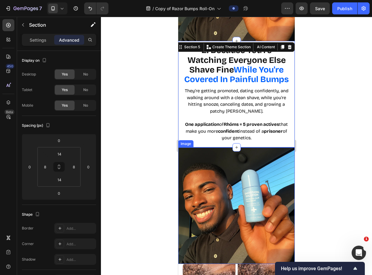
click at [237, 169] on img at bounding box center [236, 205] width 116 height 116
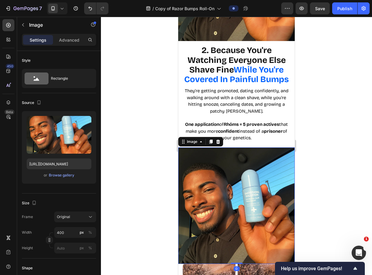
click at [308, 134] on div at bounding box center [236, 146] width 271 height 258
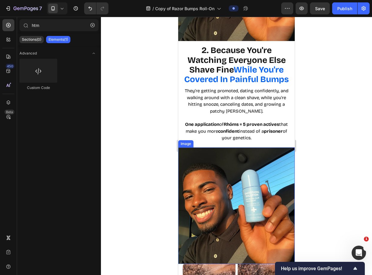
click at [286, 147] on img at bounding box center [236, 205] width 116 height 116
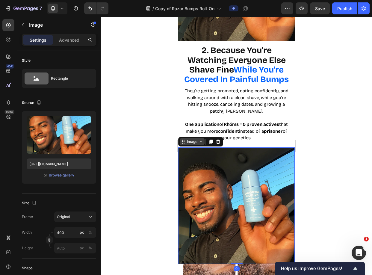
click at [197, 139] on div "Image" at bounding box center [192, 141] width 13 height 5
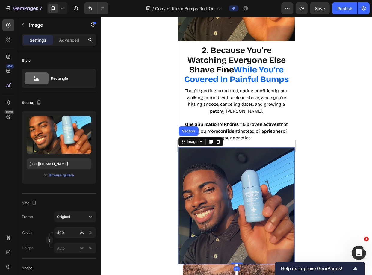
drag, startPoint x: 191, startPoint y: 127, endPoint x: 201, endPoint y: 127, distance: 10.2
click at [191, 129] on div "Section" at bounding box center [188, 131] width 15 height 4
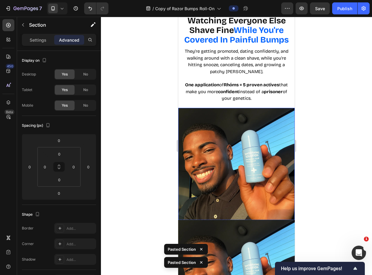
scroll to position [479, 0]
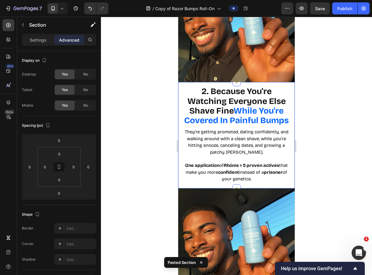
click at [288, 105] on div "2. Because You're Watching Everyone Else Shave Fine While You're Covered In Pai…" at bounding box center [236, 135] width 116 height 106
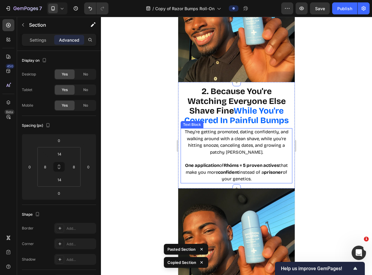
click at [268, 197] on img at bounding box center [236, 246] width 116 height 116
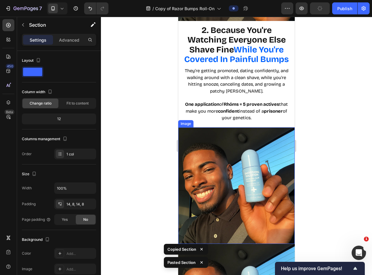
scroll to position [772, 0]
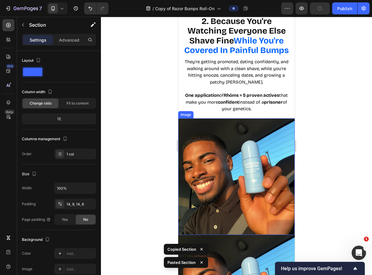
click at [241, 168] on img at bounding box center [236, 176] width 116 height 116
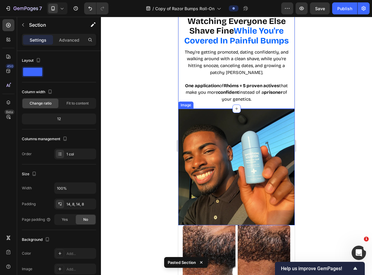
scroll to position [1001, 0]
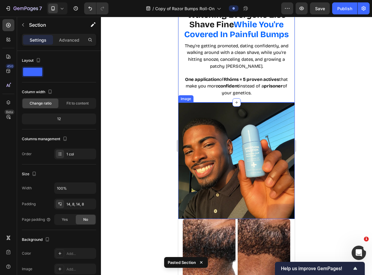
click at [230, 149] on img at bounding box center [236, 160] width 116 height 116
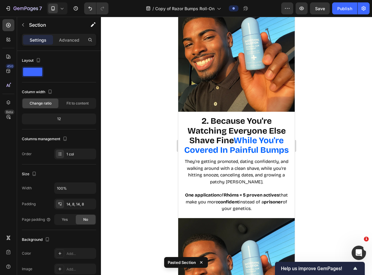
scroll to position [455, 0]
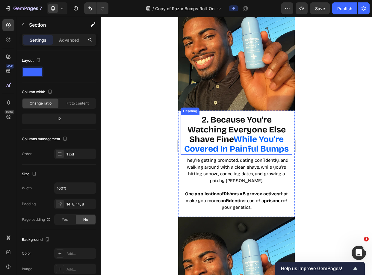
click at [207, 133] on strong "2. Because You're Watching Everyone Else Shave Fine" at bounding box center [236, 130] width 98 height 30
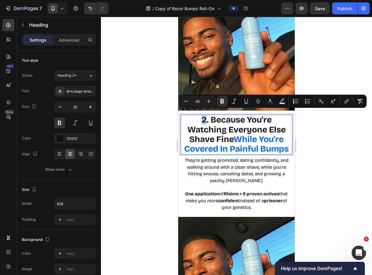
click at [202, 116] on strong "2. Because You're Watching Everyone Else Shave Fine" at bounding box center [236, 130] width 98 height 30
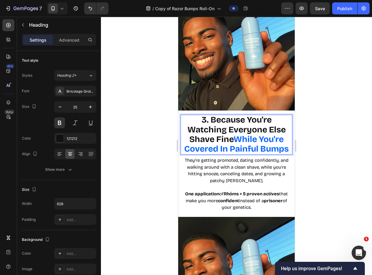
click at [218, 117] on strong "3. Because You're Watching Everyone Else Shave Fine" at bounding box center [236, 130] width 98 height 30
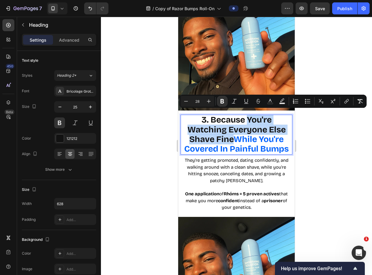
drag, startPoint x: 246, startPoint y: 117, endPoint x: 230, endPoint y: 134, distance: 22.6
click at [230, 134] on strong "3. Because You're Watching Everyone Else Shave Fine" at bounding box center [236, 130] width 98 height 30
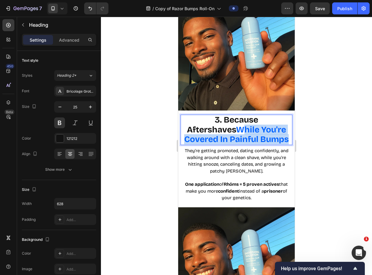
drag, startPoint x: 268, startPoint y: 136, endPoint x: 193, endPoint y: 125, distance: 76.0
click at [193, 125] on p "3. Because Aftershaves While You're Covered In Painful Bumps" at bounding box center [236, 129] width 110 height 29
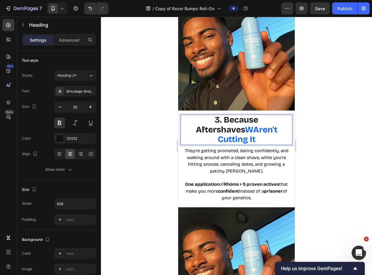
click at [218, 126] on strong "WAren't Cutting It" at bounding box center [248, 134] width 60 height 20
click at [232, 115] on strong "3. Because Aftershaves" at bounding box center [220, 125] width 75 height 20
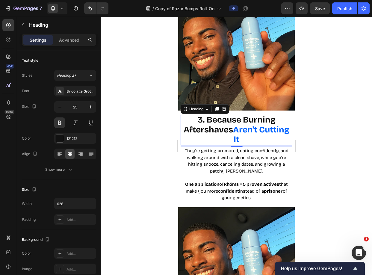
drag, startPoint x: 326, startPoint y: 102, endPoint x: 306, endPoint y: 109, distance: 22.0
click at [327, 102] on div at bounding box center [236, 146] width 271 height 258
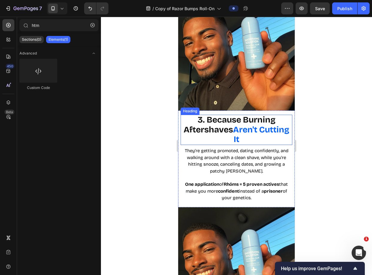
click at [248, 117] on strong "3. Because Burning Aftershaves" at bounding box center [229, 125] width 92 height 20
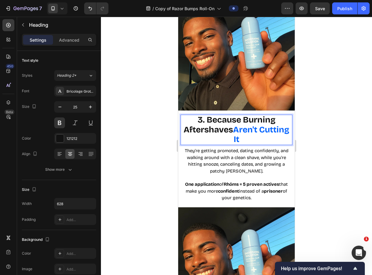
click at [250, 115] on strong "3. Because Burning Aftershaves" at bounding box center [229, 125] width 92 height 20
click at [363, 99] on div at bounding box center [236, 146] width 271 height 258
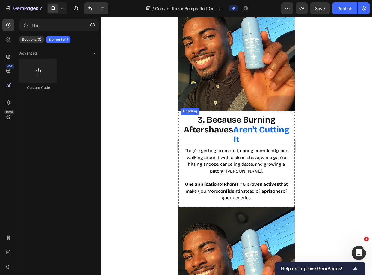
click at [244, 128] on strong "3. Because Burning Aftershaves" at bounding box center [229, 125] width 92 height 20
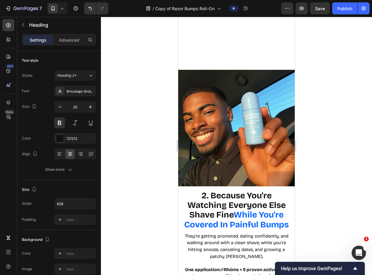
scroll to position [657, 0]
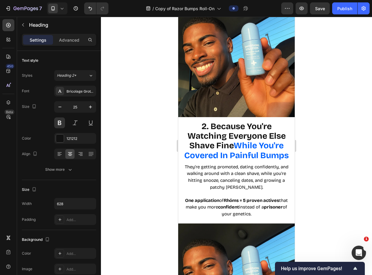
click at [242, 174] on span "They're getting promoted, dating confidently, and walking around with a clean s…" at bounding box center [237, 177] width 104 height 26
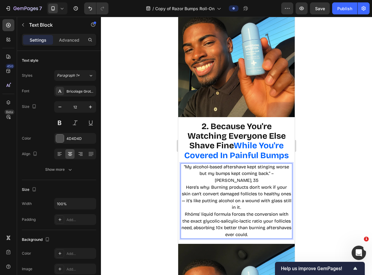
click at [282, 169] on p ""My alcohol-based aftershave kept stinging worse but my bumps kept coming back.…" at bounding box center [236, 201] width 110 height 75
drag, startPoint x: 282, startPoint y: 170, endPoint x: 259, endPoint y: 170, distance: 23.6
click at [259, 170] on p ""My alcohol-based aftershave kept stinging worse but my bumps kept coming back.…" at bounding box center [236, 201] width 110 height 75
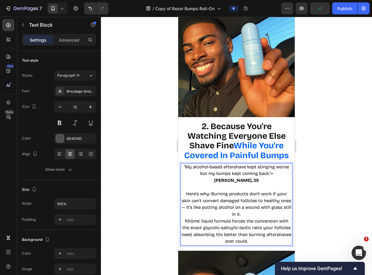
click at [233, 184] on p "⁠⁠⁠⁠⁠⁠⁠ Here's why: Burning products don't work if your skin can't convert dama…" at bounding box center [236, 214] width 110 height 61
drag, startPoint x: 211, startPoint y: 183, endPoint x: 235, endPoint y: 183, distance: 24.8
click at [235, 191] on span "Here's why: Burning products don't work if your skin can't convert damaged foll…" at bounding box center [237, 204] width 110 height 26
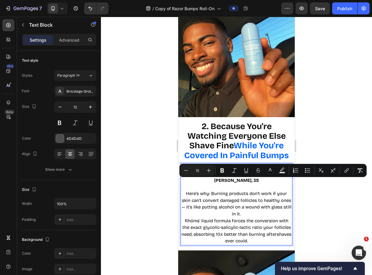
click at [239, 191] on span "Here's why: Burning products don't work if your skin can't convert damaged foll…" at bounding box center [237, 204] width 110 height 26
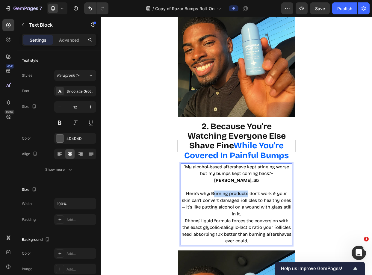
drag, startPoint x: 246, startPoint y: 183, endPoint x: 211, endPoint y: 185, distance: 35.4
click at [211, 191] on span "Here's why: Burning products don't work if your skin can't convert damaged foll…" at bounding box center [237, 204] width 110 height 26
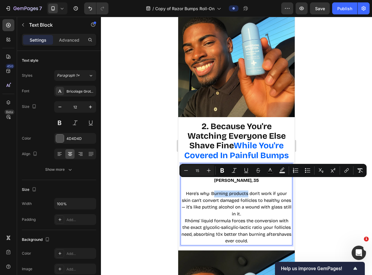
click at [211, 191] on span "Here's why: Burning products don't work if your skin can't convert damaged foll…" at bounding box center [237, 204] width 110 height 26
drag, startPoint x: 244, startPoint y: 181, endPoint x: 209, endPoint y: 184, distance: 35.4
click at [209, 191] on span "Here's why: Alcohol products don't work if your skin can't convert damaged foll…" at bounding box center [236, 204] width 110 height 26
click at [223, 193] on span "Here's why: Alcohol products don't work if your skin can't convert damaged foll…" at bounding box center [236, 204] width 110 height 26
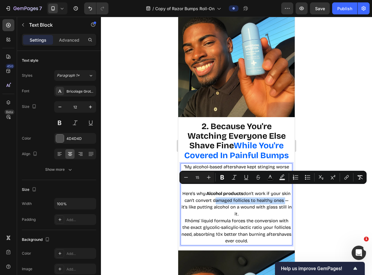
drag, startPoint x: 224, startPoint y: 189, endPoint x: 194, endPoint y: 196, distance: 30.3
click at [194, 196] on span "Here's why: Alcohol products don't work if your skin can't convert damaged foll…" at bounding box center [236, 204] width 110 height 26
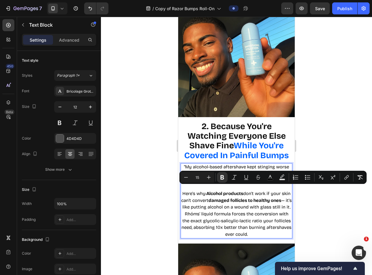
click at [221, 201] on span "Here's why: Alcohol products don't work if your skin can't convert damaged foll…" at bounding box center [236, 200] width 110 height 19
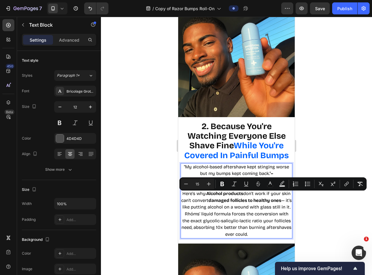
drag, startPoint x: 217, startPoint y: 196, endPoint x: 254, endPoint y: 200, distance: 37.6
click at [254, 200] on p "Here's why: Alcohol products don't work if your skin can't convert damaged foll…" at bounding box center [236, 211] width 110 height 54
click at [255, 201] on p "Here's why: Alcohol products don't work if your skin can't convert damaged foll…" at bounding box center [236, 211] width 110 height 54
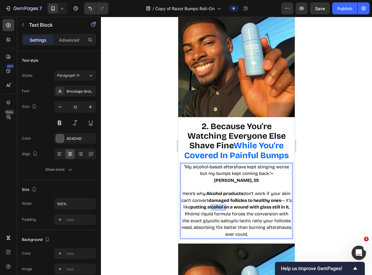
drag, startPoint x: 250, startPoint y: 199, endPoint x: 237, endPoint y: 198, distance: 13.2
click at [237, 198] on p "Here's why: Alcohol products don't work if your skin can't convert damaged foll…" at bounding box center [236, 211] width 110 height 54
click at [239, 199] on p "Here's why: Alcohol products don't work if your skin can't convert damaged foll…" at bounding box center [236, 211] width 110 height 54
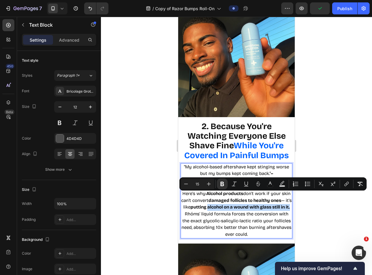
drag, startPoint x: 250, startPoint y: 203, endPoint x: 232, endPoint y: 196, distance: 19.3
click at [232, 196] on p "Here's why: Alcohol products don't work if your skin can't convert damaged foll…" at bounding box center [236, 211] width 110 height 54
drag, startPoint x: 253, startPoint y: 200, endPoint x: 256, endPoint y: 202, distance: 4.2
click at [253, 200] on p "Here's why: Alcohol products don't work if your skin can't convert damaged foll…" at bounding box center [236, 211] width 110 height 54
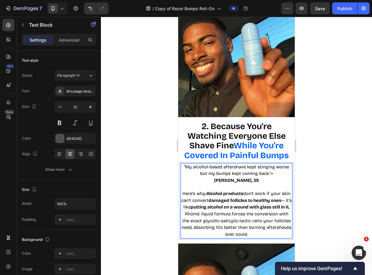
click at [258, 204] on p "Here's why: Alcohol products don't work if your skin can't convert damaged foll…" at bounding box center [236, 211] width 110 height 54
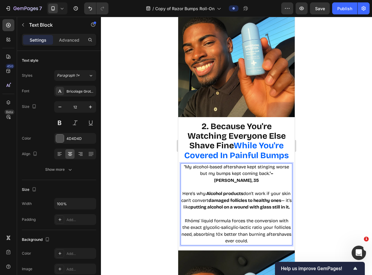
click at [257, 211] on p "⁠⁠⁠⁠⁠⁠⁠ Rhóms' liquid formula forces the conversion with the exact glycolic-sal…" at bounding box center [236, 228] width 110 height 34
click at [253, 204] on p "Here's why: Alcohol products don't work if your skin can't convert damaged foll…" at bounding box center [236, 197] width 110 height 27
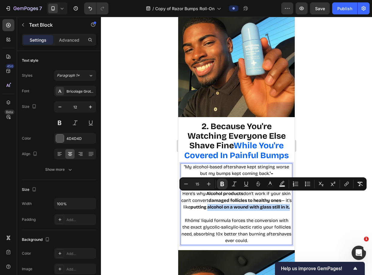
drag, startPoint x: 253, startPoint y: 201, endPoint x: 233, endPoint y: 196, distance: 21.0
click at [233, 196] on p "Here's why: Alcohol products don't work if your skin can't convert damaged foll…" at bounding box center [236, 197] width 110 height 27
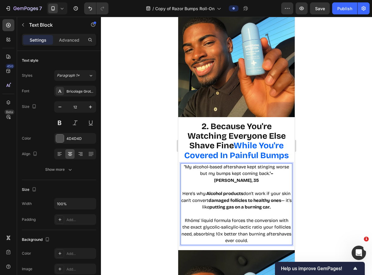
click at [219, 218] on span "Rhóms' liquid formula forces the conversion with the exact glycolic-salicylic-l…" at bounding box center [236, 231] width 110 height 26
drag, startPoint x: 184, startPoint y: 209, endPoint x: 207, endPoint y: 209, distance: 22.8
click at [220, 218] on span "Rhóms' liquid formula forces the conversion with the exact glycolic-salicylic-l…" at bounding box center [236, 231] width 110 height 26
drag, startPoint x: 228, startPoint y: 210, endPoint x: 187, endPoint y: 208, distance: 41.6
click at [187, 218] on span "Rhóms' liquid formula forces the conversion with the exact glycolic-salicylic-l…" at bounding box center [236, 231] width 110 height 26
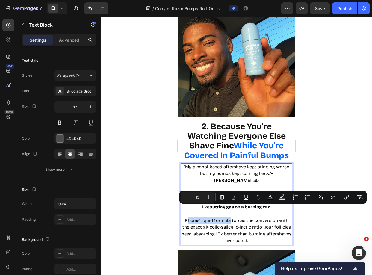
click at [192, 218] on span "Rhóms' liquid formula forces the conversion with the exact glycolic-salicylic-l…" at bounding box center [236, 231] width 110 height 26
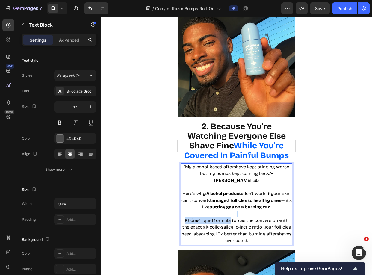
drag, startPoint x: 227, startPoint y: 209, endPoint x: 180, endPoint y: 205, distance: 47.5
click at [180, 205] on div "2. Because You're Watching Everyone Else Shave Fine While You're Covered In Pai…" at bounding box center [236, 183] width 116 height 133
click at [218, 218] on span "Rhóms' liquid formula forces the conversion with the exact glycolic-salicylic-l…" at bounding box center [236, 231] width 110 height 26
click at [238, 218] on span "Rhóms' liquid formula forces the conversion with the exact glycolic-salicylic-l…" at bounding box center [236, 231] width 110 height 26
click at [266, 218] on span "Rhóms' liquid formula forces the conversion with the exact glycolic-salicylic-l…" at bounding box center [236, 231] width 110 height 26
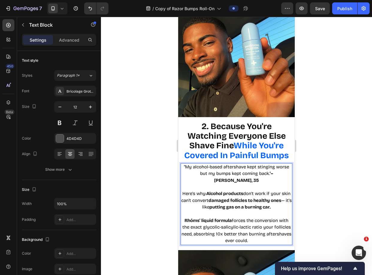
click at [203, 218] on span "Rhóms' liquid formula forces the conversion with the exact glycolic-salicylic-l…" at bounding box center [236, 231] width 110 height 26
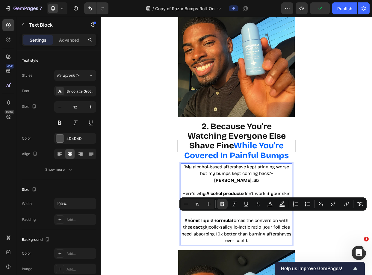
click at [215, 224] on span "Rhóms' liquid formula forces the conversion with the exact glycolic-salicylic-l…" at bounding box center [236, 231] width 110 height 26
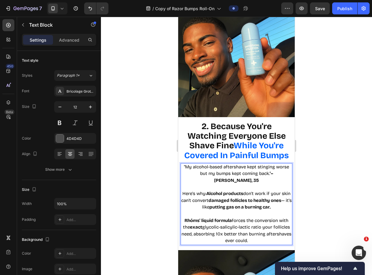
click at [208, 222] on span "Rhóms' liquid formula forces the conversion with the exact glycolic-salicylic-l…" at bounding box center [236, 231] width 110 height 26
click at [211, 222] on span "Rhóms' liquid formula forces the conversion with the exact glycolic-salicylic-l…" at bounding box center [236, 231] width 110 height 26
click at [208, 222] on span "Rhóms' liquid formula forces the conversion with the exact glycolic-salicylic-l…" at bounding box center [236, 231] width 107 height 26
drag, startPoint x: 250, startPoint y: 227, endPoint x: 263, endPoint y: 224, distance: 12.9
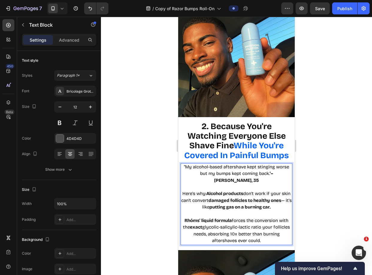
click at [250, 227] on span "Rhóms' liquid formula forces the conversion with the exact glycolic-salicylic-l…" at bounding box center [236, 231] width 107 height 26
click at [212, 222] on span "Rhóms' liquid formula forces the conversion with the exact glycolic-salicylic-l…" at bounding box center [236, 231] width 107 height 26
drag, startPoint x: 212, startPoint y: 222, endPoint x: 183, endPoint y: 221, distance: 29.3
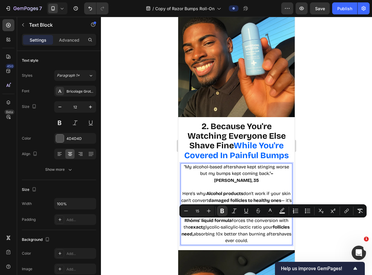
click at [242, 229] on span "Rhóms' liquid formula forces the conversion with the exact glycolic-salicylic-l…" at bounding box center [236, 231] width 110 height 26
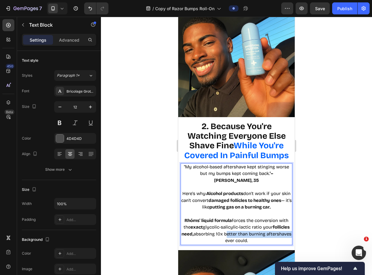
drag, startPoint x: 245, startPoint y: 222, endPoint x: 234, endPoint y: 229, distance: 12.9
click at [234, 229] on span "Rhóms' liquid formula forces the conversion with the exact glycolic-salicylic-l…" at bounding box center [236, 231] width 110 height 26
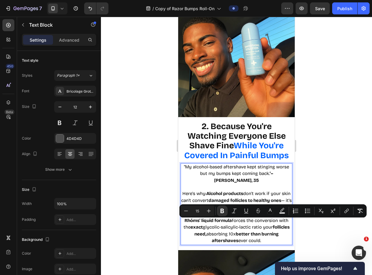
click at [334, 228] on div at bounding box center [236, 146] width 271 height 258
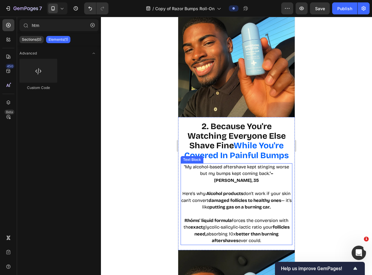
click at [278, 231] on strong "better than burning aftershaves" at bounding box center [245, 237] width 67 height 12
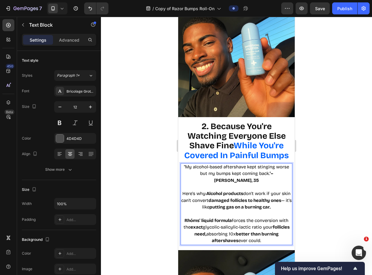
click at [278, 231] on strong "better than burning aftershaves" at bounding box center [245, 237] width 67 height 12
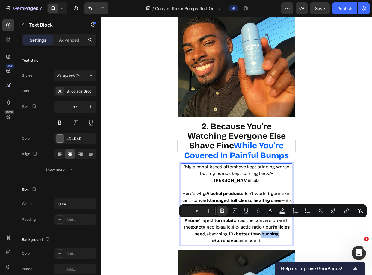
click at [339, 198] on div at bounding box center [236, 146] width 271 height 258
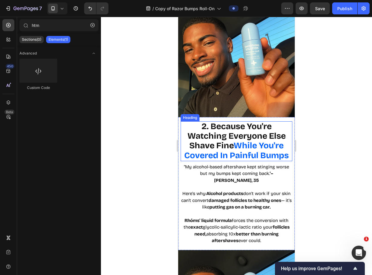
click at [204, 121] on strong "2. Because You're Watching Everyone Else Shave Fine" at bounding box center [236, 136] width 98 height 30
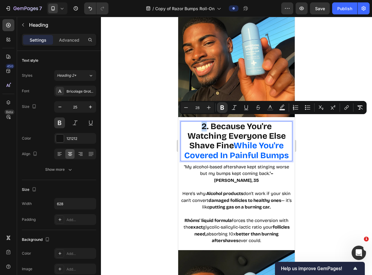
drag, startPoint x: 200, startPoint y: 121, endPoint x: 204, endPoint y: 121, distance: 3.6
click at [204, 121] on strong "2. Because You're Watching Everyone Else Shave Fine" at bounding box center [236, 136] width 98 height 30
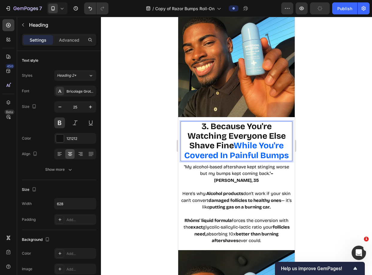
click at [316, 66] on div at bounding box center [236, 146] width 271 height 258
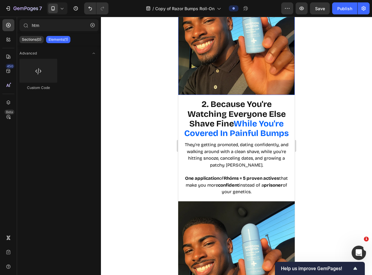
scroll to position [919, 0]
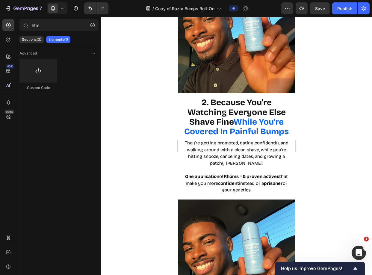
click at [243, 117] on strong "While You're Covered In Painful Bumps" at bounding box center [236, 127] width 104 height 20
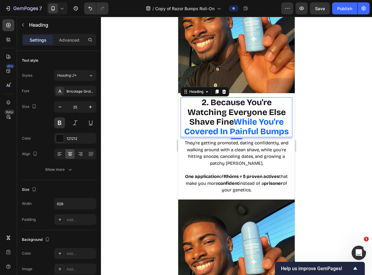
click at [238, 111] on strong "2. Because You're Watching Everyone Else Shave Fine" at bounding box center [236, 112] width 98 height 30
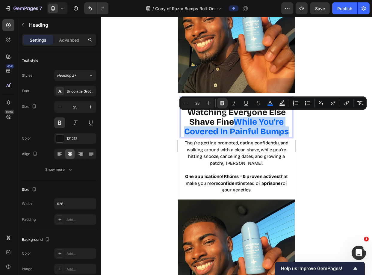
drag, startPoint x: 256, startPoint y: 122, endPoint x: 293, endPoint y: 126, distance: 37.1
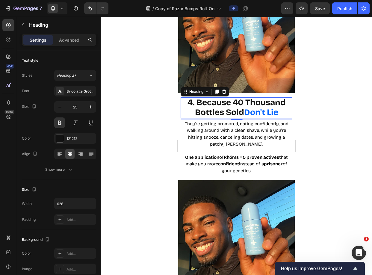
click at [253, 161] on span "One application of Rhóms = 5 proven actives that make you more confident instea…" at bounding box center [236, 163] width 103 height 19
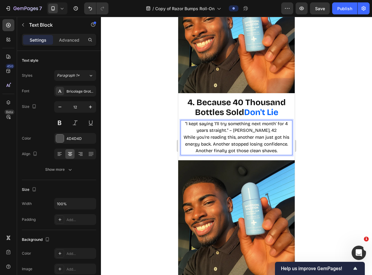
click at [264, 129] on p ""I kept saying 'I'll try something next month' for 4 years straight." – [PERSON…" at bounding box center [236, 138] width 110 height 34
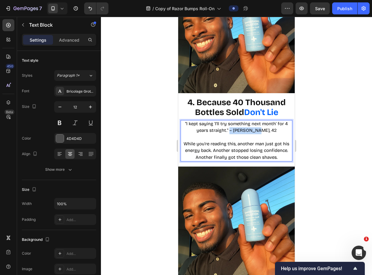
drag, startPoint x: 266, startPoint y: 125, endPoint x: 237, endPoint y: 125, distance: 29.0
click at [237, 125] on p ""I kept saying 'I'll try something next month' for 4 years straight." – [PERSON…" at bounding box center [236, 127] width 110 height 13
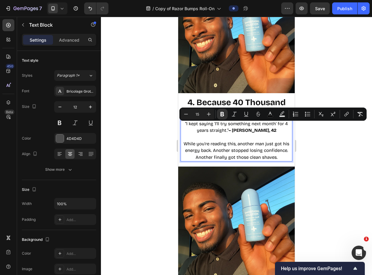
click at [247, 141] on span "While you're reading this, another man just got his energy back. Another stoppe…" at bounding box center [236, 150] width 106 height 19
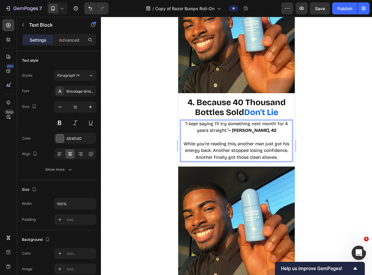
click at [326, 103] on div at bounding box center [236, 146] width 271 height 258
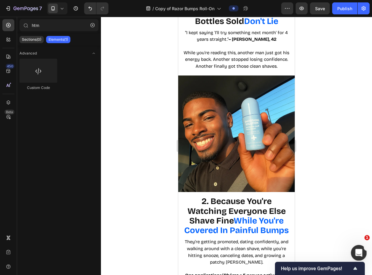
scroll to position [1012, 0]
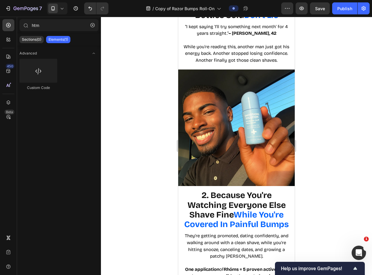
click at [218, 206] on strong "2. Because You're Watching Everyone Else Shave Fine" at bounding box center [236, 205] width 98 height 30
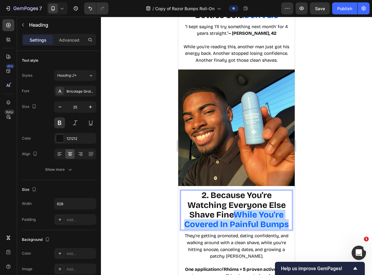
drag, startPoint x: 235, startPoint y: 211, endPoint x: 285, endPoint y: 223, distance: 51.8
click at [285, 223] on strong "While You're Covered In Painful Bumps" at bounding box center [236, 219] width 104 height 20
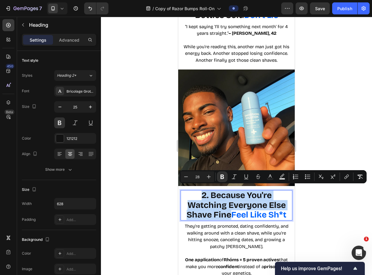
drag, startPoint x: 198, startPoint y: 191, endPoint x: 227, endPoint y: 212, distance: 35.4
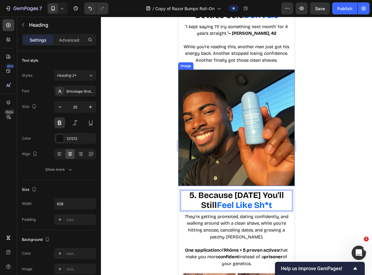
scroll to position [1002, 0]
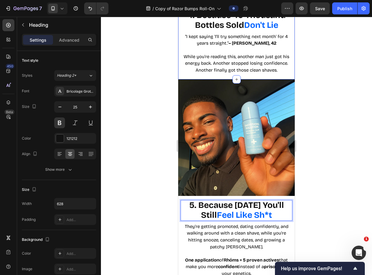
click at [246, 62] on span "While you're reading this, another man just got his energy back. Another stoppe…" at bounding box center [236, 63] width 106 height 19
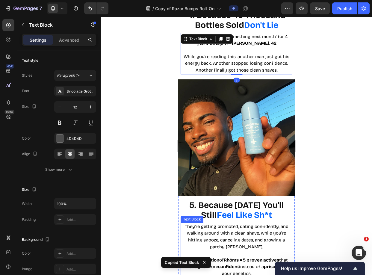
click at [244, 226] on span "They're getting promoted, dating confidently, and walking around with a clean s…" at bounding box center [237, 237] width 104 height 26
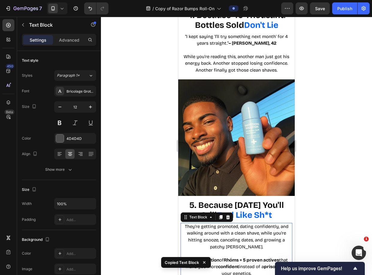
click at [244, 226] on span "They're getting promoted, dating confidently, and walking around with a clean s…" at bounding box center [237, 237] width 104 height 26
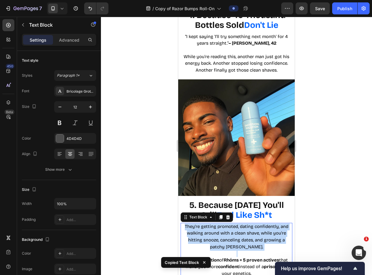
click at [244, 226] on span "They're getting promoted, dating confidently, and walking around with a clean s…" at bounding box center [237, 237] width 104 height 26
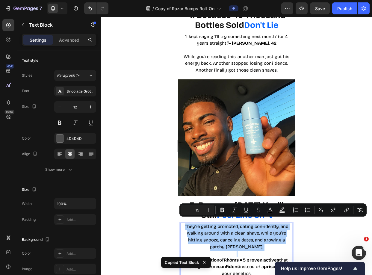
click at [317, 182] on div at bounding box center [236, 146] width 271 height 258
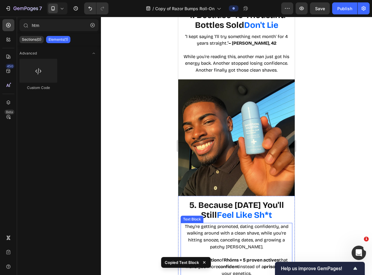
drag, startPoint x: 256, startPoint y: 232, endPoint x: 253, endPoint y: 221, distance: 11.8
click at [256, 232] on span "They're getting promoted, dating confidently, and walking around with a clean s…" at bounding box center [237, 237] width 104 height 26
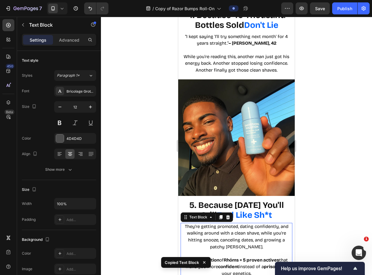
click at [230, 213] on div at bounding box center [227, 216] width 7 height 7
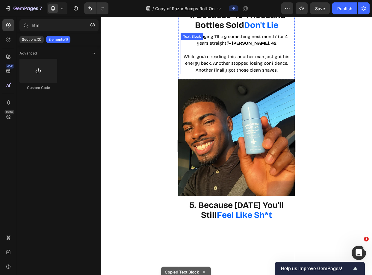
click at [237, 55] on span "While you're reading this, another man just got his energy back. Another stoppe…" at bounding box center [236, 63] width 106 height 19
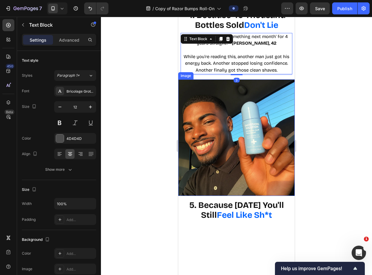
copy div "They're getting promoted, dating confidently, and walking around with a clean s…"
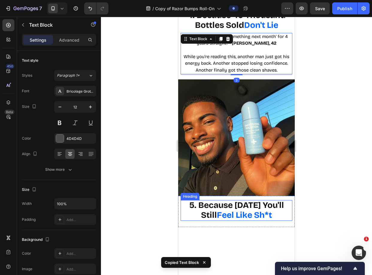
click at [255, 202] on strong "5. Because [DATE] You'll Still" at bounding box center [236, 210] width 95 height 20
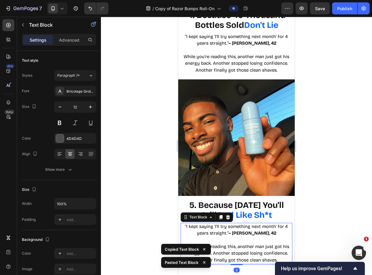
click at [230, 57] on span "While you're reading this, another man just got his energy back. Another stoppe…" at bounding box center [236, 63] width 106 height 19
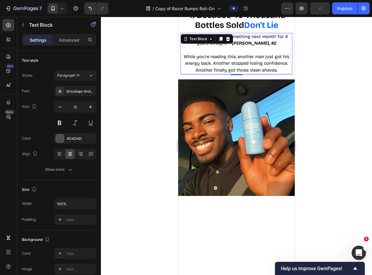
scroll to position [900, 0]
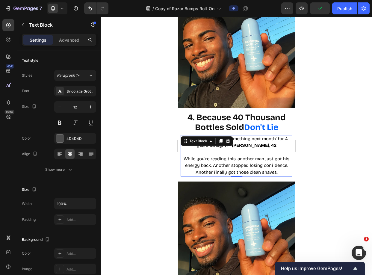
click at [241, 177] on div "3" at bounding box center [236, 176] width 112 height 1
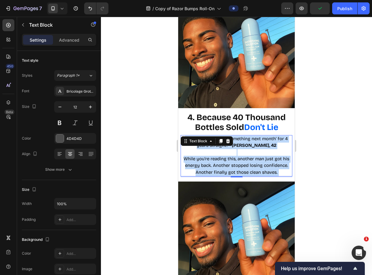
click at [249, 162] on p "While you're reading this, another man just got his energy back. Another stoppe…" at bounding box center [236, 162] width 110 height 27
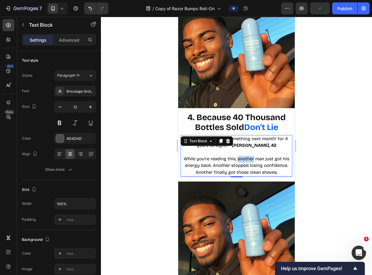
click at [249, 162] on p "While you're reading this, another man just got his energy back. Another stoppe…" at bounding box center [236, 162] width 110 height 27
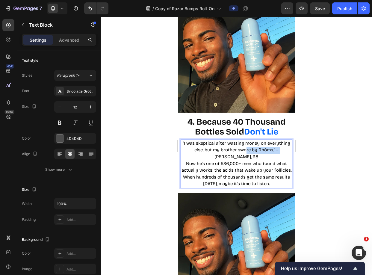
drag, startPoint x: 255, startPoint y: 148, endPoint x: 223, endPoint y: 151, distance: 32.5
click at [223, 151] on span ""I was skeptical after wasting money on everything else, but my brother swore b…" at bounding box center [236, 149] width 107 height 19
click at [225, 151] on span ""I was skeptical after wasting money on everything else, but my brother swore b…" at bounding box center [236, 149] width 107 height 19
drag, startPoint x: 252, startPoint y: 154, endPoint x: 217, endPoint y: 154, distance: 35.6
click at [217, 154] on p ""I was skeptical after wasting money on everything else, but my brother swore b…" at bounding box center [236, 163] width 110 height 47
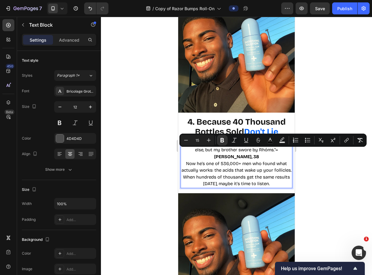
click at [231, 161] on span "Now he's one of 536,000+ men who found what actually works: the acids that wake…" at bounding box center [236, 167] width 110 height 12
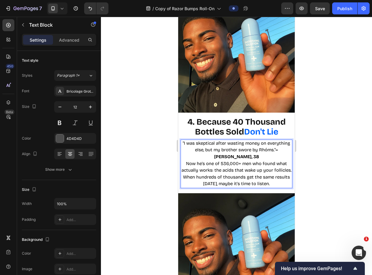
click at [253, 153] on p ""I was skeptical after wasting money on everything else, but my brother swore b…" at bounding box center [236, 163] width 110 height 47
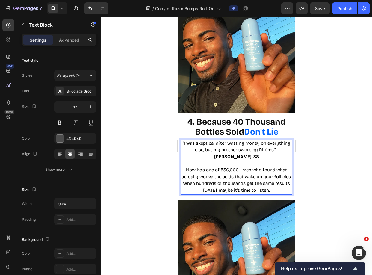
click at [231, 145] on span ""I was skeptical after wasting money on everything else, but my brother swore b…" at bounding box center [236, 149] width 107 height 19
click at [241, 167] on span "Now he's one of 536,000+ men who found what actually works: the acids that wake…" at bounding box center [236, 173] width 110 height 12
drag, startPoint x: 218, startPoint y: 166, endPoint x: 226, endPoint y: 166, distance: 7.5
click at [226, 167] on span "Now he's one of 536,000+ men who found what actually works: the acids that wake…" at bounding box center [236, 173] width 110 height 12
click at [225, 167] on span "Now he's one of 536,000+ men who found what actually works: the acids that wake…" at bounding box center [236, 173] width 110 height 12
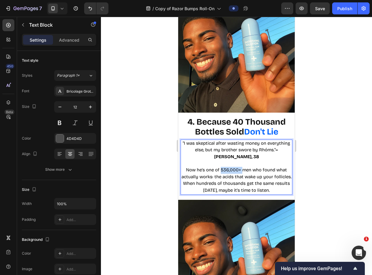
drag, startPoint x: 218, startPoint y: 165, endPoint x: 239, endPoint y: 165, distance: 20.9
click at [239, 167] on span "Now he's one of 536,000+ men who found what actually works: the acids that wake…" at bounding box center [236, 173] width 110 height 12
drag, startPoint x: 247, startPoint y: 166, endPoint x: 203, endPoint y: 166, distance: 43.4
click at [203, 167] on span "Now he's one of 3 million men who found what actually works: the acids that wak…" at bounding box center [236, 173] width 110 height 12
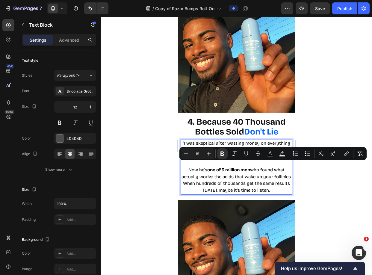
click at [222, 171] on span "Now he's one of 3 million men who found what actually works: the acids that wak…" at bounding box center [236, 173] width 110 height 12
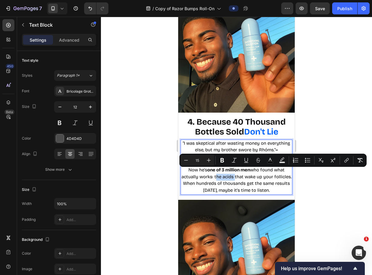
drag, startPoint x: 221, startPoint y: 172, endPoint x: 240, endPoint y: 172, distance: 19.2
click at [240, 172] on span "Now he's one of 3 million men who found what actually works: the acids that wak…" at bounding box center [236, 173] width 110 height 12
click at [249, 177] on p "Now he's one of 3 million men who found what actually works: the acids that wak…" at bounding box center [236, 177] width 110 height 34
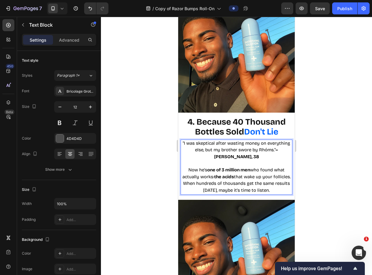
drag, startPoint x: 252, startPoint y: 172, endPoint x: 251, endPoint y: 177, distance: 4.5
click at [251, 177] on p "Now he's one of 3 million men who found what actually works: the acids that wak…" at bounding box center [236, 177] width 110 height 34
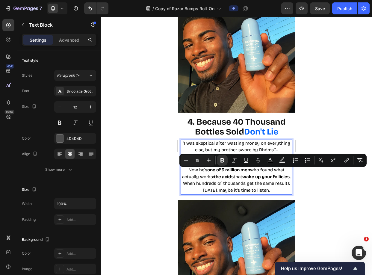
click at [254, 178] on p "Now he's one of 3 million men who found what actually works: the acids that wak…" at bounding box center [236, 177] width 110 height 34
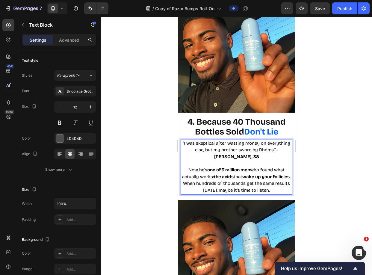
click at [231, 186] on span "When hundreds of thousands get the same results [DATE], maybe it's time to list…" at bounding box center [236, 186] width 107 height 12
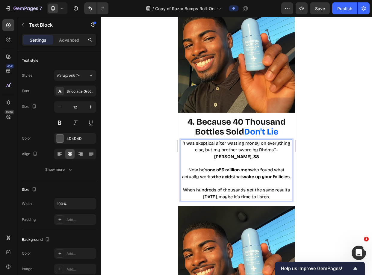
click at [198, 191] on span "When hundreds of thousands get the same results [DATE], maybe it's time to list…" at bounding box center [236, 193] width 107 height 12
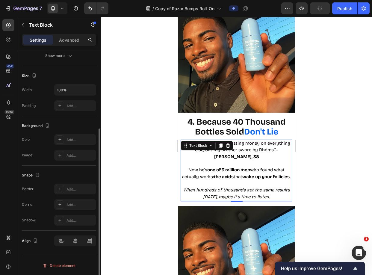
click at [317, 149] on div at bounding box center [236, 146] width 271 height 258
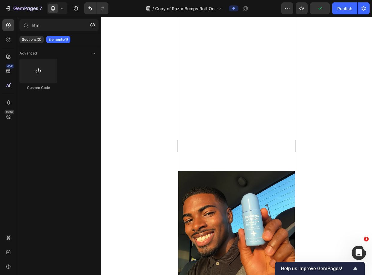
scroll to position [1174, 0]
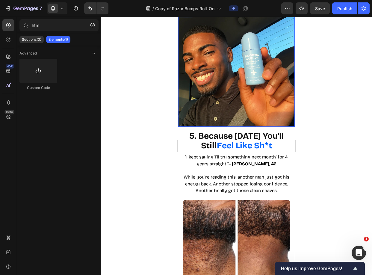
click at [265, 66] on img at bounding box center [236, 68] width 116 height 116
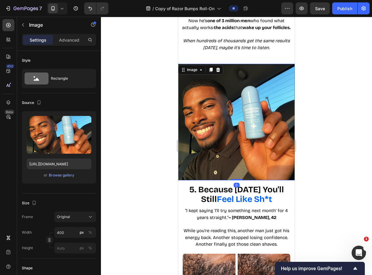
scroll to position [1040, 0]
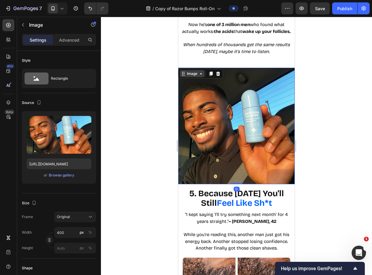
click at [187, 72] on div "Image" at bounding box center [192, 73] width 13 height 5
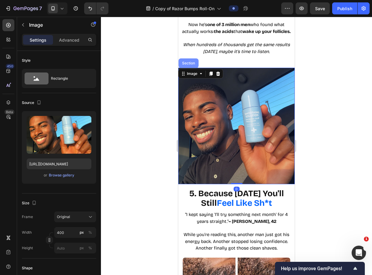
click at [191, 66] on div "Section" at bounding box center [188, 63] width 20 height 10
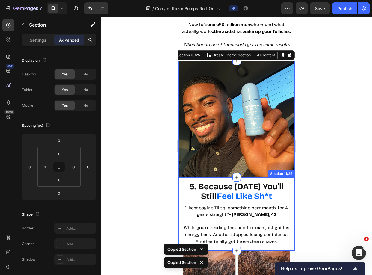
click at [288, 183] on div "5. Because [DATE] You'll Still Feel Like Sh*t Heading "I kept saying 'I'll try …" at bounding box center [236, 213] width 116 height 73
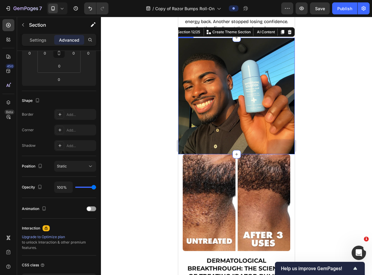
scroll to position [1105, 0]
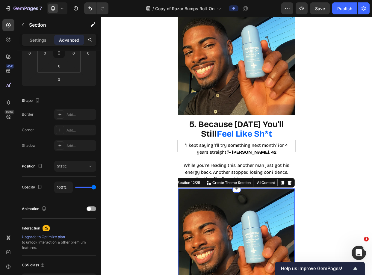
click at [287, 182] on icon at bounding box center [289, 182] width 5 height 5
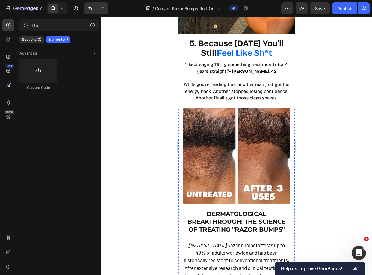
scroll to position [1194, 0]
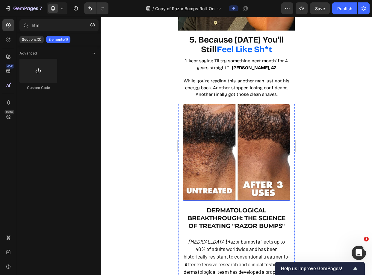
click at [277, 146] on img at bounding box center [236, 152] width 107 height 97
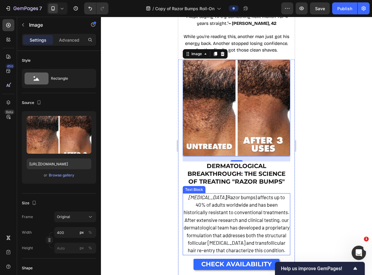
scroll to position [1187, 0]
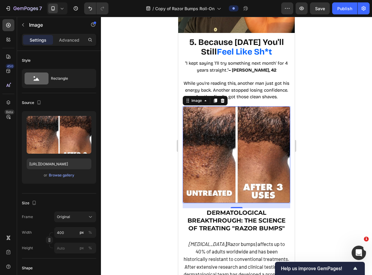
click at [247, 160] on img at bounding box center [236, 154] width 107 height 97
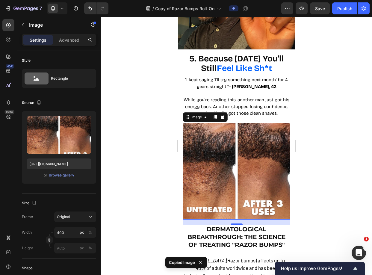
scroll to position [1090, 0]
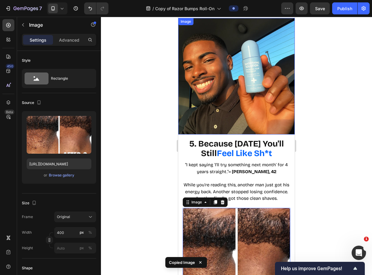
click at [249, 104] on img at bounding box center [236, 76] width 116 height 116
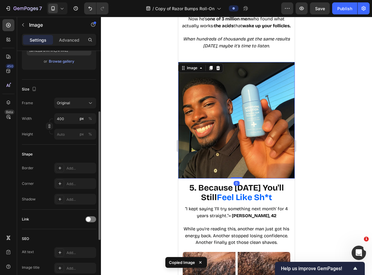
scroll to position [1044, 0]
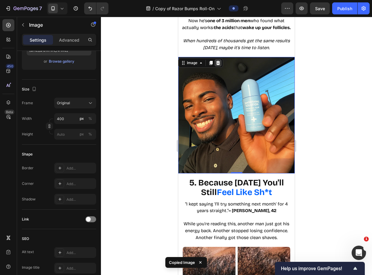
click at [216, 65] on icon at bounding box center [217, 62] width 5 height 5
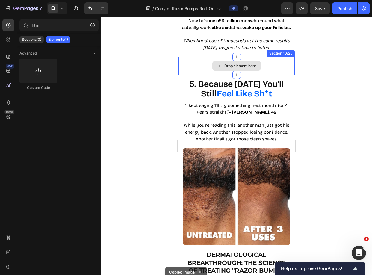
click at [221, 57] on div "4. Because 40 Thousand Bottles Sold Don't Lie Heading "I was skeptical after wa…" at bounding box center [236, 9] width 116 height 93
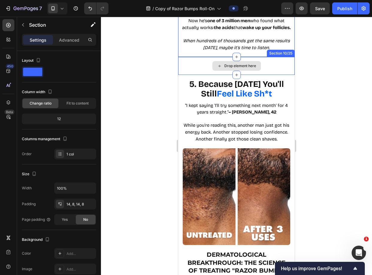
click at [189, 72] on div "Drop element here" at bounding box center [236, 66] width 116 height 18
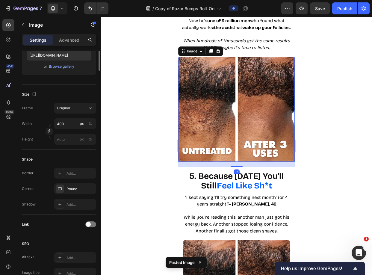
scroll to position [0, 0]
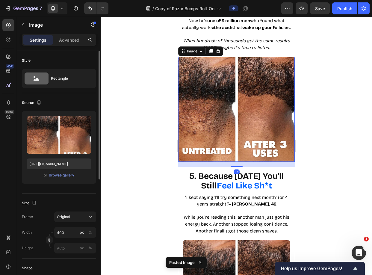
click at [349, 55] on div at bounding box center [236, 146] width 271 height 258
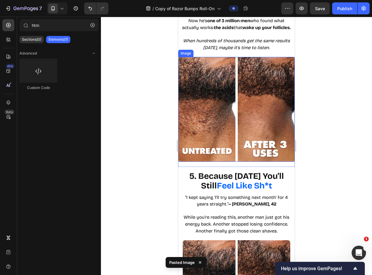
click at [265, 81] on img at bounding box center [236, 109] width 116 height 105
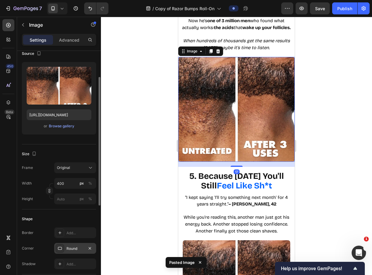
scroll to position [95, 0]
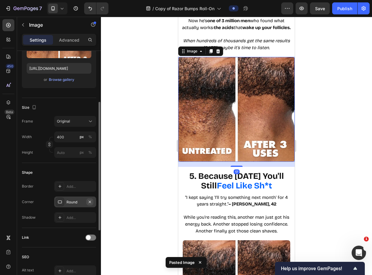
click at [89, 203] on icon "button" at bounding box center [89, 201] width 5 height 5
click at [125, 157] on div at bounding box center [236, 146] width 271 height 258
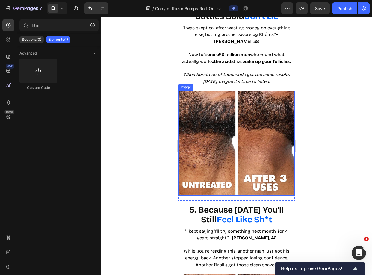
scroll to position [1083, 0]
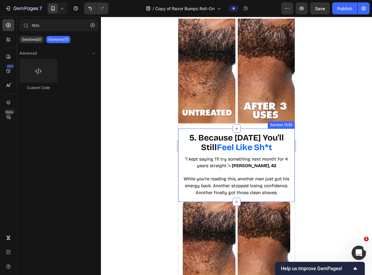
click at [267, 132] on div "5. Because [DATE] You'll Still Feel Like Sh*t Heading "I kept saying 'I'll try …" at bounding box center [236, 164] width 116 height 73
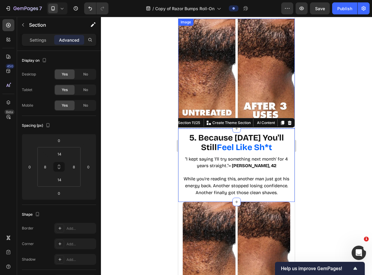
click at [274, 105] on img at bounding box center [236, 71] width 116 height 105
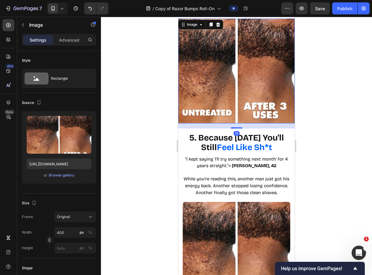
click at [250, 111] on div "Image 17" at bounding box center [236, 71] width 116 height 105
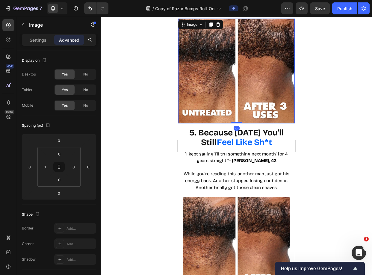
click at [319, 97] on div at bounding box center [236, 146] width 271 height 258
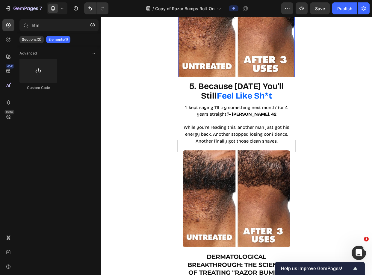
scroll to position [1229, 0]
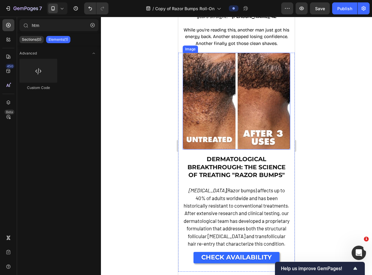
click at [268, 123] on img at bounding box center [236, 101] width 107 height 97
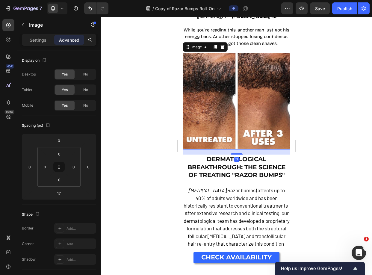
click at [224, 45] on icon at bounding box center [222, 47] width 5 height 5
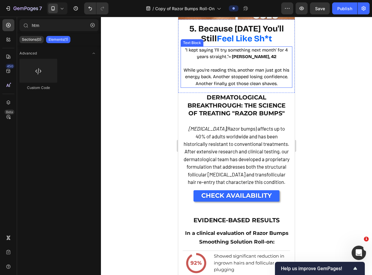
scroll to position [1188, 0]
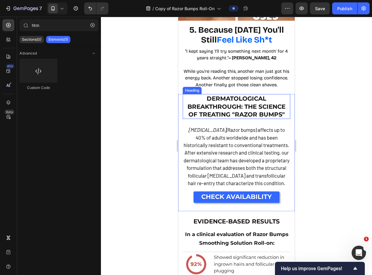
click at [286, 98] on div "DERMATOLOGICAL BREAKTHROUGH: THE SCIENCE OF TREATING "RAZOR BUMPS" Heading [MED…" at bounding box center [236, 152] width 116 height 117
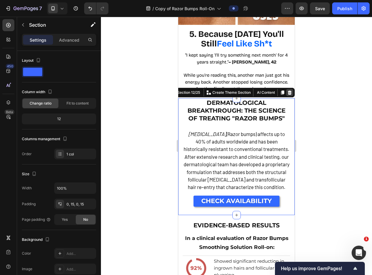
click at [287, 90] on icon at bounding box center [289, 92] width 5 height 5
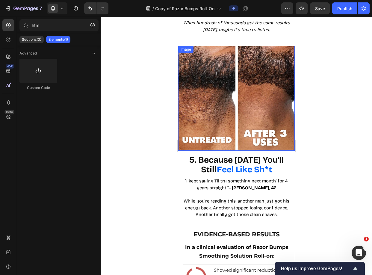
scroll to position [1060, 0]
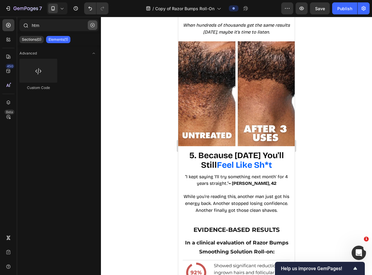
click at [90, 24] on button "button" at bounding box center [93, 25] width 10 height 10
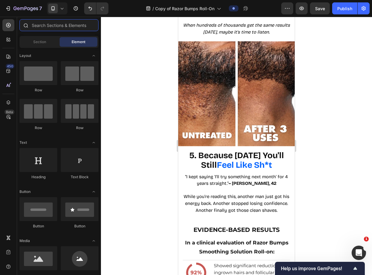
click at [66, 27] on input "text" at bounding box center [58, 25] width 79 height 12
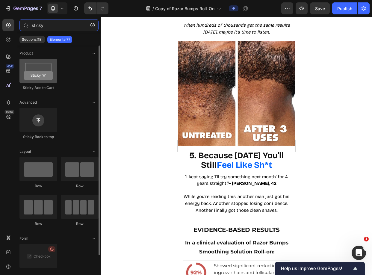
type input "sticky"
click at [41, 77] on div at bounding box center [38, 71] width 38 height 24
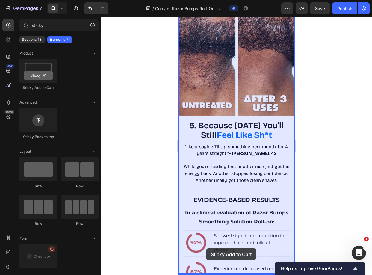
scroll to position [1093, 0]
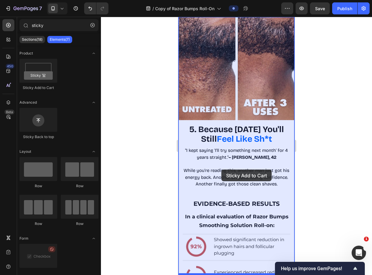
drag, startPoint x: 220, startPoint y: 91, endPoint x: 221, endPoint y: 169, distance: 78.7
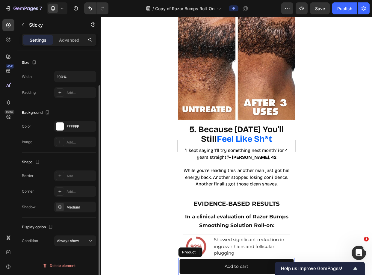
scroll to position [0, 0]
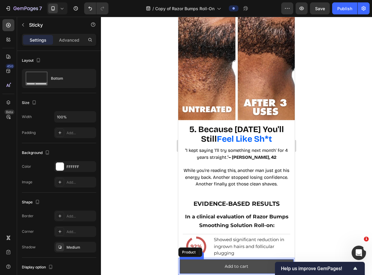
click at [250, 270] on button "Add to cart" at bounding box center [236, 266] width 114 height 15
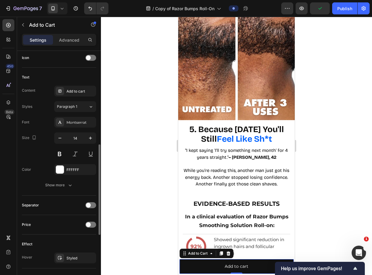
scroll to position [352, 0]
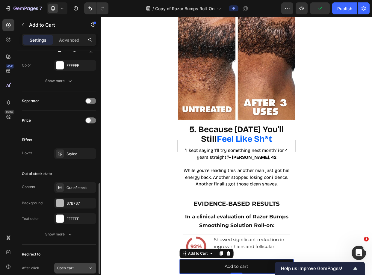
click at [79, 265] on div "Open cart" at bounding box center [72, 267] width 31 height 5
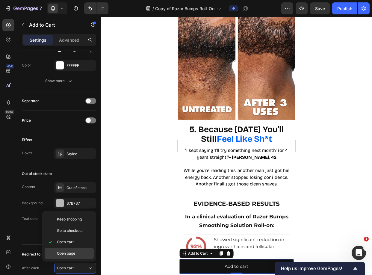
click at [85, 250] on p "Open page" at bounding box center [74, 252] width 34 height 5
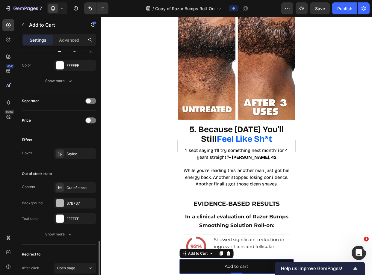
scroll to position [431, 0]
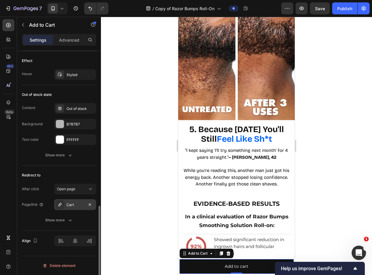
click at [71, 209] on div "Cart" at bounding box center [75, 204] width 42 height 11
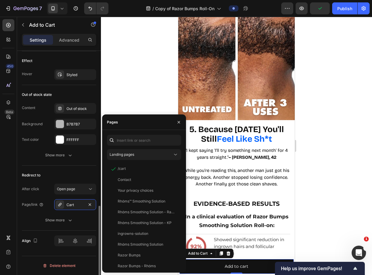
click at [69, 214] on div "Page/link Cart Show more" at bounding box center [59, 212] width 74 height 26
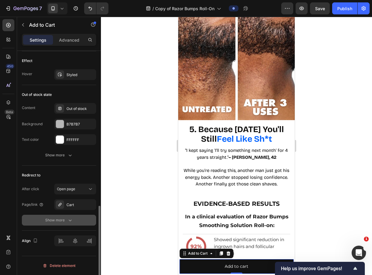
click at [69, 216] on button "Show more" at bounding box center [59, 220] width 74 height 11
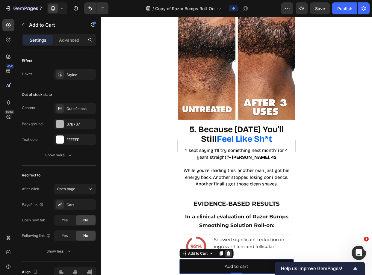
click at [229, 252] on icon at bounding box center [228, 253] width 4 height 4
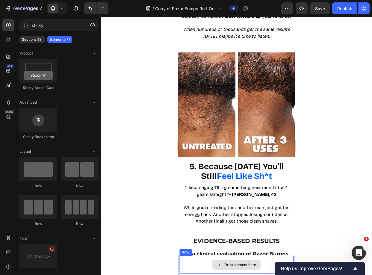
scroll to position [1053, 0]
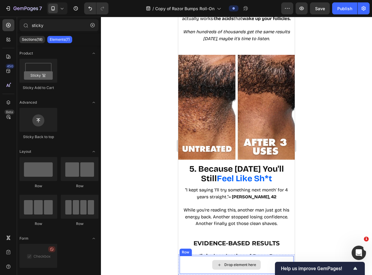
click at [257, 262] on div "Drop element here" at bounding box center [236, 265] width 48 height 10
click at [268, 256] on div "Drop element here" at bounding box center [236, 265] width 114 height 18
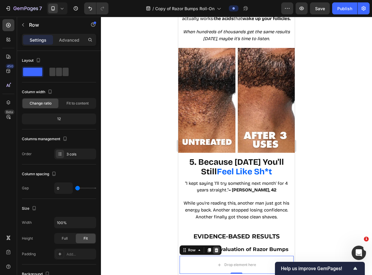
click at [217, 250] on icon at bounding box center [216, 250] width 4 height 4
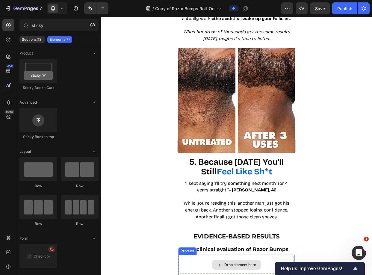
drag, startPoint x: 187, startPoint y: 262, endPoint x: 183, endPoint y: 262, distance: 3.6
click at [187, 262] on div "Drop element here" at bounding box center [236, 265] width 114 height 18
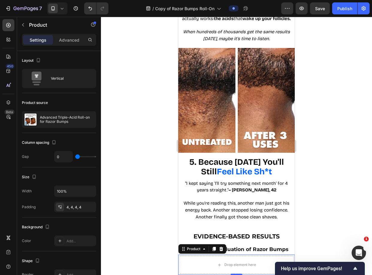
click at [161, 242] on div at bounding box center [236, 146] width 271 height 258
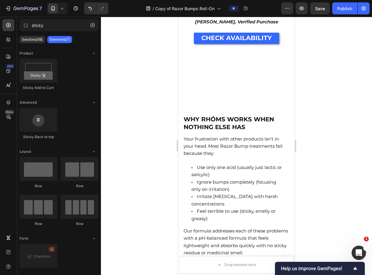
scroll to position [2275, 0]
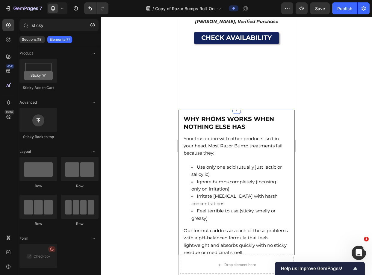
drag, startPoint x: 252, startPoint y: 96, endPoint x: 238, endPoint y: 95, distance: 14.4
click at [252, 44] on link "CHECK AVAILABILITY" at bounding box center [237, 37] width 86 height 11
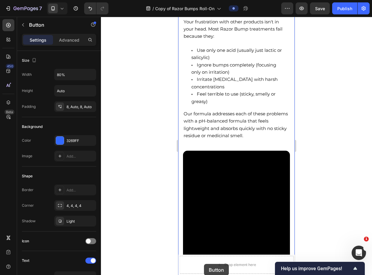
scroll to position [2419, 0]
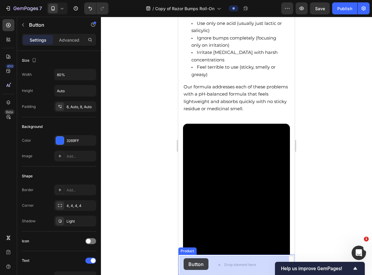
drag, startPoint x: 194, startPoint y: 81, endPoint x: 183, endPoint y: 258, distance: 177.4
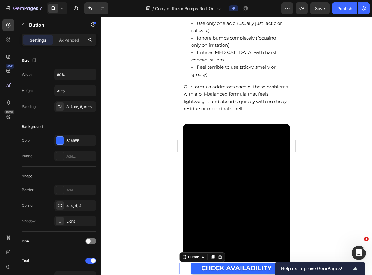
drag, startPoint x: 233, startPoint y: 273, endPoint x: 232, endPoint y: 258, distance: 14.7
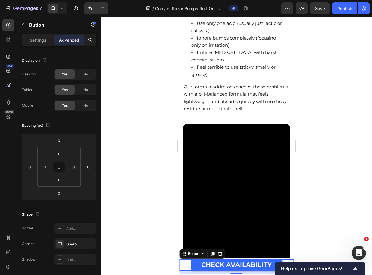
drag, startPoint x: 233, startPoint y: 273, endPoint x: 232, endPoint y: 276, distance: 3.4
type input "11"
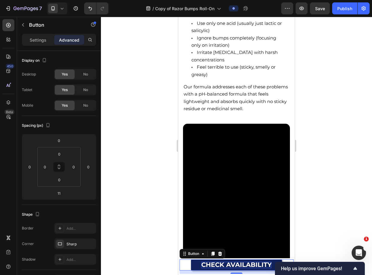
click at [230, 265] on strong "CHECK AVAILABILITY" at bounding box center [236, 264] width 70 height 7
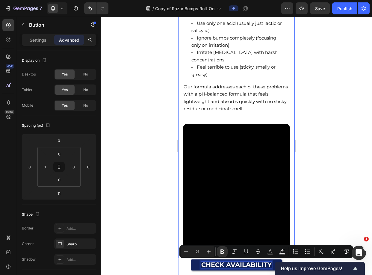
drag, startPoint x: 329, startPoint y: 186, endPoint x: 325, endPoint y: 191, distance: 7.0
click at [329, 186] on div at bounding box center [236, 146] width 271 height 258
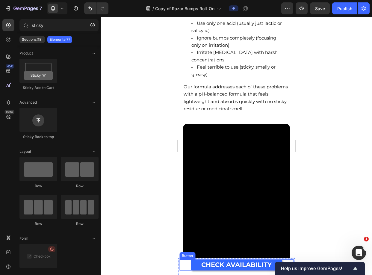
click at [270, 267] on link "CHECK AVAILABILITY" at bounding box center [236, 264] width 91 height 11
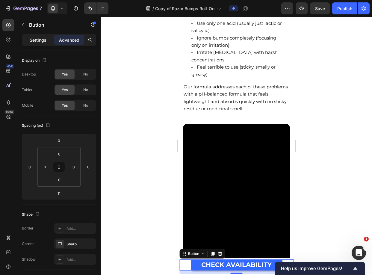
click at [32, 37] on p "Settings" at bounding box center [38, 40] width 17 height 6
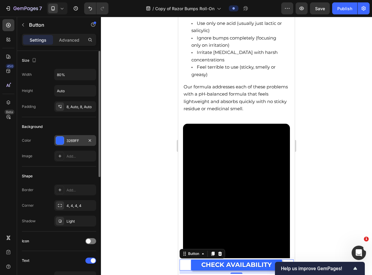
click at [64, 141] on div "3269FF" at bounding box center [75, 140] width 42 height 11
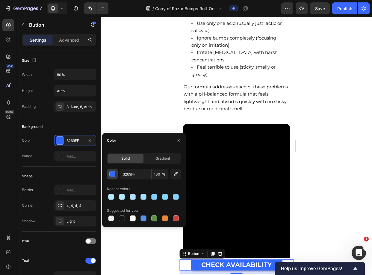
click at [110, 174] on div "button" at bounding box center [113, 174] width 6 height 6
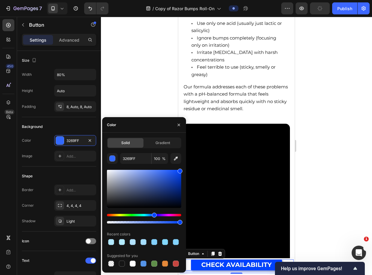
drag, startPoint x: 176, startPoint y: 173, endPoint x: 181, endPoint y: 163, distance: 11.0
click at [181, 163] on div "Solid Gradient 3269FF 100 % Recent colors Suggested for you" at bounding box center [144, 202] width 84 height 130
type input "0043FF"
click at [314, 92] on div at bounding box center [236, 146] width 271 height 258
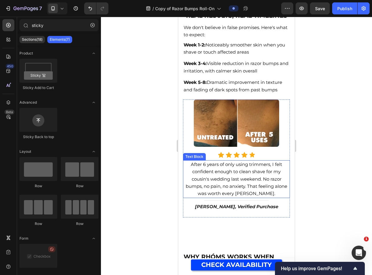
scroll to position [2099, 0]
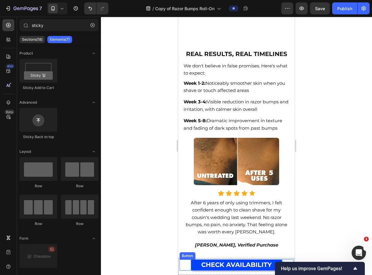
click at [202, 264] on strong "CHECK AVAILABILITY" at bounding box center [236, 264] width 70 height 7
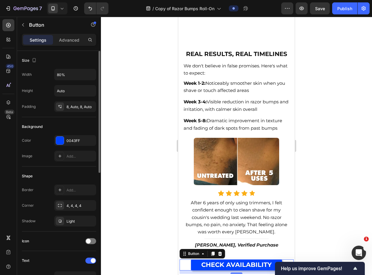
scroll to position [96, 0]
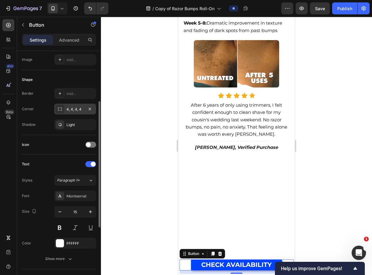
click at [72, 107] on div "4, 4, 4, 4" at bounding box center [74, 109] width 17 height 5
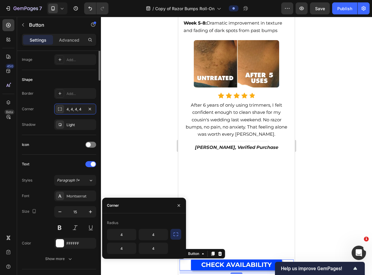
scroll to position [0, 0]
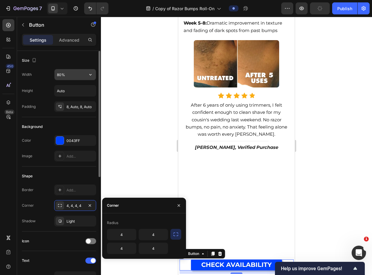
click at [65, 77] on input "80%" at bounding box center [74, 74] width 41 height 11
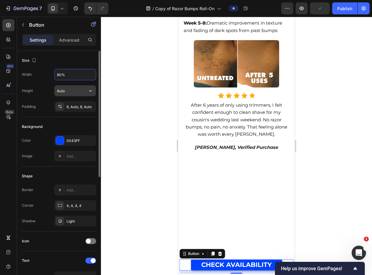
click at [75, 91] on input "Auto" at bounding box center [74, 90] width 41 height 11
click at [76, 106] on div "8, Auto, 8, Auto" at bounding box center [74, 106] width 17 height 5
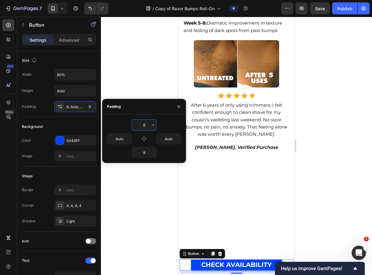
drag, startPoint x: 142, startPoint y: 124, endPoint x: 137, endPoint y: 124, distance: 5.1
click at [137, 124] on input "8" at bounding box center [144, 124] width 25 height 11
drag, startPoint x: 137, startPoint y: 122, endPoint x: 152, endPoint y: 121, distance: 14.7
click at [152, 121] on div "8" at bounding box center [144, 124] width 25 height 11
click at [154, 124] on icon "button" at bounding box center [153, 124] width 5 height 5
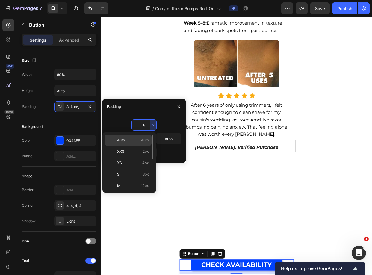
click at [146, 139] on span "Auto" at bounding box center [145, 139] width 8 height 5
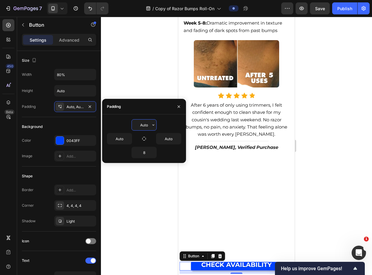
click at [144, 125] on input "Auto" at bounding box center [144, 124] width 25 height 11
click at [149, 126] on input "Auto" at bounding box center [144, 124] width 25 height 11
click at [152, 126] on icon "button" at bounding box center [153, 124] width 5 height 5
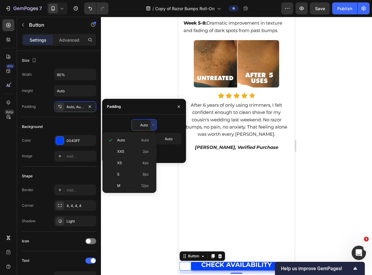
click at [141, 181] on div "M 12px" at bounding box center [128, 185] width 47 height 11
type input "12"
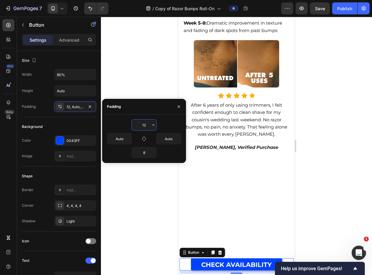
drag, startPoint x: 142, startPoint y: 126, endPoint x: 148, endPoint y: 125, distance: 6.0
click at [148, 125] on input "12" at bounding box center [144, 124] width 25 height 11
type input "20"
click at [145, 154] on input "8" at bounding box center [144, 152] width 25 height 11
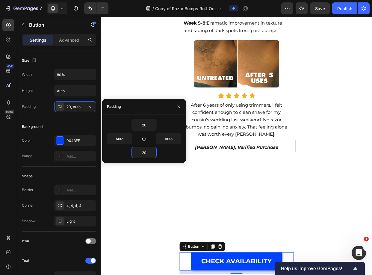
type input "20"
click at [170, 149] on div "20" at bounding box center [144, 152] width 74 height 11
drag, startPoint x: 154, startPoint y: 184, endPoint x: 155, endPoint y: 180, distance: 4.3
click at [154, 184] on div at bounding box center [236, 146] width 271 height 258
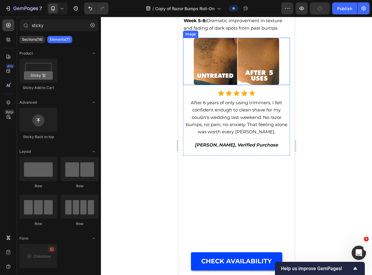
scroll to position [1963, 0]
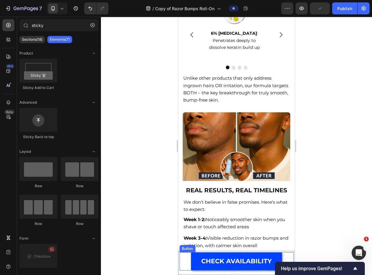
click at [183, 259] on div "CHECK AVAILABILITY Button" at bounding box center [236, 261] width 114 height 19
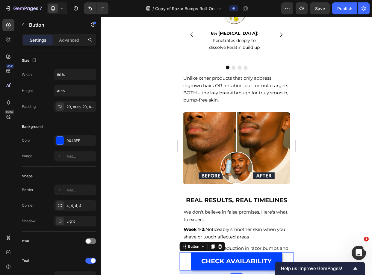
click at [150, 243] on div at bounding box center [236, 146] width 271 height 258
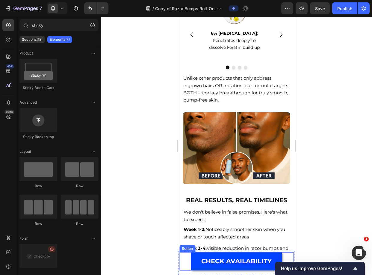
click at [180, 260] on div "CHECK AVAILABILITY Button" at bounding box center [236, 261] width 114 height 19
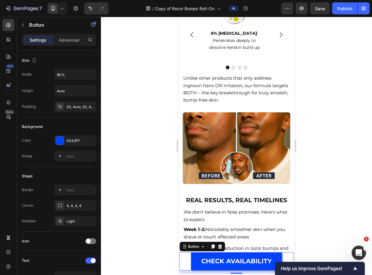
click at [179, 272] on div "11" at bounding box center [236, 271] width 114 height 3
click at [178, 272] on div "Product Images Advanced Triple-Acid Roll-on for Razor Bumps Product Title £39.9…" at bounding box center [236, 263] width 116 height 24
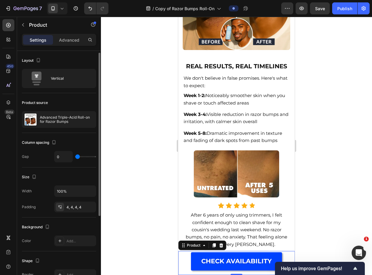
scroll to position [83, 0]
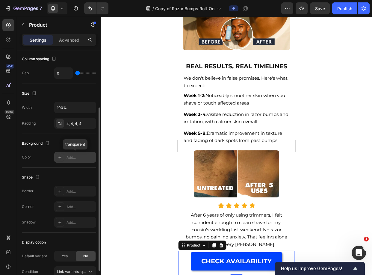
click at [66, 158] on div "Add..." at bounding box center [80, 157] width 28 height 5
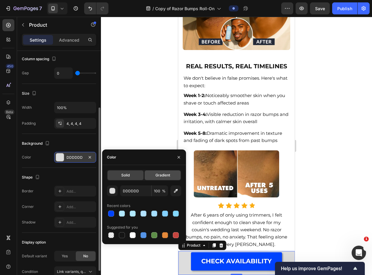
click at [157, 178] on div "Gradient" at bounding box center [163, 175] width 36 height 10
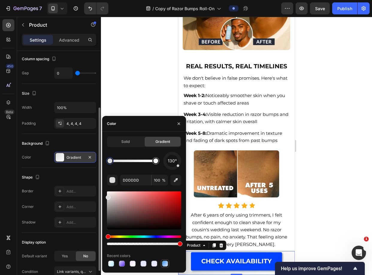
click at [165, 264] on div at bounding box center [165, 263] width 6 height 6
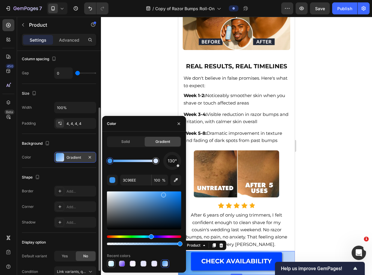
click at [113, 263] on div at bounding box center [111, 263] width 6 height 6
type input "B2E8FF"
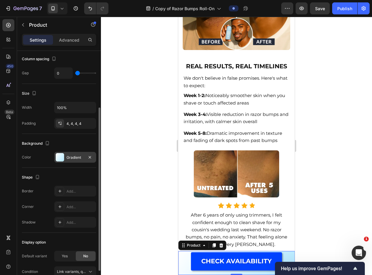
click at [317, 175] on div at bounding box center [236, 146] width 271 height 258
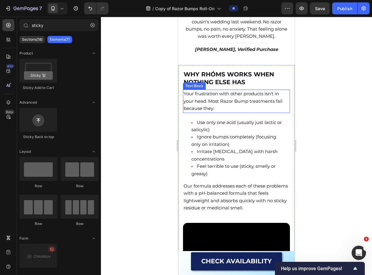
scroll to position [2296, 0]
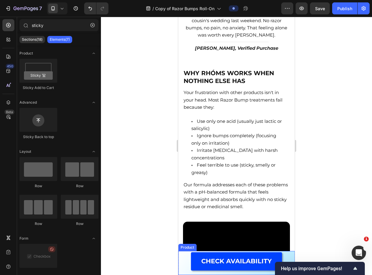
click at [183, 273] on div "CHECK AVAILABILITY Button" at bounding box center [236, 263] width 114 height 22
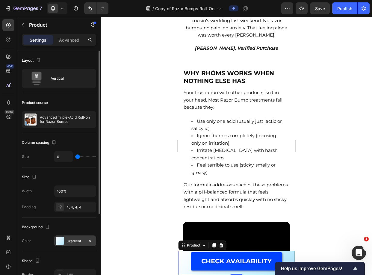
click at [70, 238] on div "Gradient" at bounding box center [74, 240] width 17 height 5
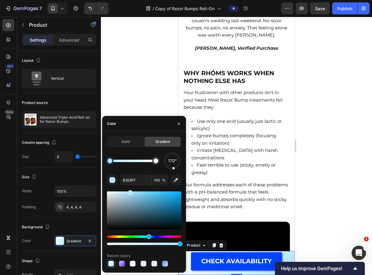
drag, startPoint x: 167, startPoint y: 157, endPoint x: 174, endPoint y: 172, distance: 16.9
click at [174, 172] on div "170° B2E8FF 100 % Recent colors" at bounding box center [144, 210] width 74 height 116
click at [171, 153] on div at bounding box center [172, 161] width 20 height 20
click at [172, 153] on div at bounding box center [172, 161] width 18 height 18
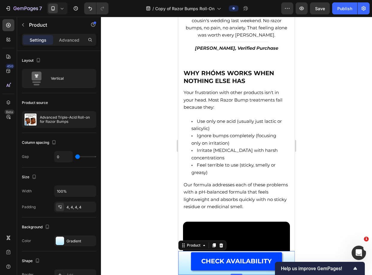
click at [344, 121] on div at bounding box center [236, 146] width 271 height 258
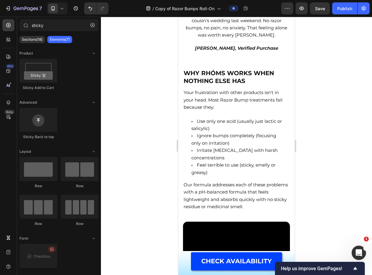
click at [314, 160] on div at bounding box center [236, 146] width 271 height 258
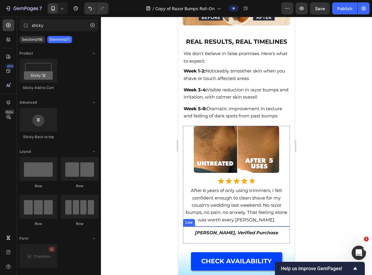
scroll to position [2127, 0]
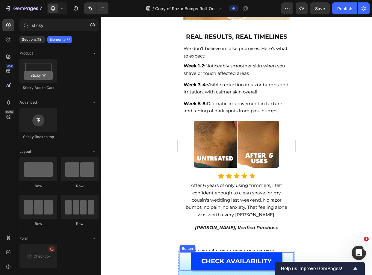
click at [187, 260] on div "CHECK AVAILABILITY Button" at bounding box center [236, 261] width 114 height 19
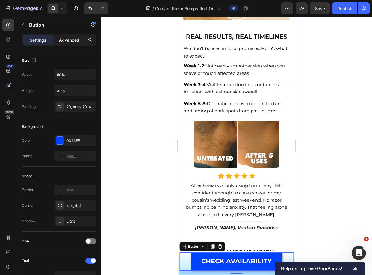
click at [79, 43] on div "Advanced" at bounding box center [69, 40] width 30 height 10
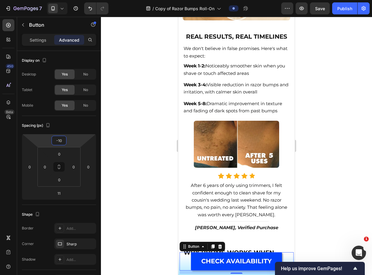
type input "-8"
click at [75, 0] on html "7 Version history / Copy of Razor Bumps Roll-On Preview Save Publish 450 Beta s…" at bounding box center [186, 0] width 372 height 0
click at [119, 151] on div at bounding box center [236, 146] width 271 height 258
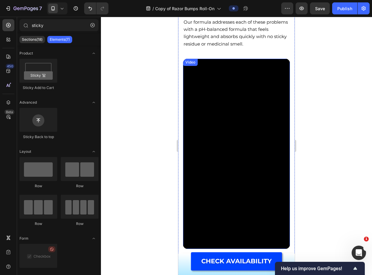
scroll to position [2443, 0]
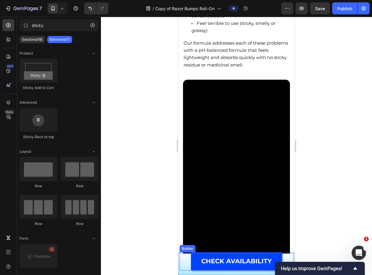
click at [184, 259] on div "CHECK AVAILABILITY Button" at bounding box center [236, 261] width 114 height 19
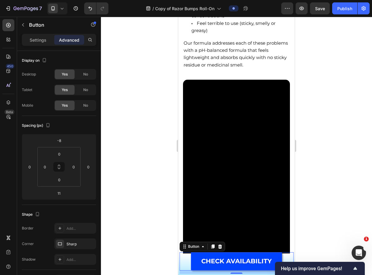
click at [180, 273] on div "11" at bounding box center [236, 271] width 114 height 3
click at [179, 271] on div "Product Images Advanced Triple-Acid Roll-on for Razor Bumps Product Title £39.9…" at bounding box center [236, 264] width 116 height 22
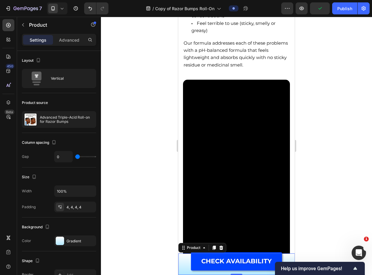
click at [69, 45] on div "Settings Advanced" at bounding box center [59, 40] width 74 height 12
click at [77, 37] on p "Advanced" at bounding box center [69, 40] width 20 height 6
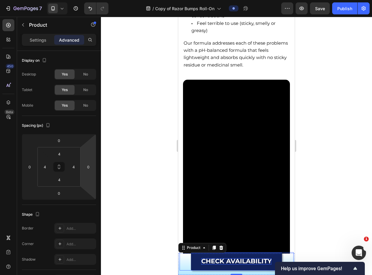
click at [201, 263] on strong "CHECK AVAILABILITY" at bounding box center [236, 260] width 70 height 7
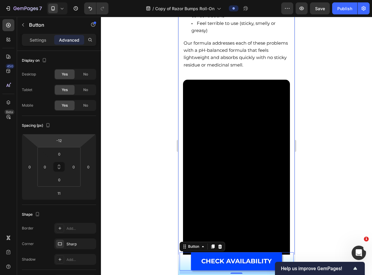
type input "-16"
click at [82, 0] on html "7 Version history / Copy of Razor Bumps Roll-On Preview Save Publish 450 Beta s…" at bounding box center [186, 0] width 372 height 0
click at [124, 142] on div at bounding box center [236, 146] width 271 height 258
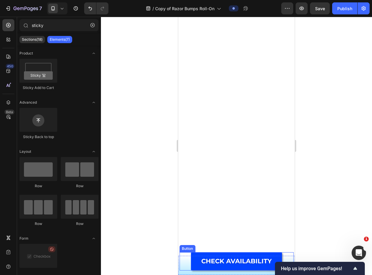
scroll to position [1214, 0]
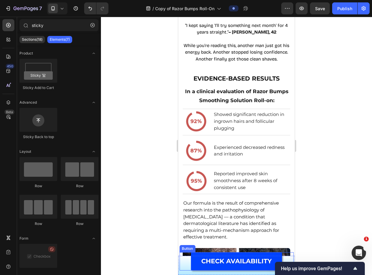
click at [181, 260] on div "CHECK AVAILABILITY Button" at bounding box center [236, 261] width 114 height 19
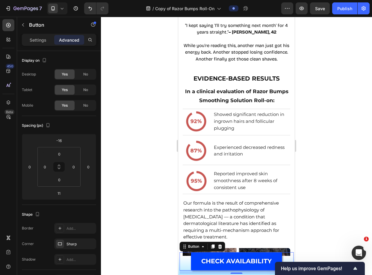
click at [180, 273] on div "11" at bounding box center [236, 271] width 114 height 3
click at [180, 271] on div "11" at bounding box center [236, 271] width 114 height 3
click at [179, 271] on div "Product Images Advanced Triple-Acid Roll-on for Razor Bumps Product Title £39.9…" at bounding box center [236, 265] width 116 height 19
click at [50, 44] on div "Settings" at bounding box center [38, 40] width 30 height 10
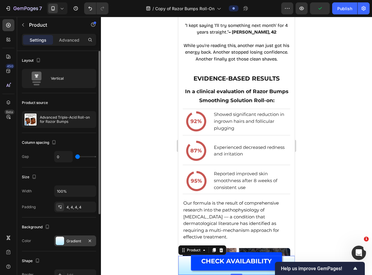
click at [77, 240] on div "Gradient" at bounding box center [74, 240] width 17 height 5
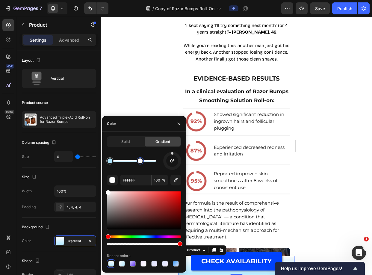
type input "B2E8FF"
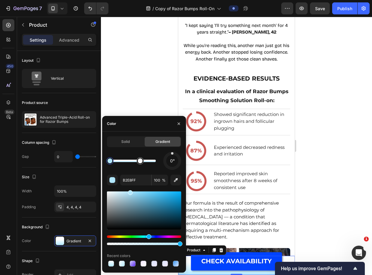
drag, startPoint x: 156, startPoint y: 161, endPoint x: 140, endPoint y: 161, distance: 15.3
click at [307, 108] on div at bounding box center [236, 146] width 271 height 258
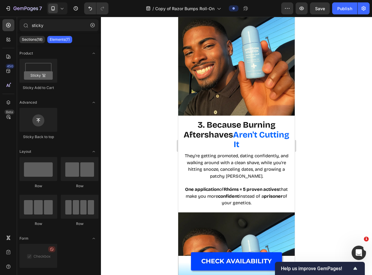
scroll to position [429, 0]
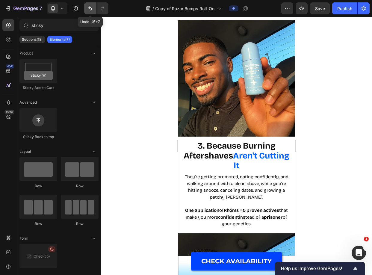
click at [91, 7] on icon "Undo/Redo" at bounding box center [90, 8] width 6 height 6
drag, startPoint x: 122, startPoint y: 131, endPoint x: 134, endPoint y: 132, distance: 12.0
click at [122, 131] on div at bounding box center [236, 146] width 271 height 258
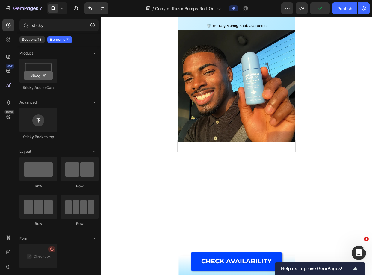
scroll to position [0, 0]
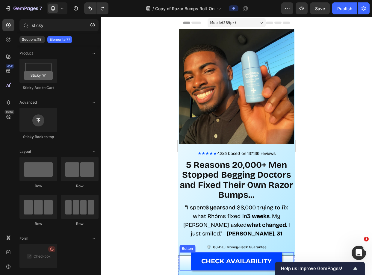
click at [180, 273] on div "CHECK AVAILABILITY Button" at bounding box center [236, 265] width 114 height 17
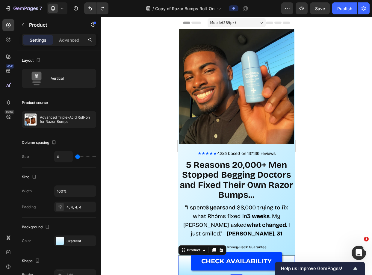
click at [69, 43] on div "Advanced" at bounding box center [69, 40] width 30 height 10
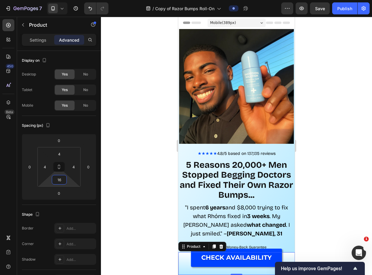
type input "12"
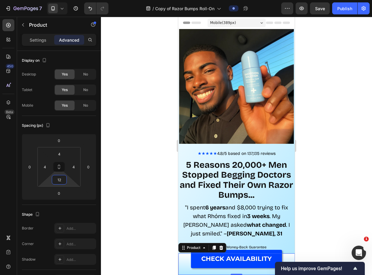
drag, startPoint x: 73, startPoint y: 185, endPoint x: 74, endPoint y: 181, distance: 4.1
click at [74, 0] on html "7 Version history / Copy of Razor Bumps Roll-On Preview Save Publish 450 Beta s…" at bounding box center [186, 0] width 372 height 0
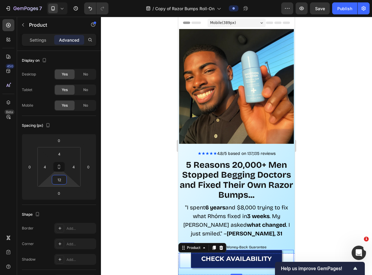
click at [231, 252] on link "CHECK AVAILABILITY" at bounding box center [236, 259] width 91 height 19
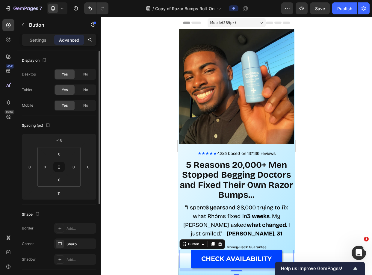
scroll to position [138, 0]
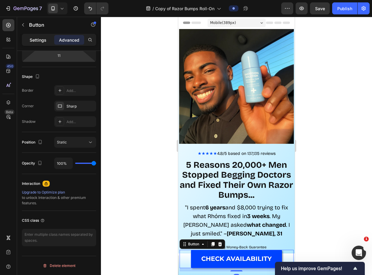
click at [44, 43] on div "Settings" at bounding box center [38, 40] width 30 height 10
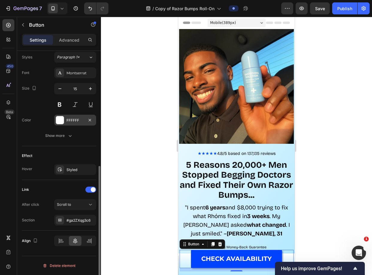
scroll to position [174, 0]
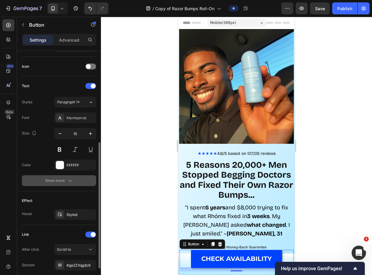
click at [73, 180] on icon "button" at bounding box center [70, 180] width 6 height 6
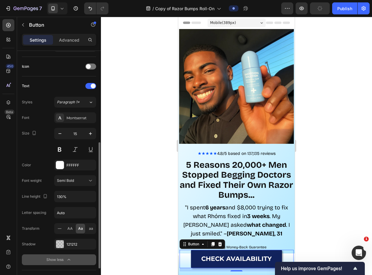
click at [194, 262] on link "CHECK AVAILABILITY" at bounding box center [236, 259] width 91 height 19
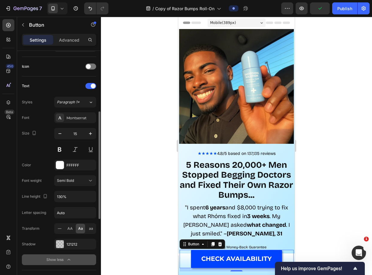
scroll to position [0, 0]
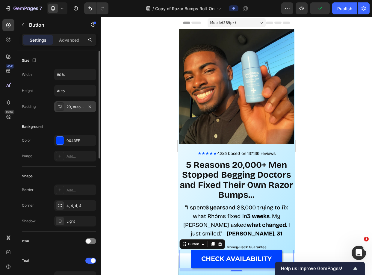
click at [84, 103] on div "20, Auto, 20, Auto" at bounding box center [75, 106] width 42 height 11
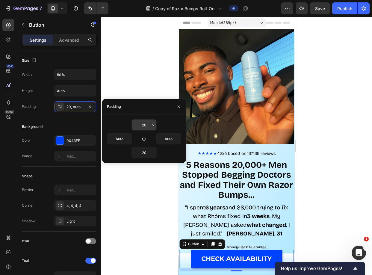
click at [148, 126] on input "20" at bounding box center [144, 124] width 25 height 11
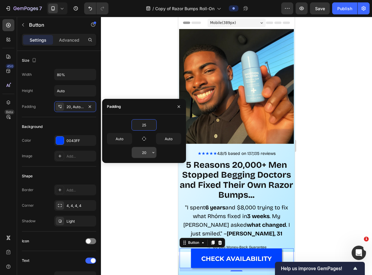
type input "25"
click at [147, 154] on input "20" at bounding box center [144, 152] width 25 height 11
type input "25"
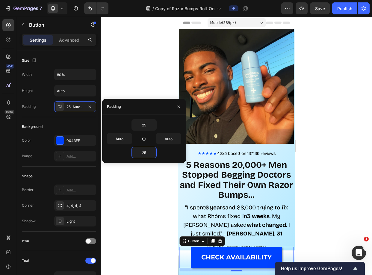
click at [147, 75] on div at bounding box center [236, 146] width 271 height 258
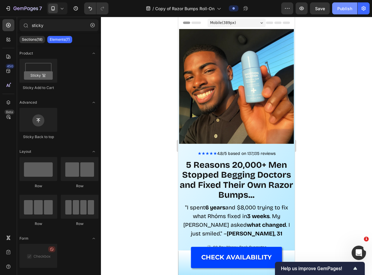
click at [340, 4] on button "Publish" at bounding box center [344, 8] width 25 height 12
click at [288, 9] on icon "button" at bounding box center [287, 8] width 6 height 6
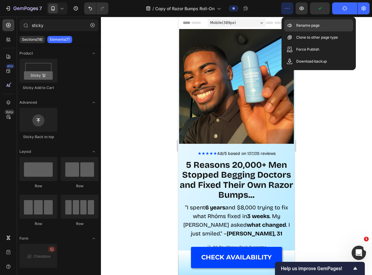
click at [294, 25] on div "Rename page" at bounding box center [318, 25] width 69 height 12
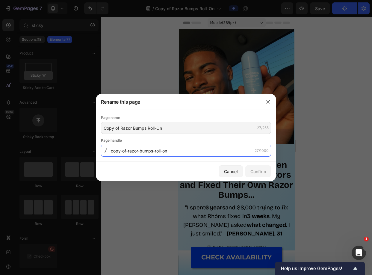
drag, startPoint x: 180, startPoint y: 150, endPoint x: 179, endPoint y: 147, distance: 3.7
click at [177, 147] on input "copy-of-razor-bumps-roll-on" at bounding box center [186, 151] width 170 height 12
type input "5-reasons"
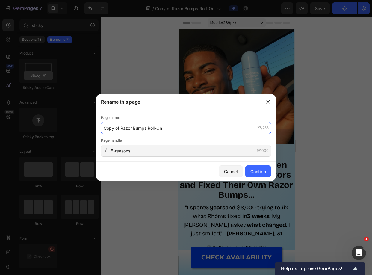
click at [160, 126] on input "Copy of Razor Bumps Roll-On" at bounding box center [186, 128] width 170 height 12
paste input "5-reasons"
type input "5-reasons"
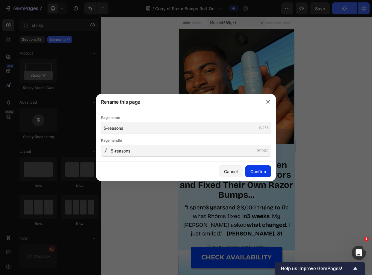
click at [251, 168] on div "Confirm" at bounding box center [258, 171] width 16 height 6
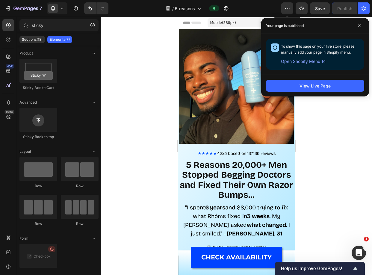
click at [288, 10] on icon "button" at bounding box center [287, 8] width 6 height 6
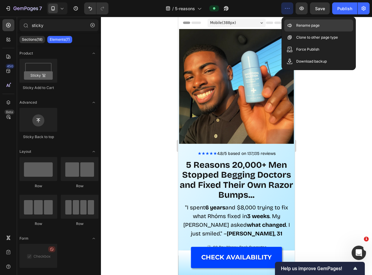
click at [289, 27] on icon at bounding box center [289, 25] width 6 height 6
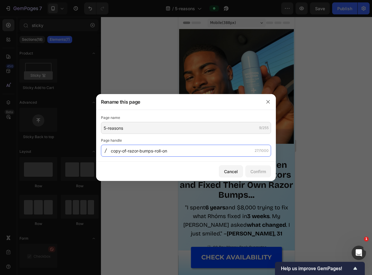
drag, startPoint x: 150, startPoint y: 151, endPoint x: 213, endPoint y: 145, distance: 63.1
click at [213, 145] on input "copy-of-razor-bumps-roll-on" at bounding box center [186, 151] width 170 height 12
type input "5-reasons"
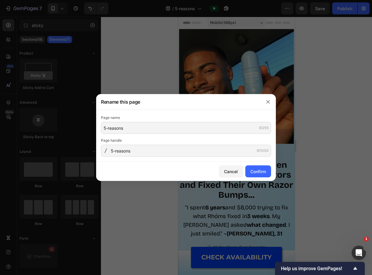
click at [272, 172] on div "Cancel Confirm" at bounding box center [186, 171] width 180 height 19
click at [270, 172] on button "Confirm" at bounding box center [258, 171] width 26 height 12
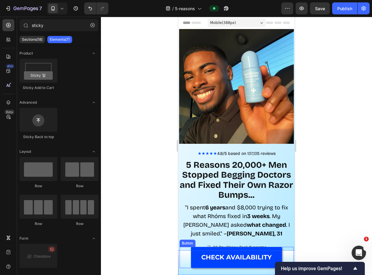
click at [285, 256] on div "CHECK AVAILABILITY Button" at bounding box center [236, 258] width 114 height 22
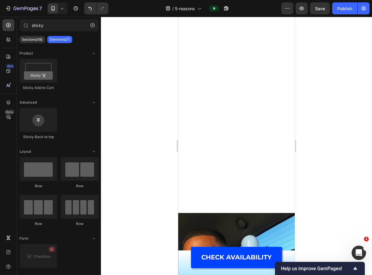
scroll to position [463, 0]
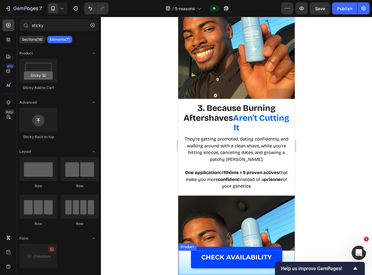
click at [289, 255] on div "Product Images Advanced Triple-Acid Roll-on for Razor Bumps Product Title £39.9…" at bounding box center [236, 262] width 116 height 25
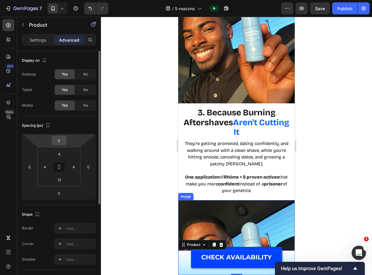
scroll to position [98, 0]
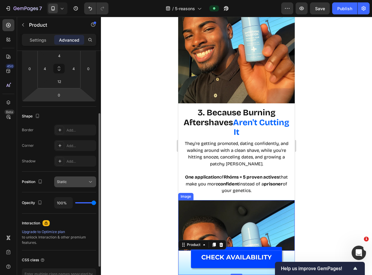
click at [68, 184] on div "Static" at bounding box center [75, 182] width 37 height 6
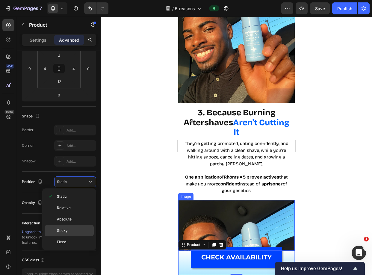
click at [72, 228] on p "Sticky" at bounding box center [74, 230] width 34 height 5
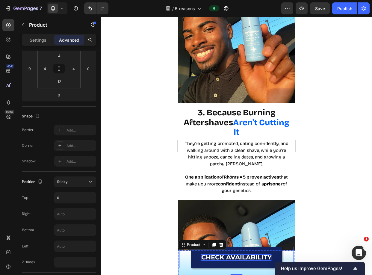
click at [201, 258] on strong "CHECK AVAILABILITY" at bounding box center [236, 256] width 70 height 7
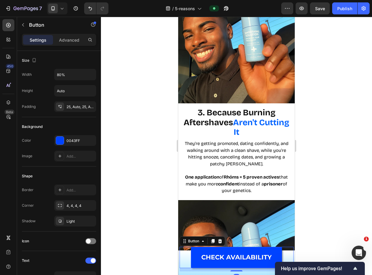
scroll to position [219, 0]
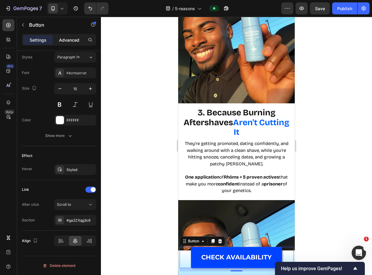
click at [62, 39] on p "Advanced" at bounding box center [69, 40] width 20 height 6
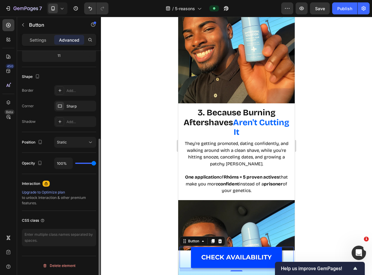
scroll to position [138, 0]
click at [85, 145] on div "Static" at bounding box center [72, 141] width 31 height 5
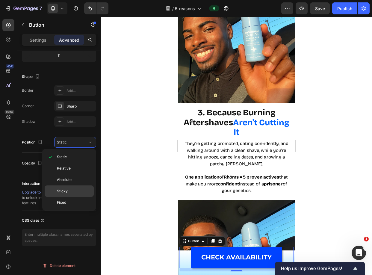
click at [83, 193] on p "Sticky" at bounding box center [74, 190] width 34 height 5
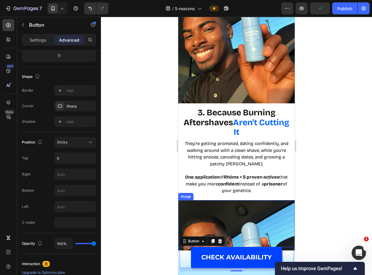
scroll to position [628, 0]
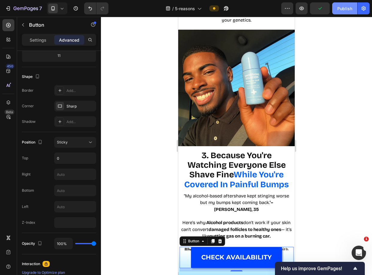
click at [340, 7] on div "Publish" at bounding box center [344, 8] width 15 height 6
click at [180, 270] on div "11" at bounding box center [236, 269] width 114 height 3
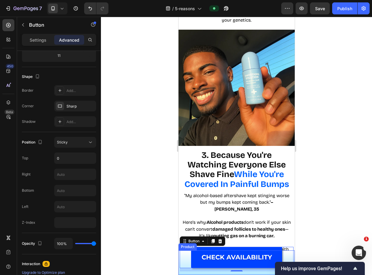
click at [179, 272] on div "Product Images Advanced Triple-Acid Roll-on for Razor Bumps Product Title £39.9…" at bounding box center [236, 262] width 116 height 25
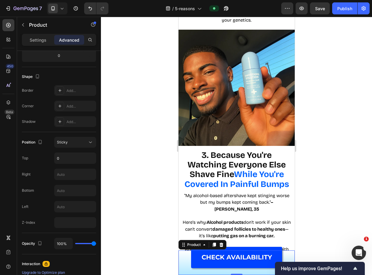
scroll to position [0, 0]
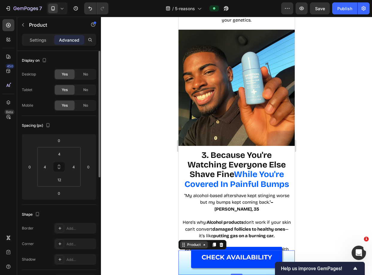
click at [198, 245] on div "Product" at bounding box center [194, 244] width 16 height 5
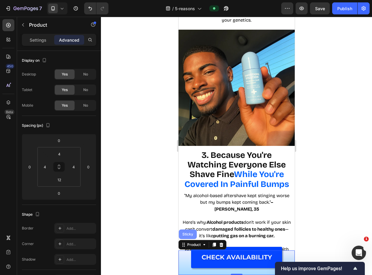
click at [184, 233] on div "Sticky" at bounding box center [187, 234] width 13 height 4
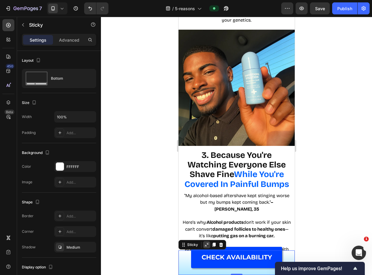
click at [206, 246] on icon at bounding box center [206, 244] width 5 height 5
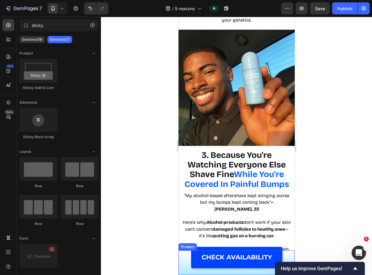
click at [182, 269] on div "CHECK AVAILABILITY Button" at bounding box center [236, 261] width 114 height 20
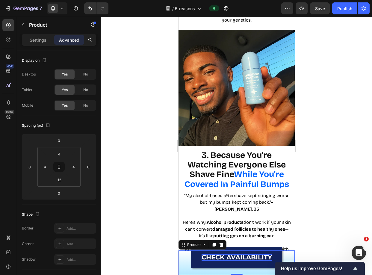
click at [210, 257] on strong "CHECK AVAILABILITY" at bounding box center [236, 256] width 70 height 7
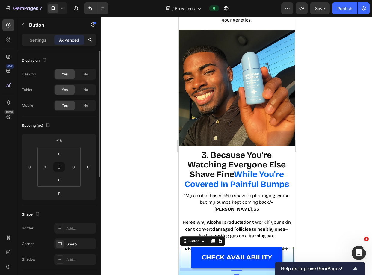
drag, startPoint x: 40, startPoint y: 41, endPoint x: 93, endPoint y: 112, distance: 89.0
click at [40, 41] on p "Settings" at bounding box center [38, 40] width 17 height 6
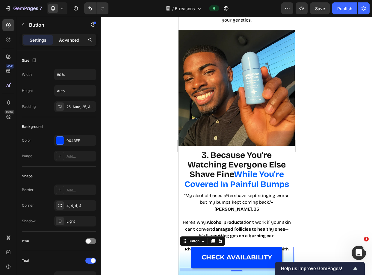
click at [71, 37] on p "Advanced" at bounding box center [69, 40] width 20 height 6
click at [71, 0] on html "7 Version history / 5-reasons Preview Save Publish 450 Beta sticky Sections(18)…" at bounding box center [186, 0] width 372 height 0
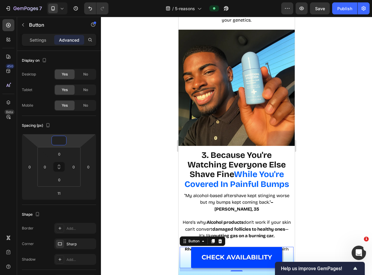
type input "0"
click at [152, 106] on div at bounding box center [236, 146] width 271 height 258
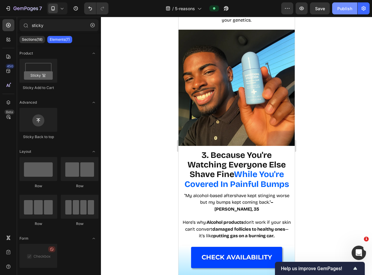
click at [345, 9] on div "Publish" at bounding box center [344, 8] width 15 height 6
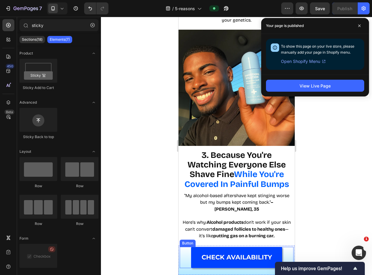
click at [282, 253] on div "CHECK AVAILABILITY Button" at bounding box center [236, 258] width 114 height 22
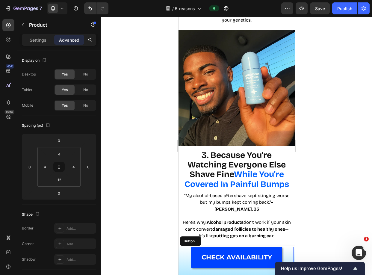
click at [289, 248] on div "Product Images Advanced Triple-Acid Roll-on for Razor Bumps Product Title £39.9…" at bounding box center [236, 260] width 116 height 30
click at [220, 239] on icon at bounding box center [221, 239] width 4 height 4
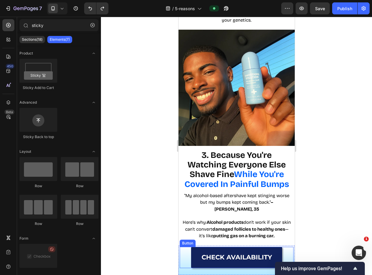
click at [222, 251] on link "CHECK AVAILABILITY" at bounding box center [236, 258] width 91 height 22
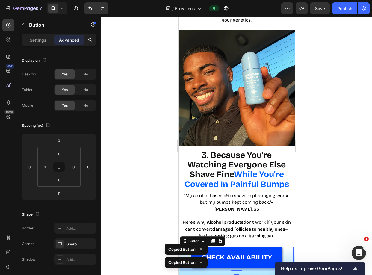
click at [332, 215] on div at bounding box center [236, 146] width 271 height 258
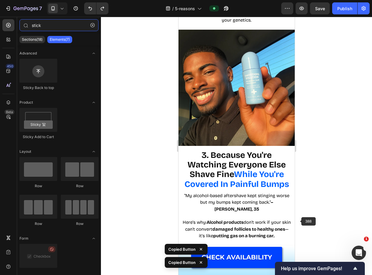
type input "stick"
click at [324, 190] on div at bounding box center [236, 146] width 271 height 258
click at [102, 10] on icon "Undo/Redo" at bounding box center [102, 8] width 6 height 6
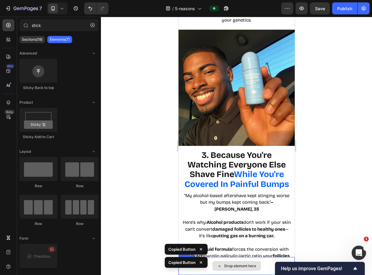
click at [236, 265] on div "Drop element here" at bounding box center [240, 265] width 32 height 5
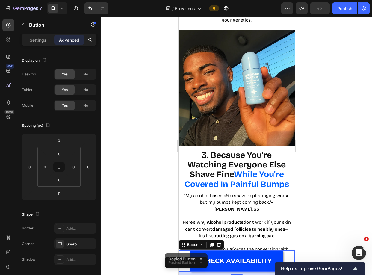
click at [323, 203] on div at bounding box center [236, 146] width 271 height 258
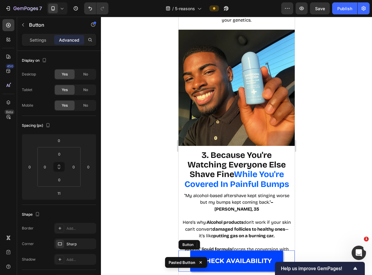
click at [274, 253] on link "CHECK AVAILABILITY" at bounding box center [236, 261] width 93 height 22
click at [331, 167] on div at bounding box center [236, 146] width 271 height 258
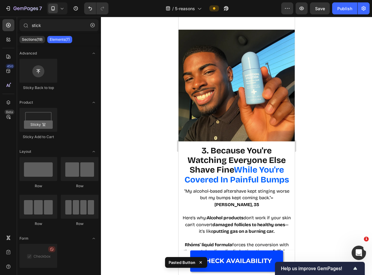
drag, startPoint x: 329, startPoint y: 177, endPoint x: 327, endPoint y: 130, distance: 47.0
click at [329, 177] on div at bounding box center [236, 146] width 271 height 258
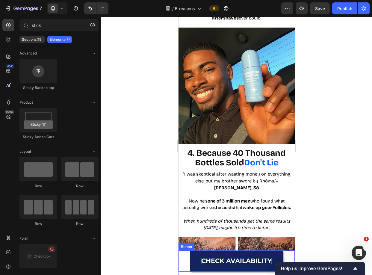
click at [259, 262] on strong "CHECK AVAILABILITY" at bounding box center [236, 260] width 70 height 7
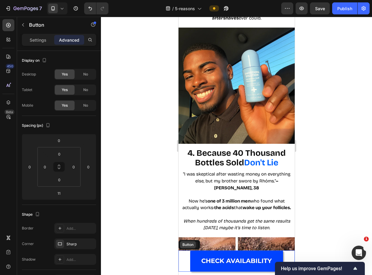
click at [191, 245] on div "Button" at bounding box center [187, 244] width 13 height 5
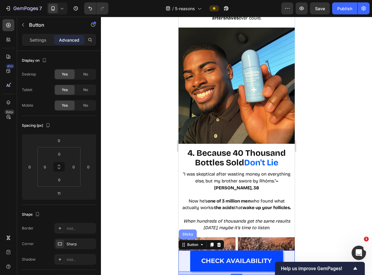
click at [189, 232] on div "Sticky" at bounding box center [187, 234] width 13 height 4
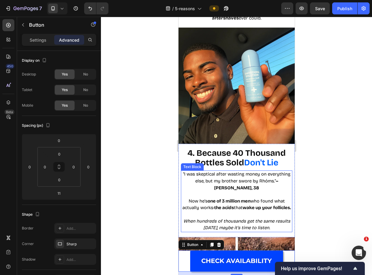
drag, startPoint x: 257, startPoint y: 244, endPoint x: 246, endPoint y: 209, distance: 36.3
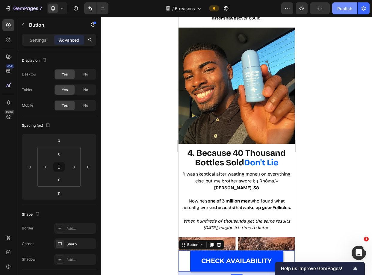
click at [344, 8] on div "Publish" at bounding box center [344, 8] width 15 height 6
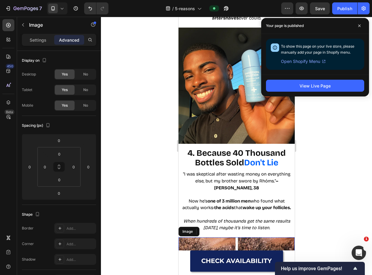
drag, startPoint x: 217, startPoint y: 246, endPoint x: 220, endPoint y: 250, distance: 5.1
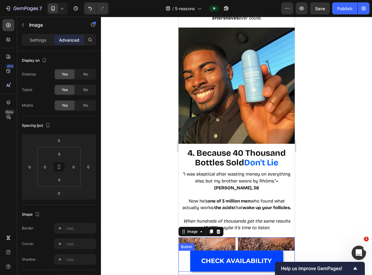
drag, startPoint x: 247, startPoint y: 264, endPoint x: 224, endPoint y: 235, distance: 37.4
click at [247, 264] on strong "CHECK AVAILABILITY" at bounding box center [236, 260] width 70 height 7
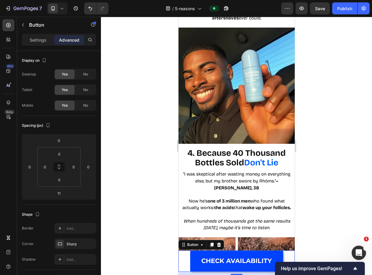
click at [218, 244] on icon at bounding box center [218, 244] width 5 height 5
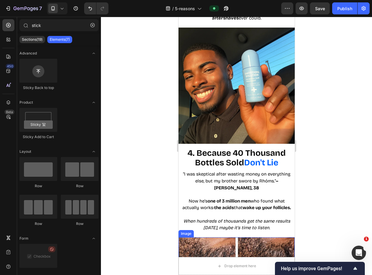
click at [217, 259] on div "Drop element here" at bounding box center [236, 266] width 116 height 18
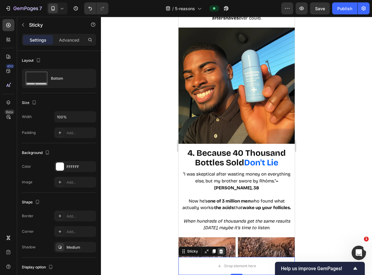
click at [221, 252] on icon at bounding box center [221, 251] width 4 height 4
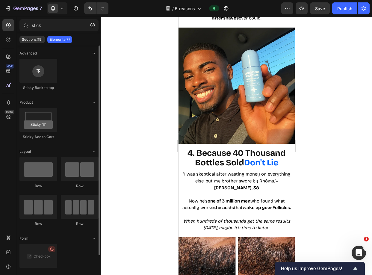
scroll to position [17, 0]
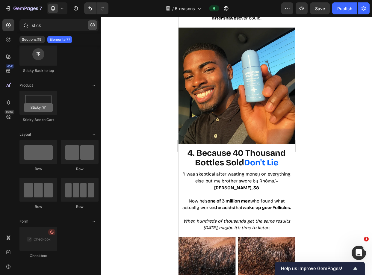
click at [92, 25] on icon "button" at bounding box center [93, 25] width 2 height 2
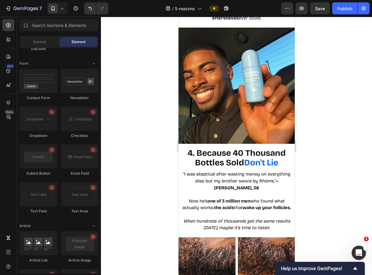
scroll to position [1548, 0]
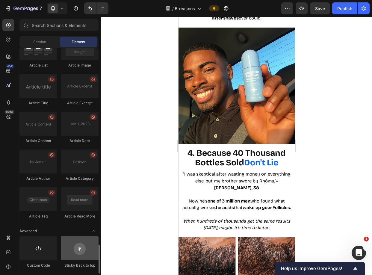
click at [73, 251] on div at bounding box center [80, 248] width 38 height 24
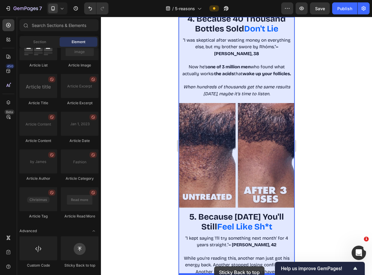
drag, startPoint x: 247, startPoint y: 265, endPoint x: 213, endPoint y: 273, distance: 35.1
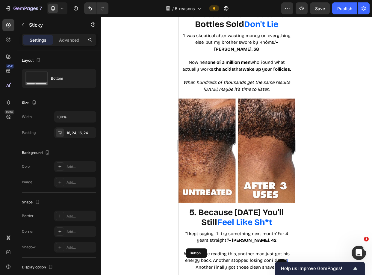
scroll to position [1007, 0]
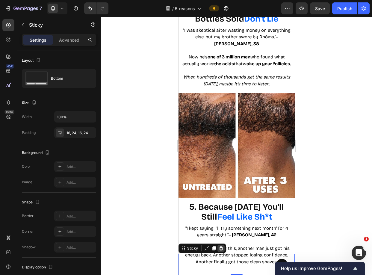
click at [223, 248] on div at bounding box center [220, 247] width 7 height 7
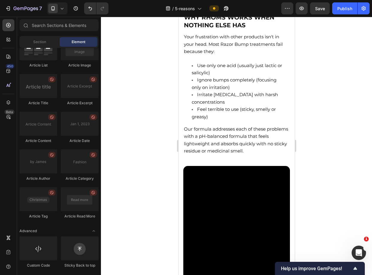
scroll to position [2358, 0]
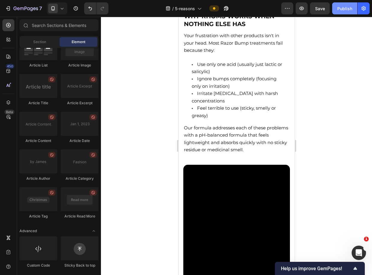
drag, startPoint x: 349, startPoint y: 6, endPoint x: 63, endPoint y: 86, distance: 297.1
click at [349, 6] on div "Publish" at bounding box center [344, 8] width 15 height 6
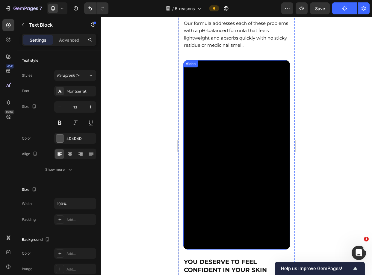
click at [218, 131] on video at bounding box center [236, 154] width 107 height 189
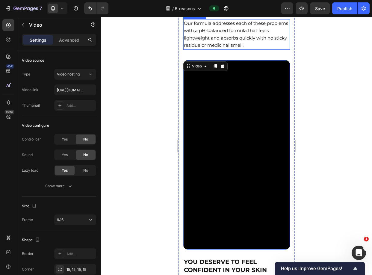
scroll to position [2302, 0]
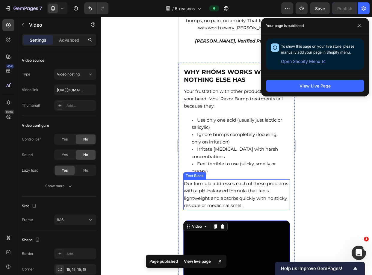
click at [236, 187] on span "Our formula addresses each of these problems with a pH-balanced formula that fe…" at bounding box center [235, 194] width 104 height 28
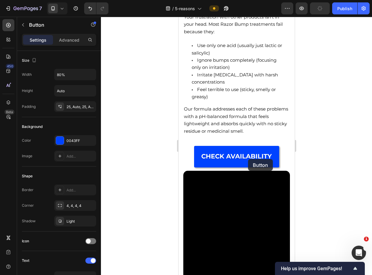
scroll to position [2324, 0]
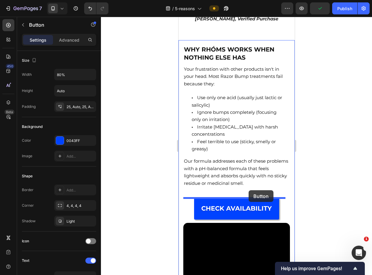
drag, startPoint x: 192, startPoint y: 216, endPoint x: 248, endPoint y: 190, distance: 62.4
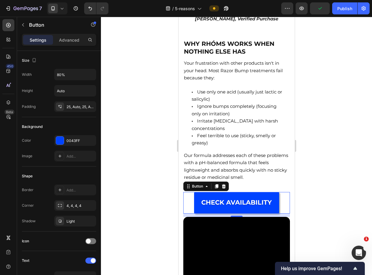
click at [225, 189] on icon at bounding box center [223, 186] width 5 height 5
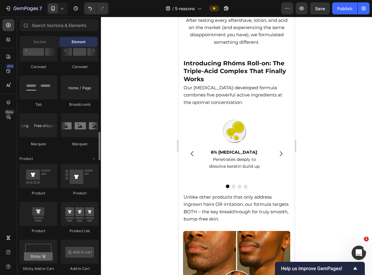
scroll to position [682, 0]
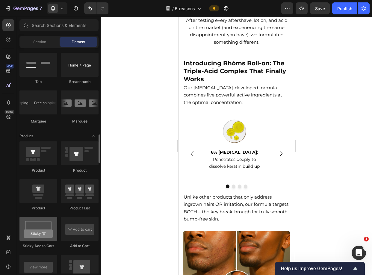
click at [37, 223] on div at bounding box center [38, 229] width 38 height 24
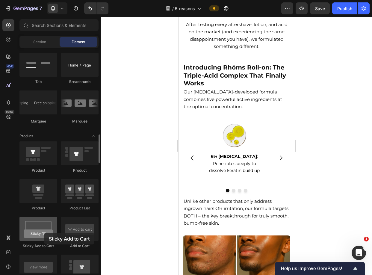
scroll to position [1850, 0]
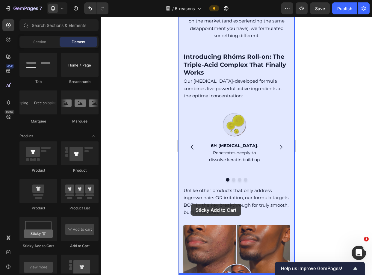
drag, startPoint x: 215, startPoint y: 241, endPoint x: 190, endPoint y: 204, distance: 44.2
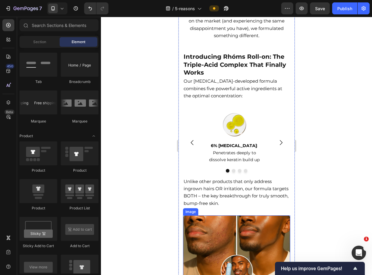
scroll to position [1850, 0]
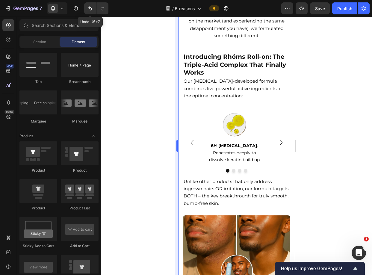
click at [88, 10] on icon "Undo/Redo" at bounding box center [90, 8] width 6 height 6
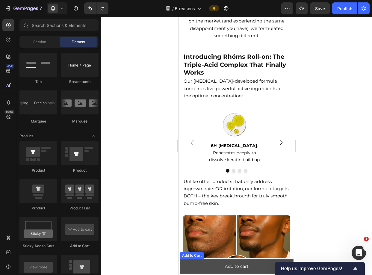
click at [192, 266] on button "Add to cart" at bounding box center [236, 266] width 114 height 15
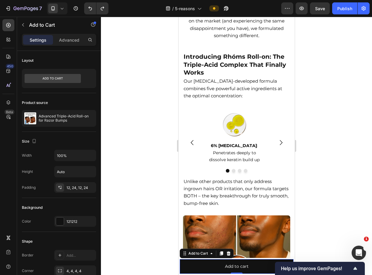
click at [228, 253] on icon at bounding box center [228, 253] width 4 height 4
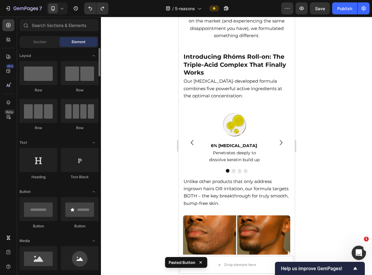
scroll to position [44, 0]
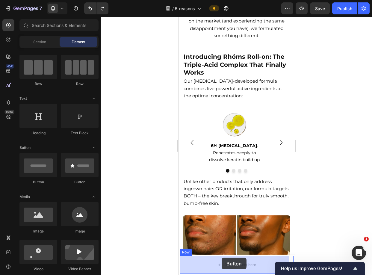
drag, startPoint x: 327, startPoint y: 227, endPoint x: 220, endPoint y: 256, distance: 110.5
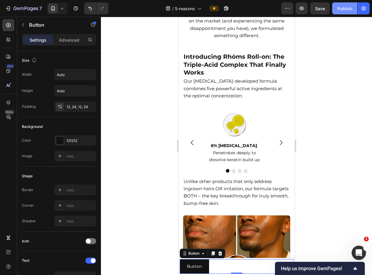
click at [347, 3] on button "Publish" at bounding box center [344, 8] width 25 height 12
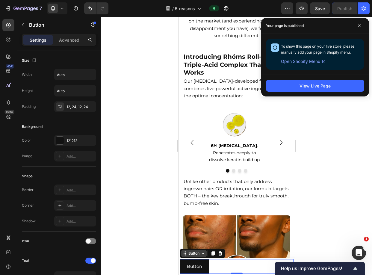
click at [199, 250] on div "Button" at bounding box center [193, 252] width 13 height 5
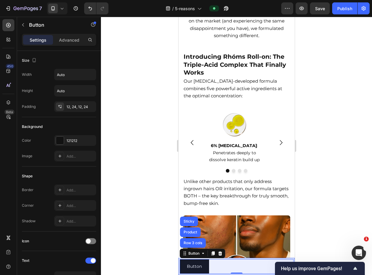
click at [191, 224] on div "Sticky" at bounding box center [189, 221] width 18 height 10
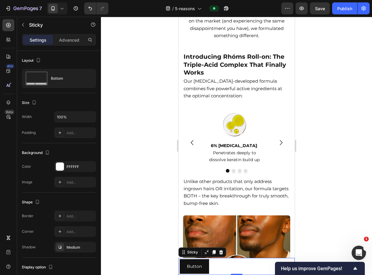
click at [222, 251] on icon at bounding box center [220, 252] width 5 height 5
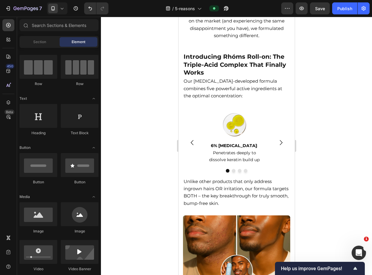
click at [349, 15] on div "7 Version history / 5-reasons Preview Save Publish" at bounding box center [186, 8] width 372 height 17
drag, startPoint x: 348, startPoint y: 10, endPoint x: 337, endPoint y: 18, distance: 14.1
click at [348, 10] on div "Publish" at bounding box center [344, 8] width 15 height 6
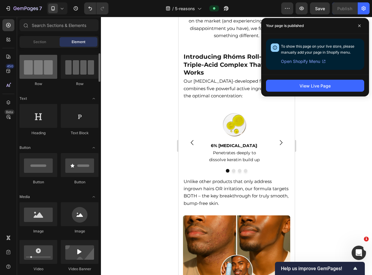
scroll to position [0, 0]
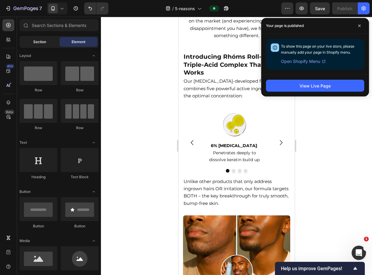
click at [43, 45] on div "Section" at bounding box center [40, 42] width 38 height 10
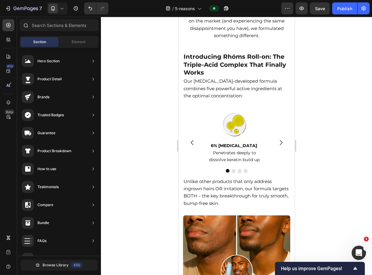
click at [72, 31] on div at bounding box center [59, 26] width 84 height 14
click at [75, 45] on div "Element" at bounding box center [79, 42] width 38 height 10
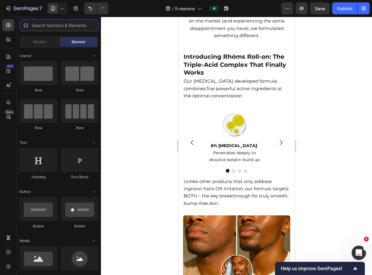
click at [79, 25] on input "text" at bounding box center [58, 25] width 79 height 12
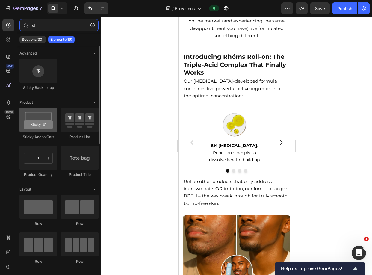
type input "sti"
click at [44, 119] on div at bounding box center [38, 120] width 38 height 24
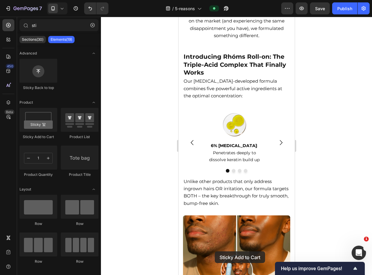
scroll to position [1900, 0]
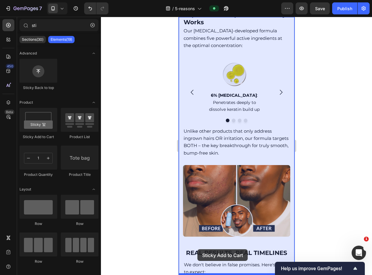
drag, startPoint x: 235, startPoint y: 150, endPoint x: 196, endPoint y: 249, distance: 106.2
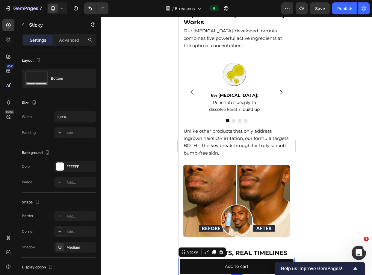
scroll to position [2036, 0]
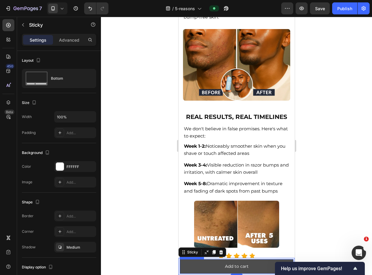
click at [214, 265] on button "Add to cart" at bounding box center [236, 266] width 114 height 15
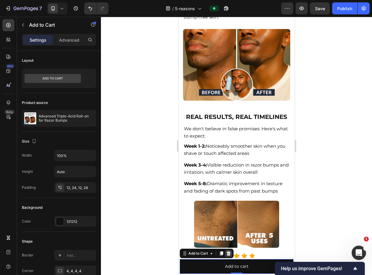
click at [226, 254] on icon at bounding box center [228, 253] width 5 height 5
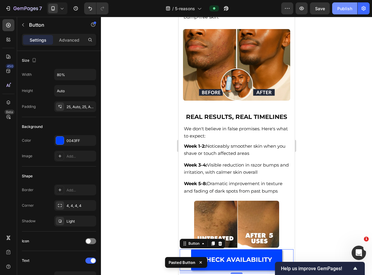
click at [352, 4] on button "Publish" at bounding box center [344, 8] width 25 height 12
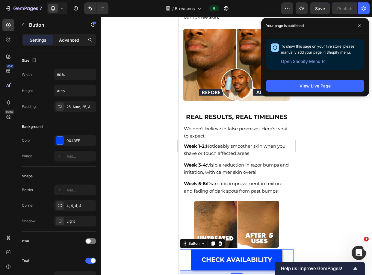
click at [72, 37] on p "Advanced" at bounding box center [69, 40] width 20 height 6
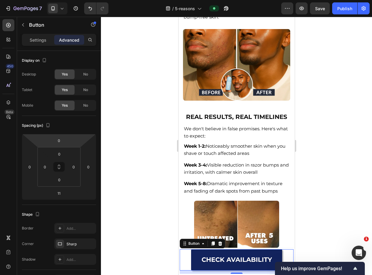
click at [240, 264] on link "CHECK AVAILABILITY" at bounding box center [236, 260] width 91 height 22
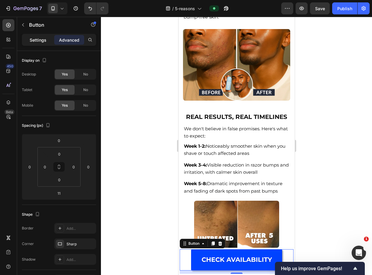
click at [46, 37] on p "Settings" at bounding box center [38, 40] width 17 height 6
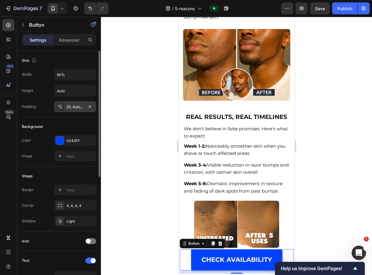
click at [81, 114] on div "Size Width 80% Height Auto Padding 25, Auto, 25, Auto" at bounding box center [59, 84] width 74 height 66
drag, startPoint x: 79, startPoint y: 110, endPoint x: 83, endPoint y: 113, distance: 4.4
click at [79, 110] on div "25, Auto, 25, Auto" at bounding box center [75, 106] width 42 height 11
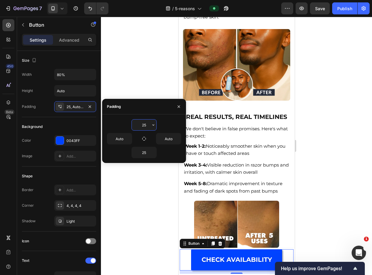
drag, startPoint x: 148, startPoint y: 125, endPoint x: 145, endPoint y: 125, distance: 3.3
click at [145, 125] on input "25" at bounding box center [144, 124] width 25 height 11
type input "205"
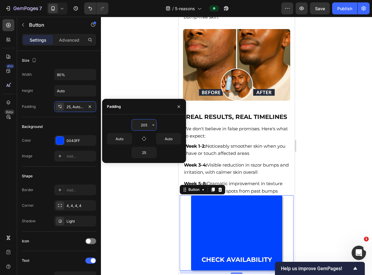
click at [144, 125] on input "205" at bounding box center [144, 124] width 25 height 11
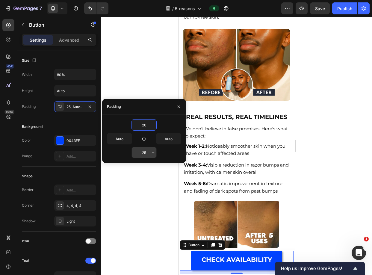
type input "20"
click at [143, 153] on input "25" at bounding box center [144, 152] width 25 height 11
type input "205"
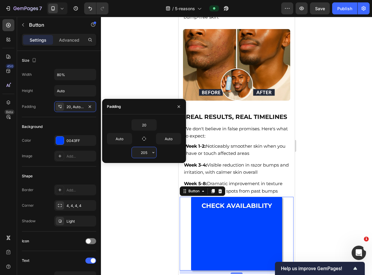
click at [145, 152] on input "205" at bounding box center [144, 152] width 25 height 11
type input "20"
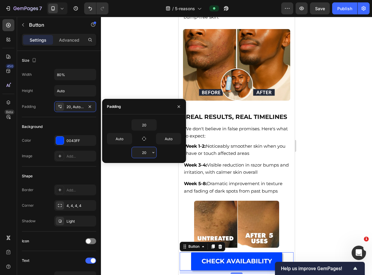
click at [142, 154] on input "20" at bounding box center [144, 152] width 25 height 11
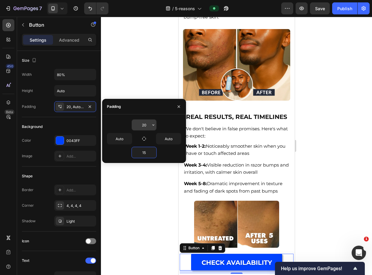
type input "15"
click at [144, 124] on input "20" at bounding box center [144, 124] width 25 height 11
type input "150"
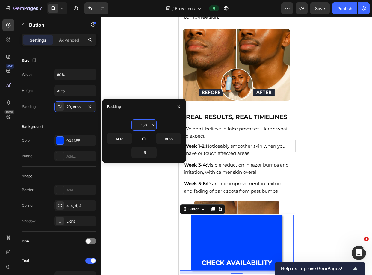
click at [144, 124] on input "150" at bounding box center [144, 124] width 25 height 11
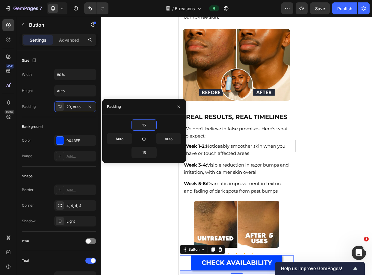
type input "15"
click at [171, 122] on div "15" at bounding box center [144, 124] width 74 height 11
click at [179, 262] on div "Product Images Advanced Triple-Acid Roll-on for Razor Bumps Product Title £39.9…" at bounding box center [236, 264] width 116 height 21
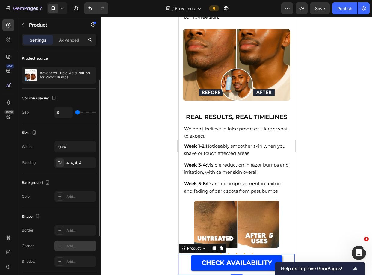
scroll to position [89, 0]
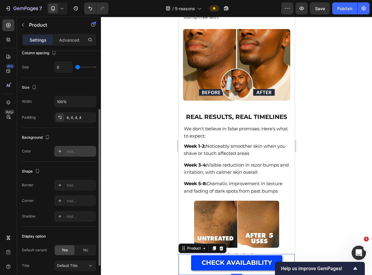
click at [69, 154] on div "Add..." at bounding box center [75, 151] width 42 height 11
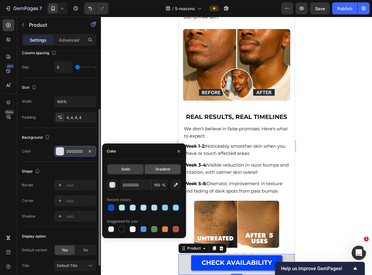
click at [163, 167] on span "Gradient" at bounding box center [162, 168] width 15 height 5
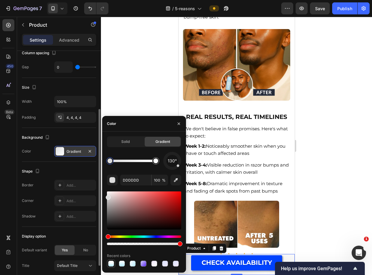
click at [112, 266] on div at bounding box center [110, 263] width 7 height 7
type input "B2E8FF"
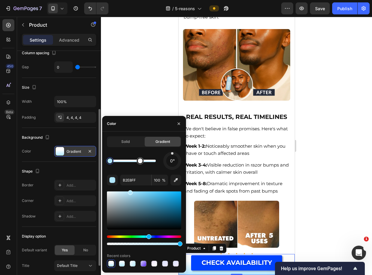
click at [320, 177] on div at bounding box center [236, 146] width 271 height 258
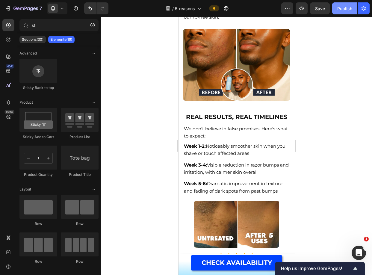
click at [340, 10] on div "Publish" at bounding box center [344, 8] width 15 height 6
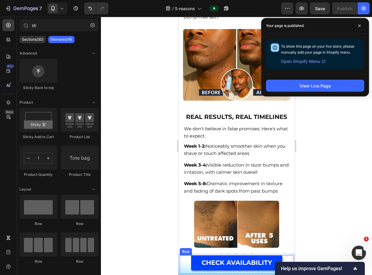
click at [180, 272] on div "CHECK AVAILABILITY Button" at bounding box center [236, 264] width 114 height 19
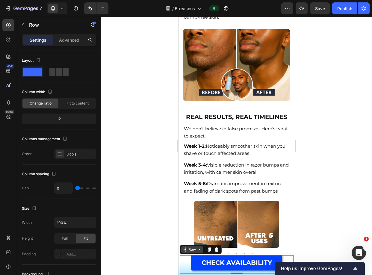
click at [191, 247] on div "Row" at bounding box center [192, 249] width 10 height 5
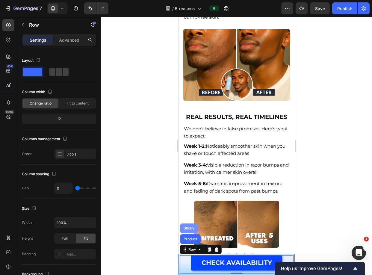
click at [192, 227] on div "Sticky" at bounding box center [188, 228] width 13 height 4
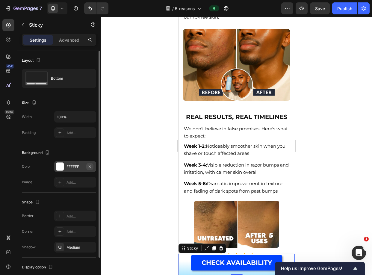
click at [89, 166] on icon "button" at bounding box center [89, 166] width 5 height 5
click at [188, 249] on div "Sticky" at bounding box center [192, 247] width 13 height 5
click at [184, 267] on div "CHECK AVAILABILITY Button" at bounding box center [236, 263] width 114 height 16
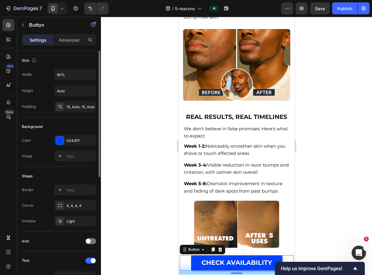
click at [185, 271] on div at bounding box center [186, 270] width 2 height 5
click at [184, 270] on div "11" at bounding box center [236, 271] width 114 height 3
click at [180, 272] on div "11" at bounding box center [236, 271] width 114 height 3
click at [196, 251] on div "Button" at bounding box center [193, 249] width 13 height 5
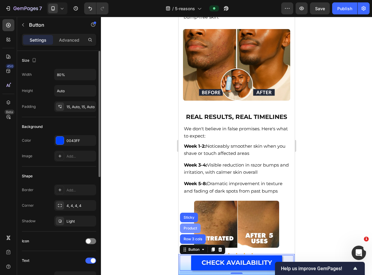
click at [194, 229] on div "Product" at bounding box center [190, 228] width 16 height 4
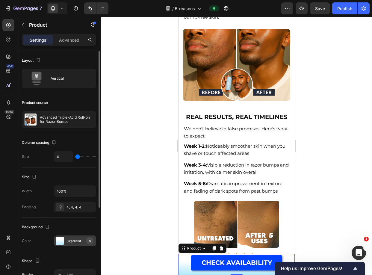
click at [91, 239] on icon "button" at bounding box center [89, 240] width 5 height 5
click at [341, 7] on div "Publish" at bounding box center [344, 8] width 15 height 6
click at [195, 249] on div "Product" at bounding box center [194, 247] width 16 height 5
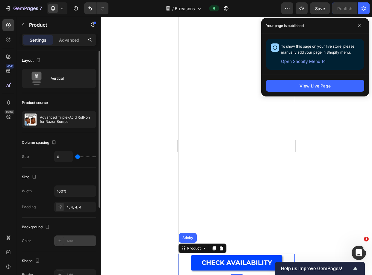
scroll to position [198, 0]
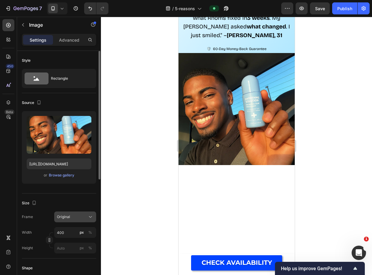
click at [69, 218] on span "Original" at bounding box center [63, 216] width 13 height 5
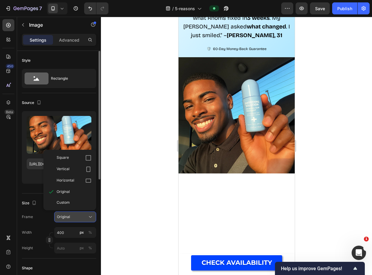
scroll to position [0, 0]
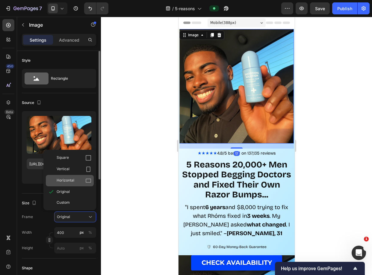
click at [76, 181] on div "Horizontal" at bounding box center [74, 180] width 35 height 6
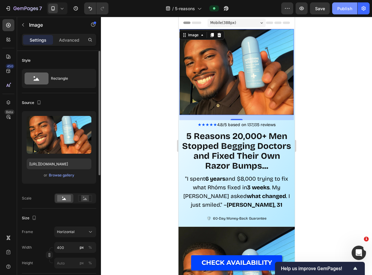
click at [338, 10] on div "Publish" at bounding box center [344, 8] width 15 height 6
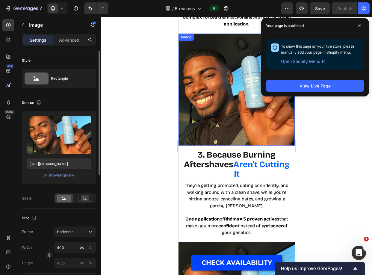
scroll to position [397, 0]
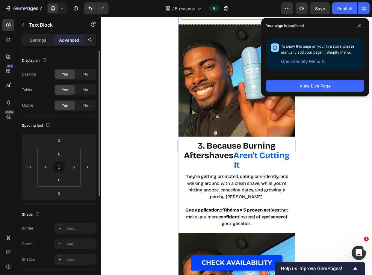
click at [268, 11] on strong "Rhóms' Triple-Acid Complex forces them" at bounding box center [236, 5] width 108 height 12
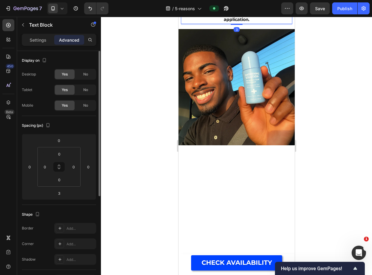
scroll to position [239, 0]
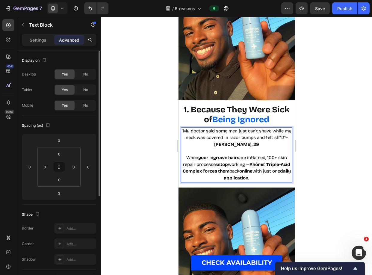
click at [268, 155] on span "When your ingrown hairs are inflamed, 100+ skin repair processes stop working —…" at bounding box center [236, 168] width 108 height 26
drag, startPoint x: 266, startPoint y: 153, endPoint x: 276, endPoint y: 154, distance: 9.9
click at [276, 155] on span "When your ingrown hairs are inflamed, 100+ skin repair processes stop working —…" at bounding box center [236, 168] width 108 height 26
click at [252, 160] on span "When your ingrown hairs are inflamed, basic skin repair processes stop working …" at bounding box center [236, 168] width 108 height 26
click at [267, 155] on span "When your ingrown hairs are inflamed, basic skin repair processes stop working …" at bounding box center [236, 168] width 108 height 26
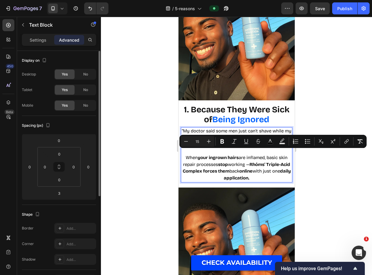
click at [271, 155] on span "When your ingrown hairs are inflamed, basic skin repair processes stop working …" at bounding box center [236, 168] width 108 height 26
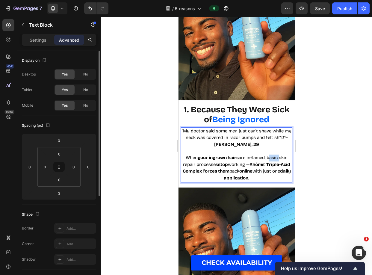
click at [271, 155] on span "When your ingrown hairs are inflamed, basic skin repair processes stop working …" at bounding box center [236, 168] width 108 height 26
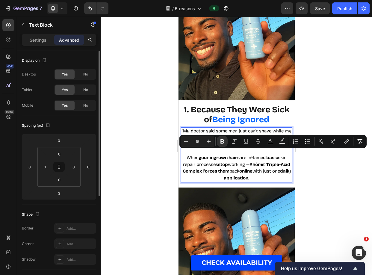
click at [308, 160] on div at bounding box center [236, 146] width 271 height 258
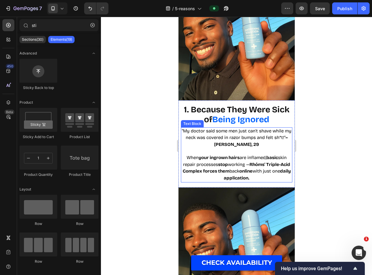
click at [237, 162] on p "When your ingrown hairs are inflamed, basic skin repair processes stop working …" at bounding box center [236, 167] width 110 height 27
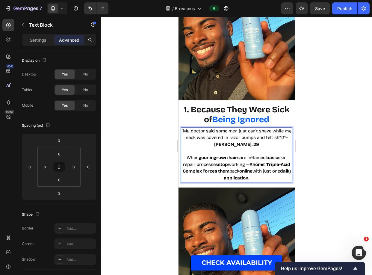
click at [235, 168] on strong "Rhóms' Triple-Acid Complex forces them" at bounding box center [236, 168] width 108 height 12
click at [321, 141] on div at bounding box center [236, 146] width 271 height 258
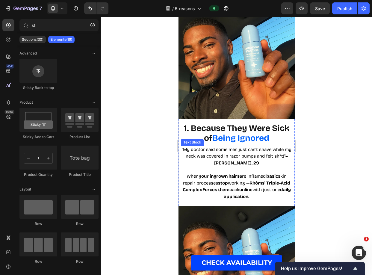
scroll to position [195, 0]
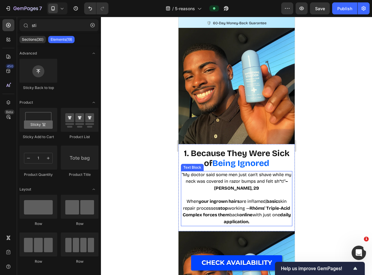
click at [239, 172] on span ""My doctor said some men just can't shave while my neck was covered in razor bu…" at bounding box center [236, 181] width 110 height 19
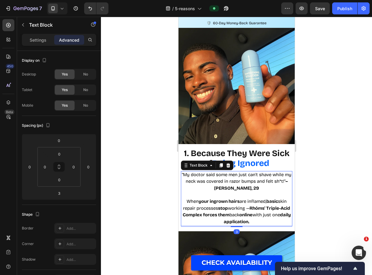
click at [221, 173] on p ""My doctor said some men just can't shave while my neck was covered in razor bu…" at bounding box center [236, 181] width 110 height 20
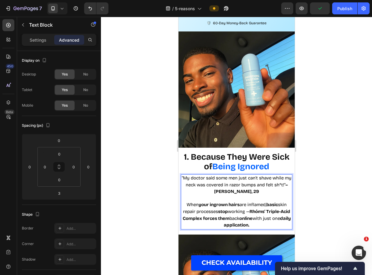
click at [273, 175] on span ""My doctor said some men just can't shave while my neck was covered in razor bu…" at bounding box center [236, 184] width 110 height 19
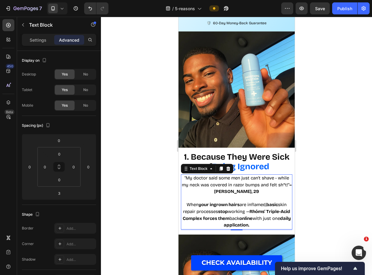
click at [309, 132] on div at bounding box center [236, 146] width 271 height 258
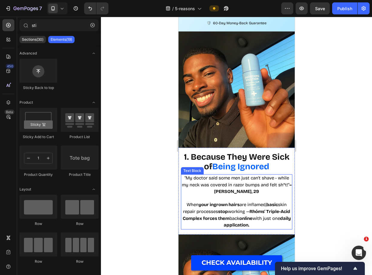
click at [276, 175] on span ""My doctor said some men just can't shave - while my neck was covered in razor …" at bounding box center [236, 184] width 110 height 19
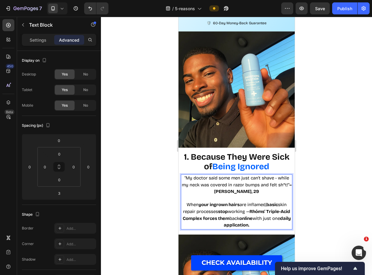
click at [308, 156] on div at bounding box center [236, 146] width 271 height 258
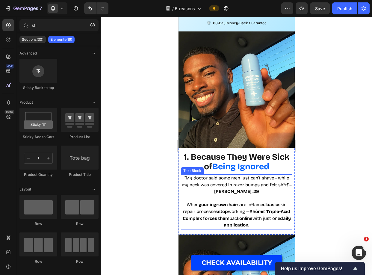
click at [274, 177] on span ""My doctor said some men just can't shave - while my neck was covered in razor …" at bounding box center [236, 184] width 110 height 19
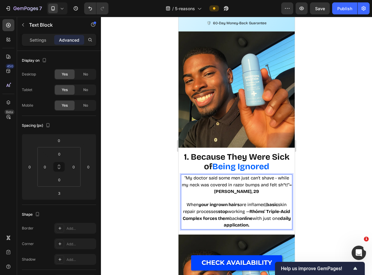
click at [275, 177] on span ""My doctor said some men just can't shave - while my neck was covered in razor …" at bounding box center [236, 184] width 110 height 19
click at [338, 105] on div at bounding box center [236, 146] width 271 height 258
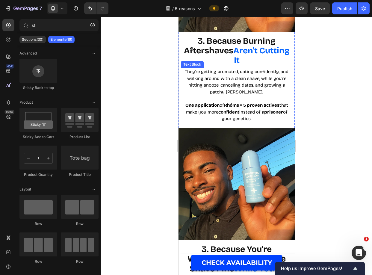
scroll to position [498, 0]
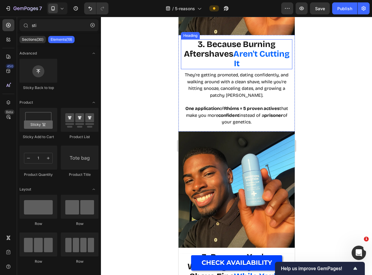
click at [247, 49] on strong "3. Because Burning Aftershaves" at bounding box center [229, 49] width 92 height 20
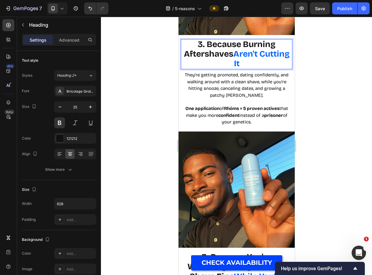
click at [242, 45] on strong "3. Because Burning Aftershaves" at bounding box center [229, 49] width 92 height 20
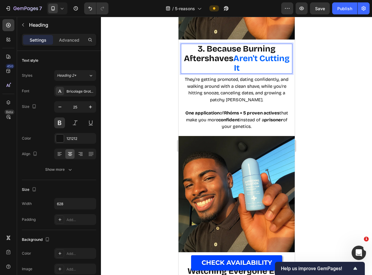
click at [246, 57] on strong "3. Because Burning Aftershaves" at bounding box center [229, 54] width 92 height 20
click at [234, 47] on strong "3. Because Burning Aftershaves" at bounding box center [229, 54] width 92 height 20
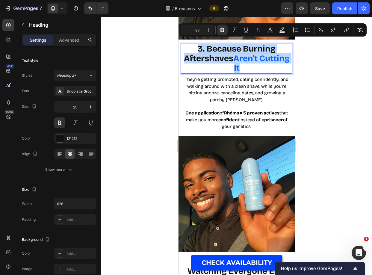
click at [234, 47] on strong "3. Because Burning Aftershaves" at bounding box center [229, 54] width 92 height 20
click at [260, 44] on strong "3. Because Burning Aftershaves" at bounding box center [229, 54] width 92 height 20
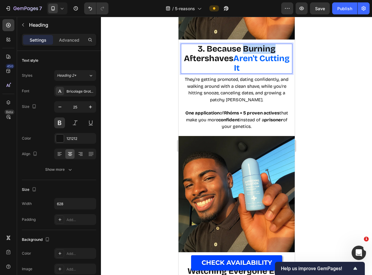
click at [260, 44] on strong "3. Because Burning Aftershaves" at bounding box center [229, 54] width 92 height 20
click at [262, 44] on strong "3. Because Regular Aftershaves" at bounding box center [228, 54] width 91 height 20
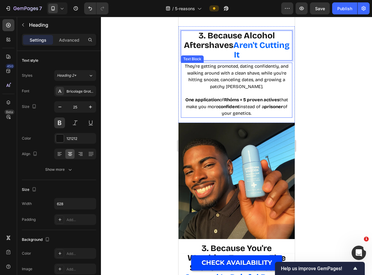
scroll to position [546, 0]
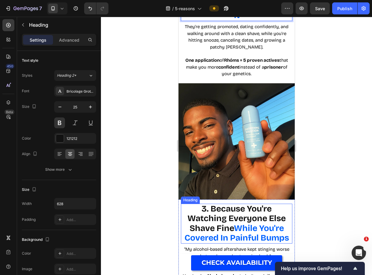
click at [258, 211] on strong "3. Because You're Watching Everyone Else Shave Fine" at bounding box center [236, 218] width 98 height 30
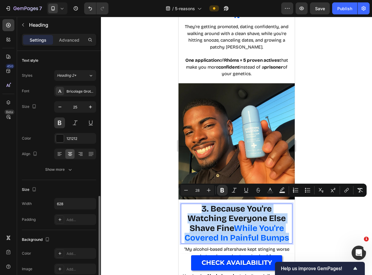
scroll to position [89, 0]
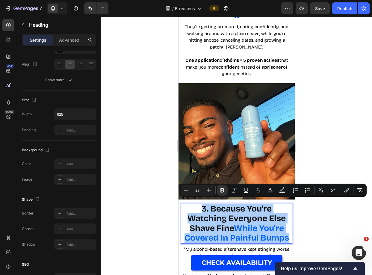
click at [344, 140] on div at bounding box center [236, 146] width 271 height 258
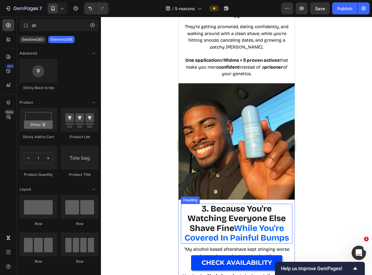
click at [254, 223] on strong "While You're Covered In Painful Bumps" at bounding box center [236, 233] width 104 height 20
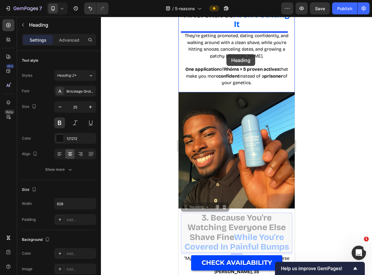
scroll to position [497, 0]
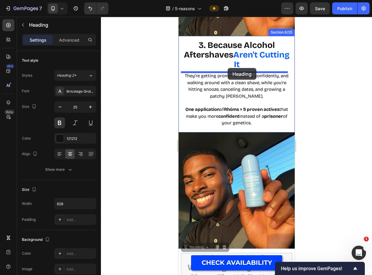
drag, startPoint x: 188, startPoint y: 194, endPoint x: 227, endPoint y: 68, distance: 132.0
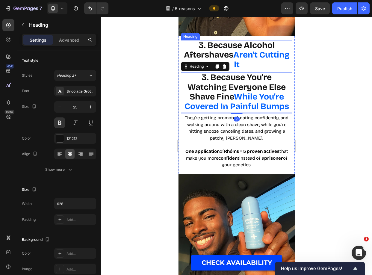
click at [210, 44] on strong "3. Because Alcohol Aftershaves" at bounding box center [228, 50] width 91 height 20
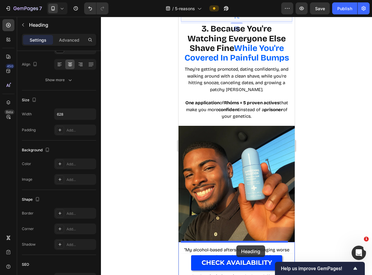
drag, startPoint x: 197, startPoint y: 35, endPoint x: 236, endPoint y: 245, distance: 213.4
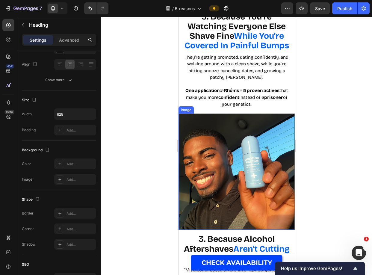
scroll to position [399, 0]
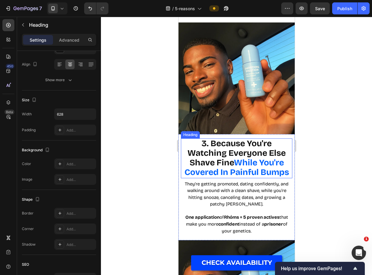
click at [252, 155] on strong "3. Because You're Watching Everyone Else Shave Fine" at bounding box center [236, 153] width 98 height 30
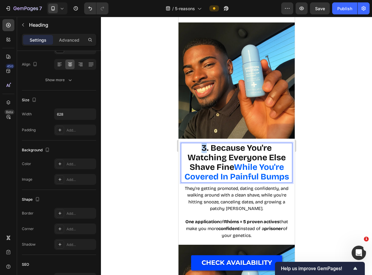
click at [203, 145] on strong "3. Because You're Watching Everyone Else Shave Fine" at bounding box center [236, 158] width 98 height 30
click at [319, 109] on div at bounding box center [236, 146] width 271 height 258
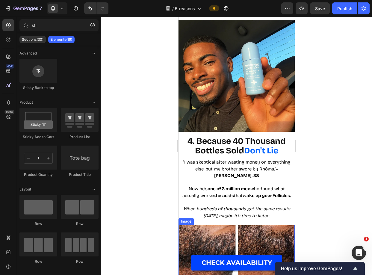
scroll to position [967, 0]
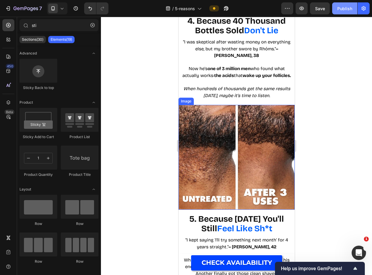
click at [346, 8] on div "Publish" at bounding box center [344, 8] width 15 height 6
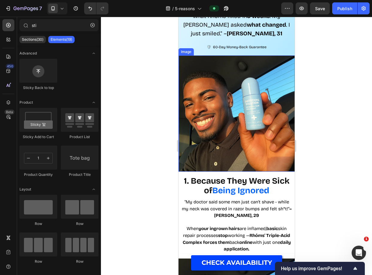
scroll to position [175, 0]
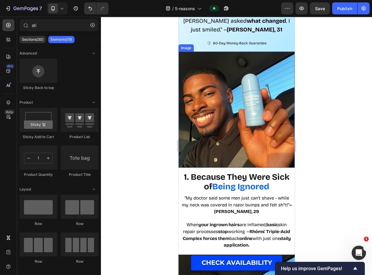
click at [250, 120] on img at bounding box center [236, 109] width 116 height 116
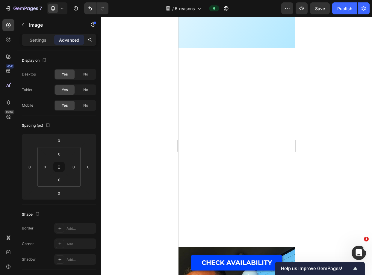
scroll to position [592, 0]
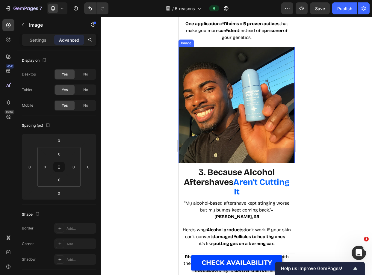
click at [240, 115] on img at bounding box center [236, 105] width 116 height 116
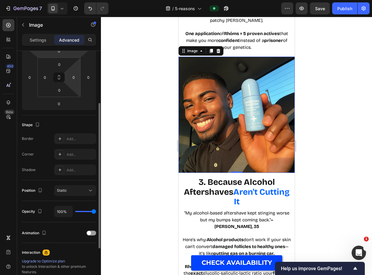
scroll to position [88, 0]
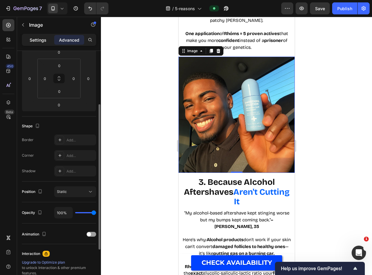
click at [43, 44] on div "Settings" at bounding box center [38, 40] width 30 height 10
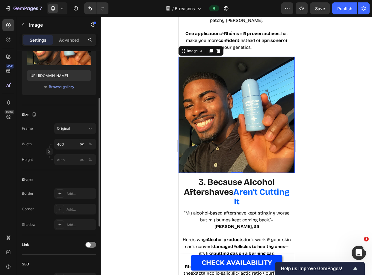
scroll to position [0, 0]
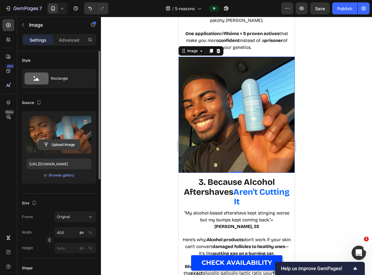
click at [59, 145] on input "file" at bounding box center [58, 144] width 41 height 10
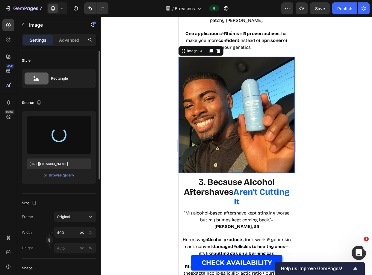
type input "https://cdn.shopify.com/s/files/1/0721/1640/4373/files/gempages_569436627630294…"
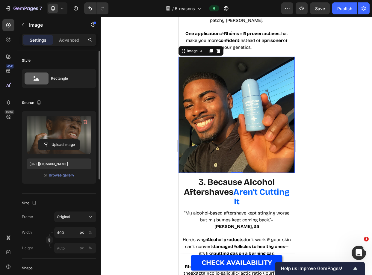
scroll to position [564, 0]
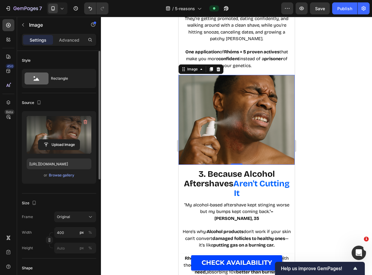
click at [326, 89] on div at bounding box center [236, 146] width 271 height 258
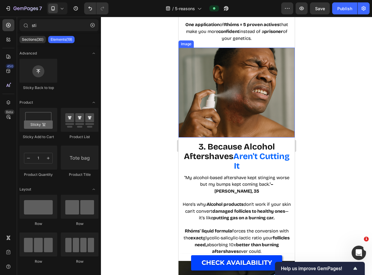
scroll to position [592, 0]
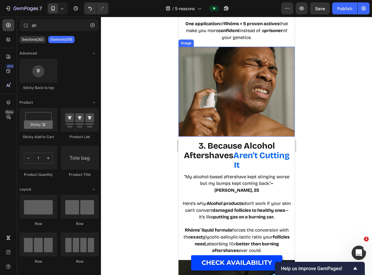
click at [253, 141] on strong "3. Because Alcohol Aftershaves" at bounding box center [228, 151] width 91 height 20
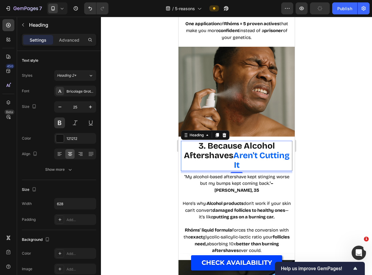
click at [328, 127] on div at bounding box center [236, 146] width 271 height 258
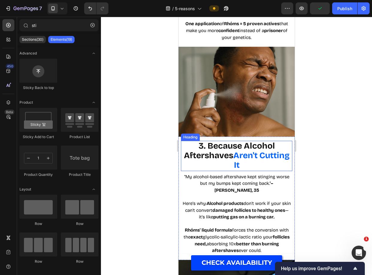
click at [253, 141] on strong "3. Because Alcohol Aftershaves" at bounding box center [228, 151] width 91 height 20
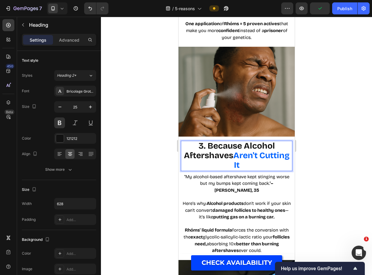
click at [256, 141] on strong "3. Because Alcohol Aftershaves" at bounding box center [228, 151] width 91 height 20
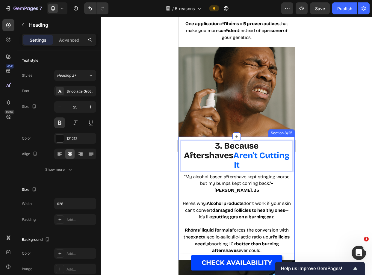
click at [333, 115] on div at bounding box center [236, 146] width 271 height 258
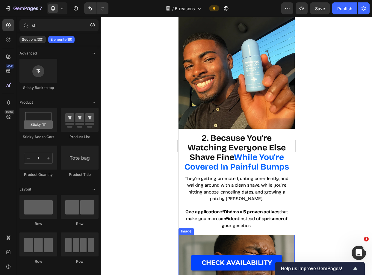
scroll to position [361, 0]
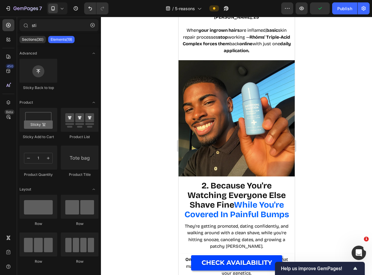
click at [257, 127] on img at bounding box center [236, 118] width 116 height 116
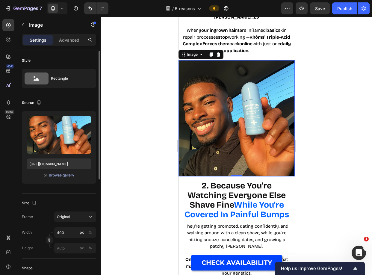
click at [64, 177] on div "Browse gallery" at bounding box center [61, 174] width 25 height 5
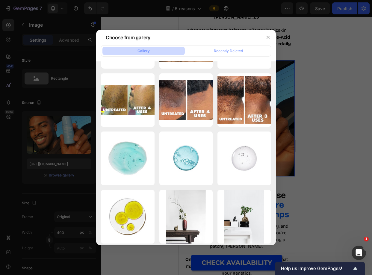
scroll to position [0, 0]
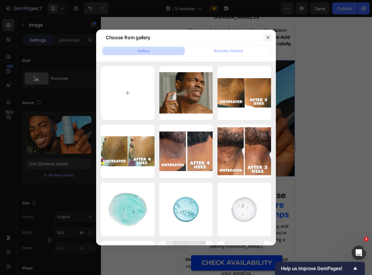
click at [269, 35] on icon "button" at bounding box center [267, 37] width 5 height 5
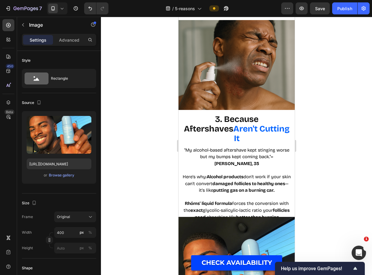
scroll to position [580, 0]
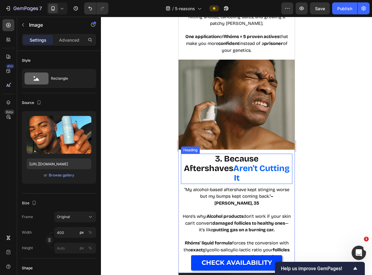
click at [224, 102] on img at bounding box center [236, 105] width 116 height 90
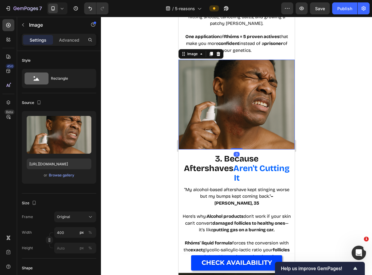
click at [244, 99] on img at bounding box center [236, 105] width 116 height 90
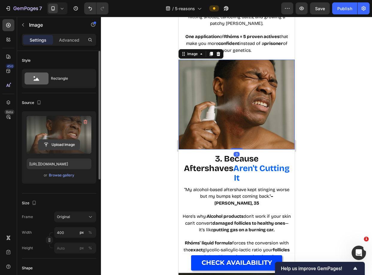
click at [64, 141] on input "file" at bounding box center [58, 144] width 41 height 10
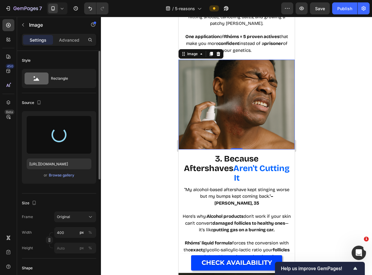
type input "https://cdn.shopify.com/s/files/1/0721/1640/4373/files/gempages_569436627630294…"
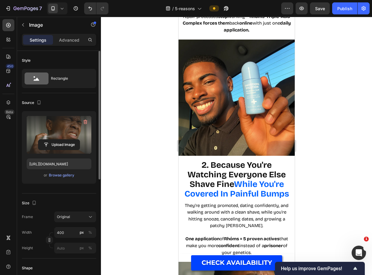
scroll to position [382, 0]
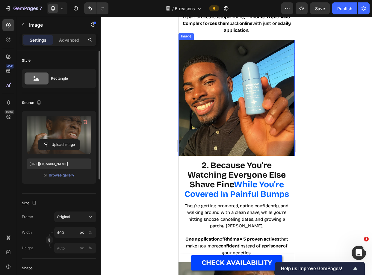
click at [244, 130] on img at bounding box center [236, 98] width 116 height 116
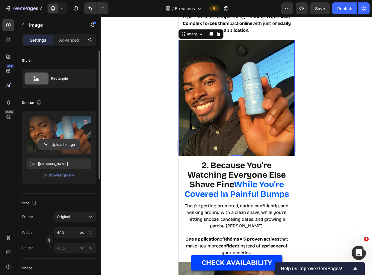
click at [54, 142] on input "file" at bounding box center [58, 144] width 41 height 10
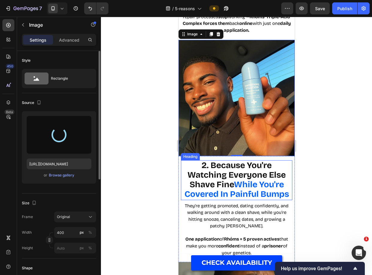
type input "https://cdn.shopify.com/s/files/1/0721/1640/4373/files/gempages_569436627630294…"
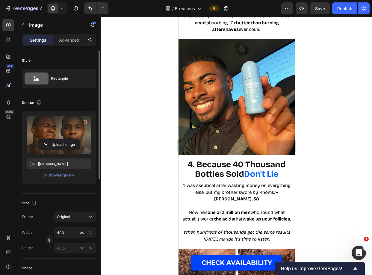
scroll to position [778, 0]
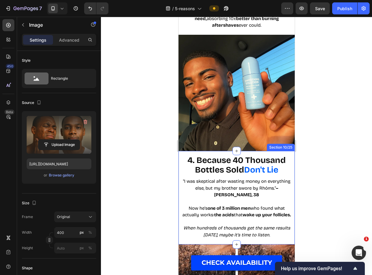
click at [224, 151] on div "4. Because 40 Thousand Bottles Sold Don't Lie Heading "I was skeptical after wa…" at bounding box center [236, 197] width 116 height 93
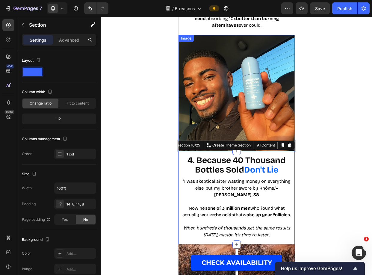
click at [222, 83] on img at bounding box center [236, 93] width 116 height 116
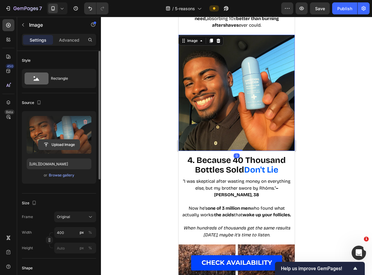
click at [68, 146] on input "file" at bounding box center [58, 144] width 41 height 10
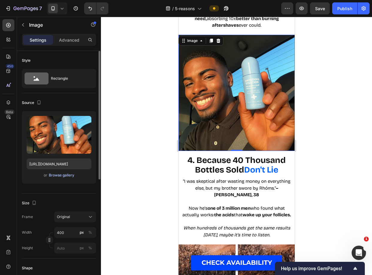
click at [63, 175] on div "Browse gallery" at bounding box center [61, 174] width 25 height 5
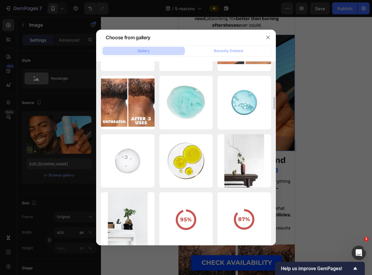
scroll to position [831, 0]
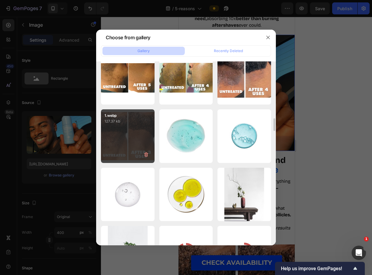
click at [134, 142] on div "1.webp 127.37 kb" at bounding box center [128, 136] width 54 height 54
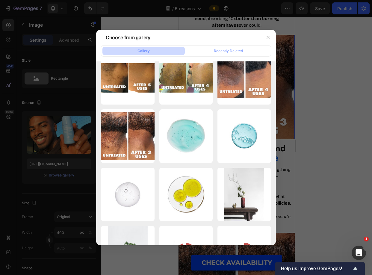
type input "[URL][DOMAIN_NAME]"
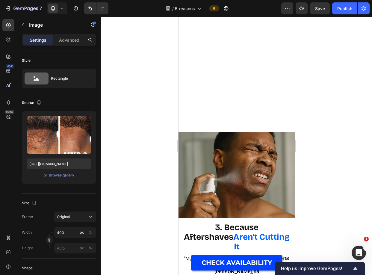
scroll to position [952, 0]
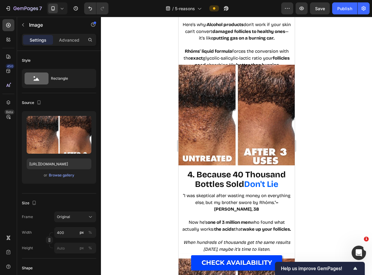
click at [241, 95] on img at bounding box center [236, 117] width 116 height 104
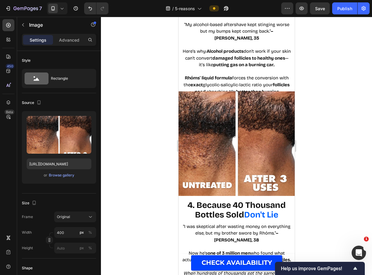
scroll to position [697, 0]
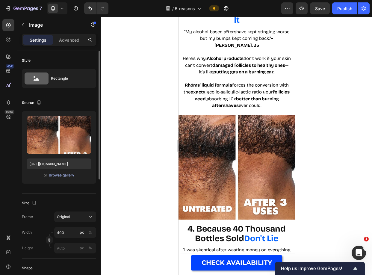
click at [63, 173] on div "Browse gallery" at bounding box center [61, 174] width 25 height 5
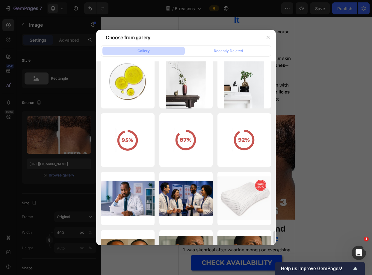
scroll to position [1665, 0]
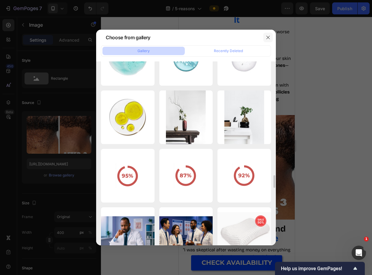
click at [267, 37] on icon "button" at bounding box center [267, 37] width 3 height 3
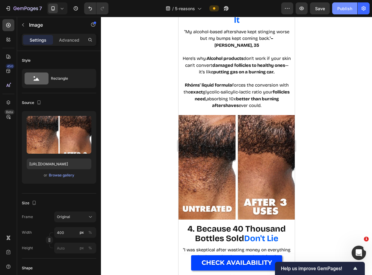
click at [345, 4] on button "Publish" at bounding box center [344, 8] width 25 height 12
